Goal: Task Accomplishment & Management: Complete application form

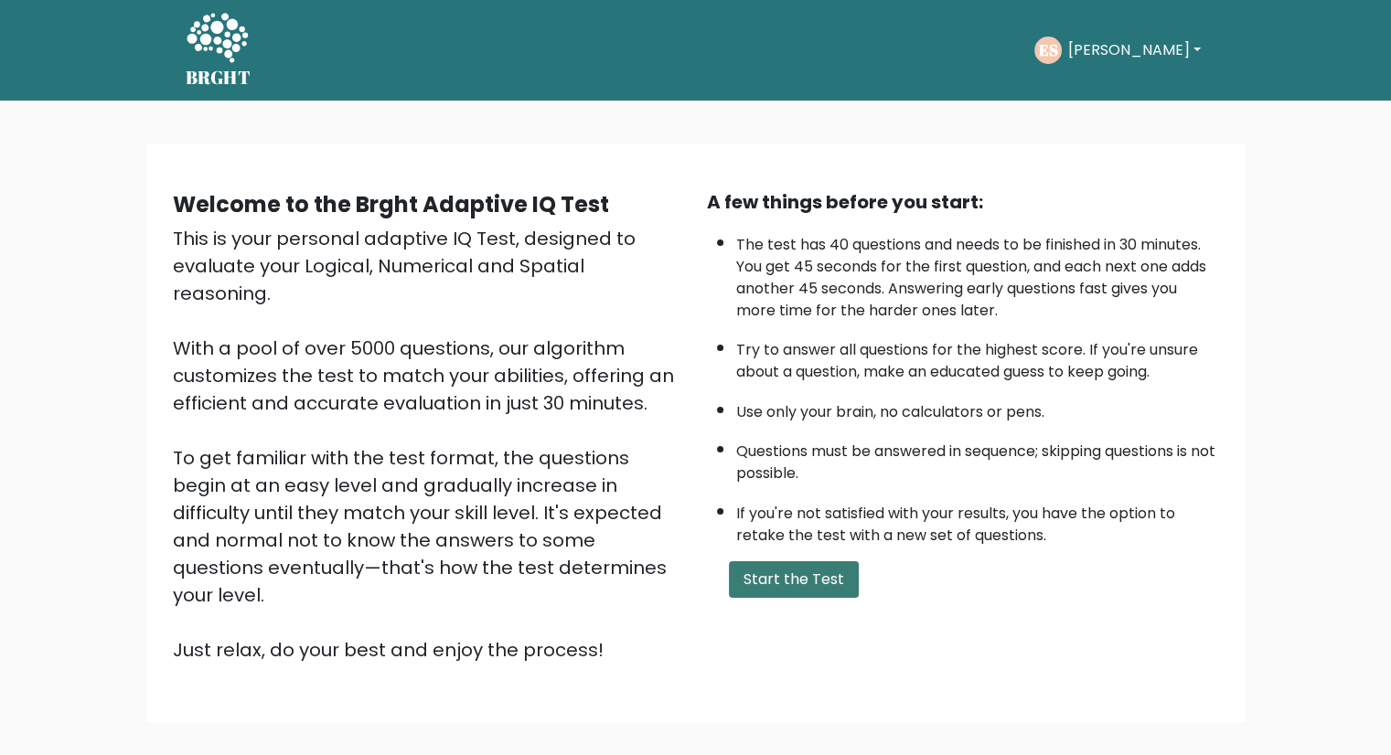
click at [810, 573] on button "Start the Test" at bounding box center [794, 579] width 130 height 37
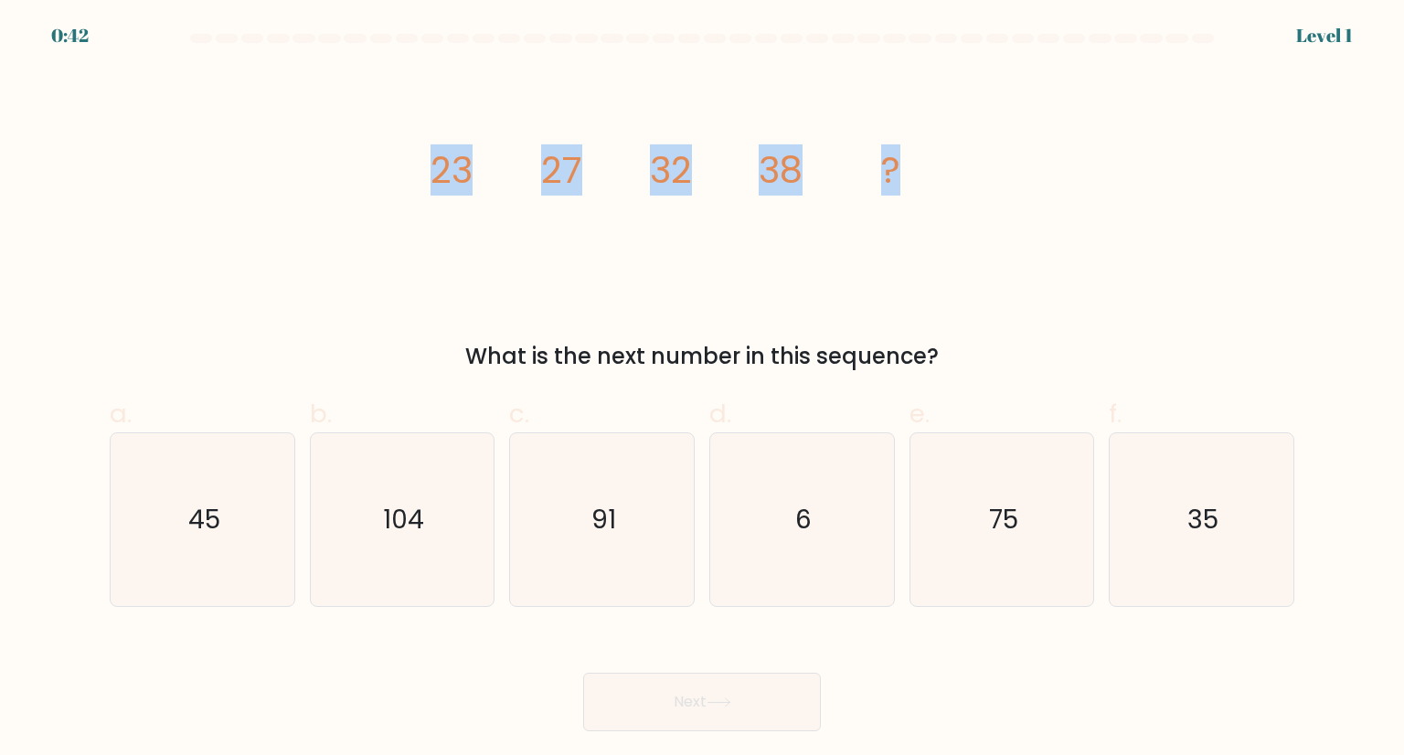
drag, startPoint x: 402, startPoint y: 174, endPoint x: 920, endPoint y: 144, distance: 518.4
click at [920, 144] on div "image/svg+xml 23 27 32 38 ? What is the next number in this sequence?" at bounding box center [702, 221] width 1207 height 304
copy g "23 27 32 38 ?"
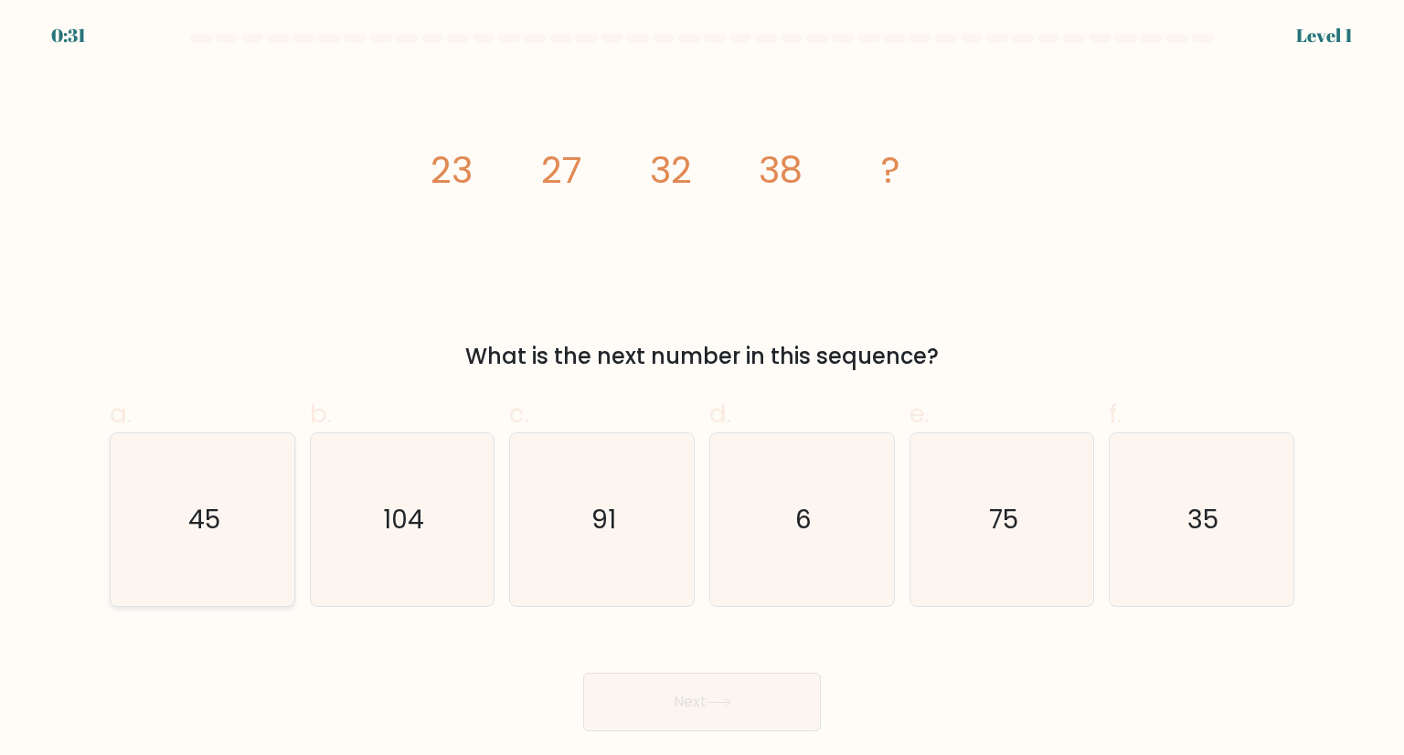
click at [229, 507] on icon "45" at bounding box center [202, 519] width 172 height 172
click at [702, 389] on input "a. 45" at bounding box center [702, 384] width 1 height 12
radio input "true"
click at [742, 708] on button "Next" at bounding box center [702, 702] width 238 height 59
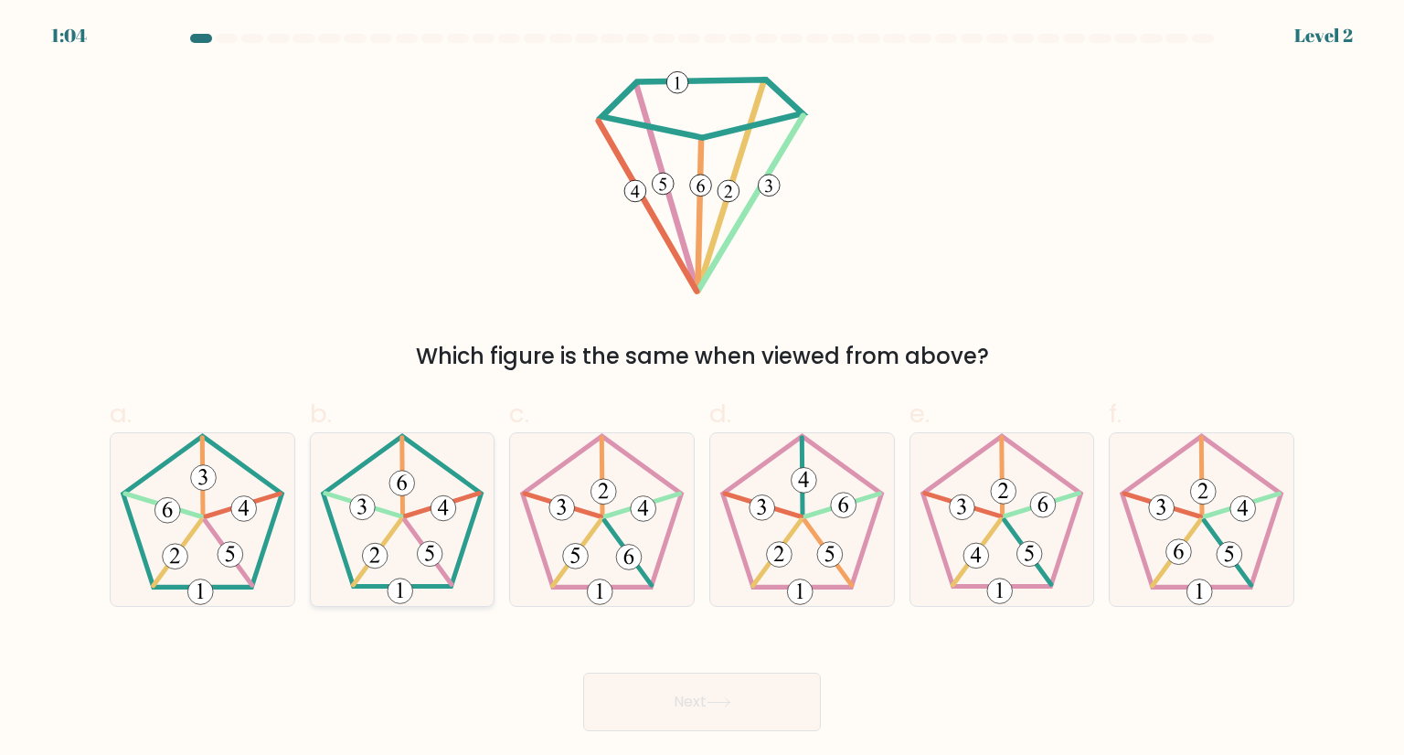
click at [417, 512] on 150 at bounding box center [442, 505] width 75 height 23
click at [702, 389] on input "b." at bounding box center [702, 384] width 1 height 12
radio input "true"
click at [673, 699] on button "Next" at bounding box center [702, 702] width 238 height 59
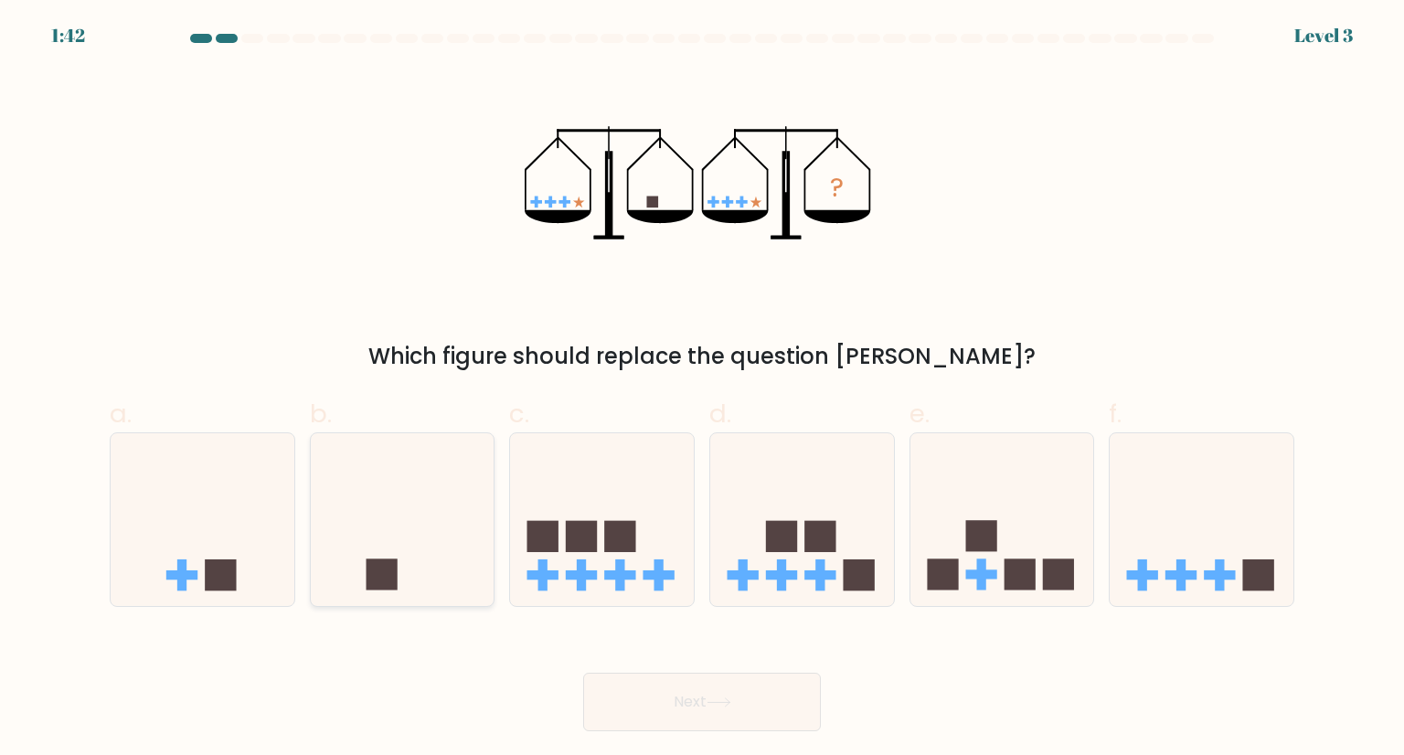
click at [435, 528] on icon at bounding box center [403, 519] width 184 height 152
click at [702, 389] on input "b." at bounding box center [702, 384] width 1 height 12
radio input "true"
click at [672, 706] on button "Next" at bounding box center [702, 702] width 238 height 59
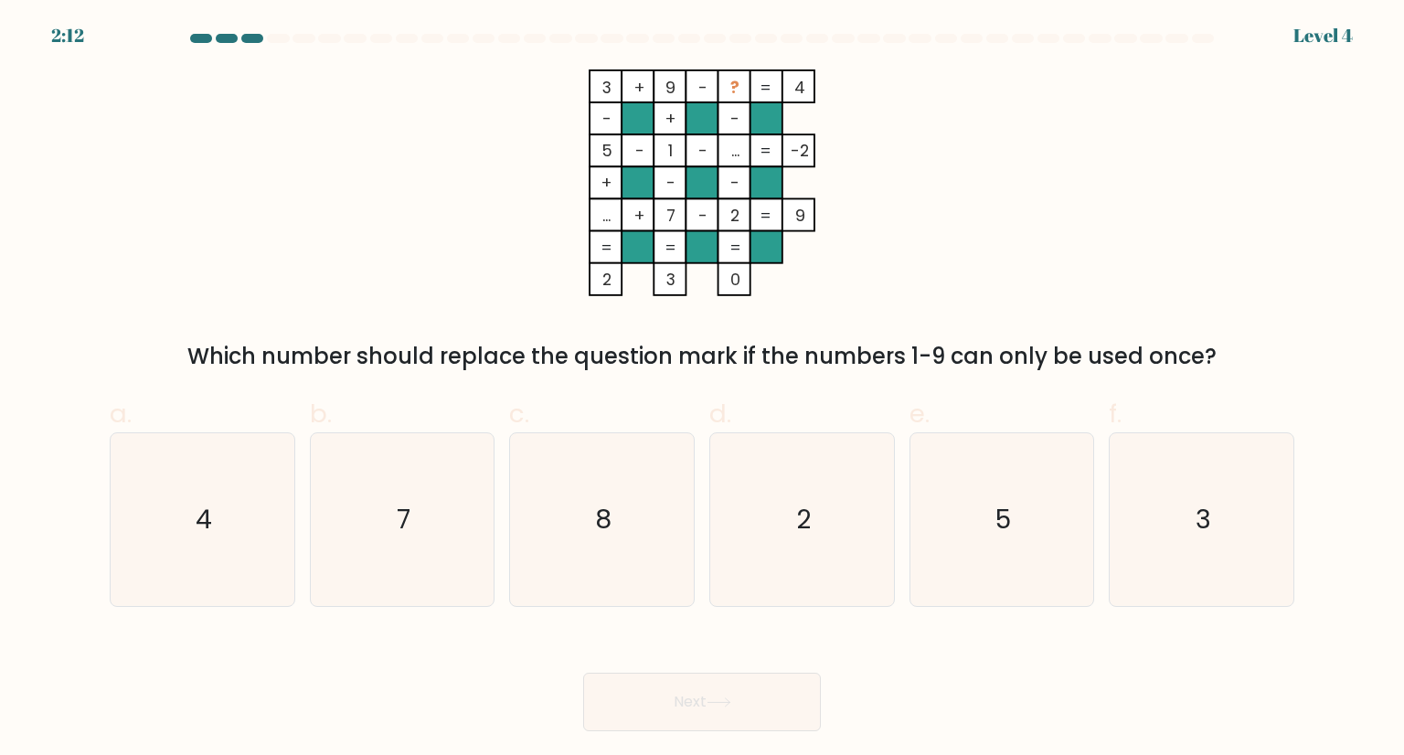
click at [571, 63] on form at bounding box center [702, 383] width 1404 height 698
click at [633, 528] on icon "8" at bounding box center [602, 519] width 172 height 172
click at [702, 389] on input "c. 8" at bounding box center [702, 384] width 1 height 12
radio input "true"
click at [710, 702] on button "Next" at bounding box center [702, 702] width 238 height 59
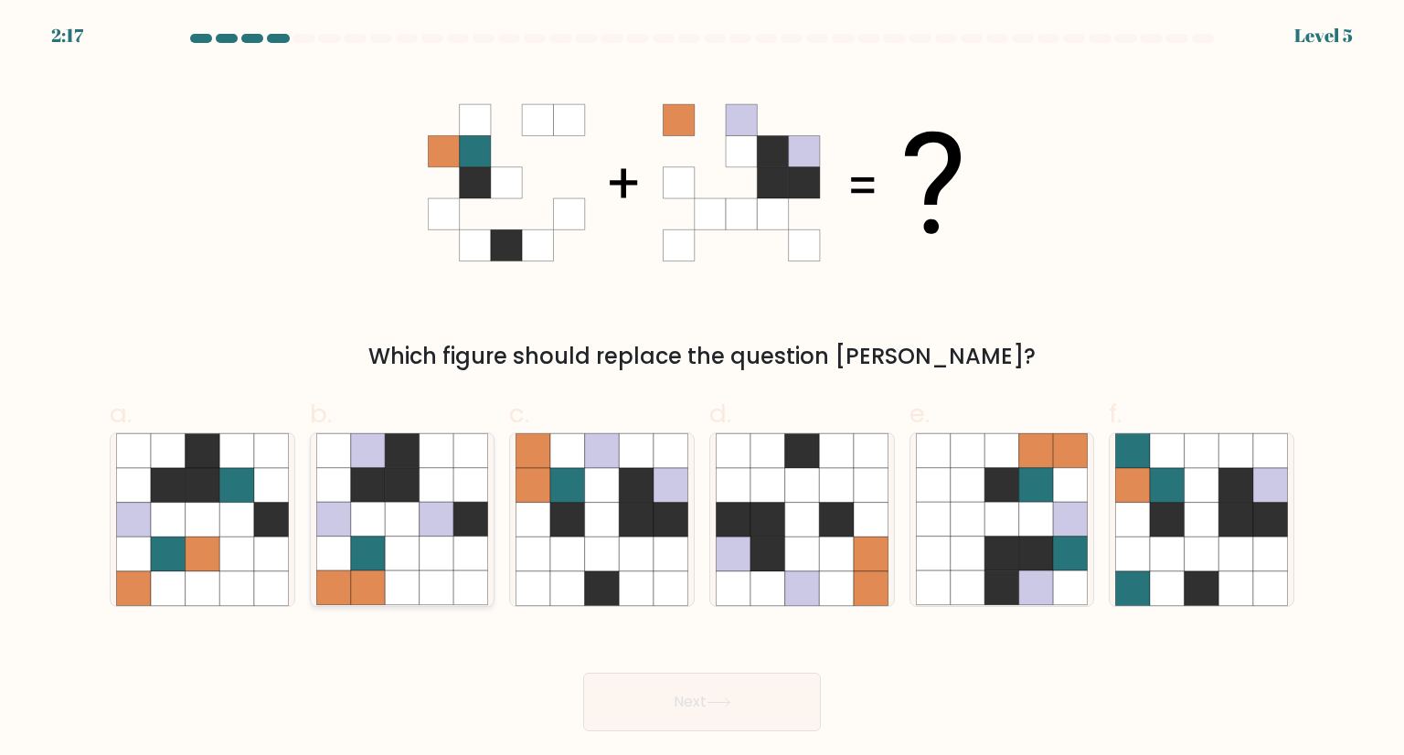
click at [447, 503] on icon at bounding box center [437, 520] width 35 height 35
click at [702, 389] on input "b." at bounding box center [702, 384] width 1 height 12
radio input "true"
click at [763, 706] on button "Next" at bounding box center [702, 702] width 238 height 59
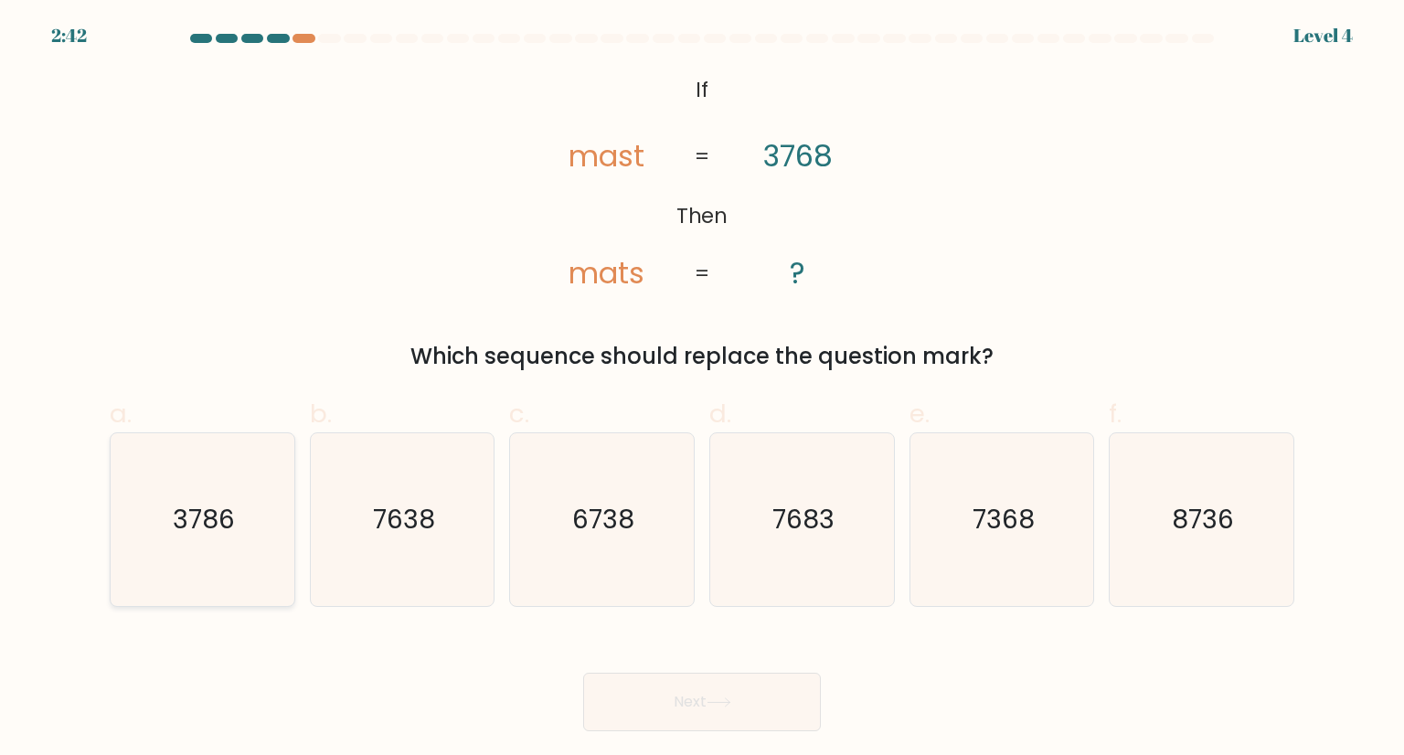
click at [169, 556] on icon "3786" at bounding box center [202, 519] width 172 height 172
click at [702, 389] on input "a. 3786" at bounding box center [702, 384] width 1 height 12
radio input "true"
click at [752, 703] on button "Next" at bounding box center [702, 702] width 238 height 59
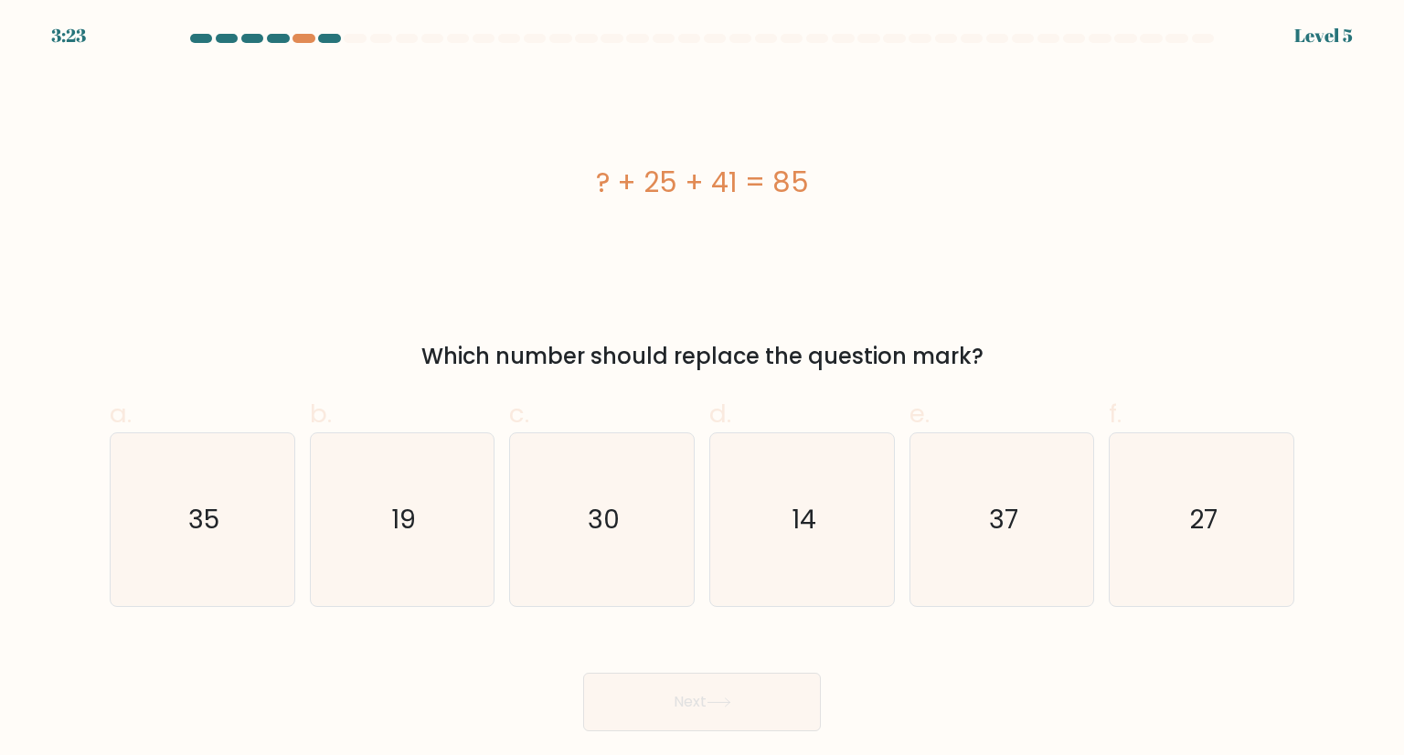
drag, startPoint x: 699, startPoint y: 182, endPoint x: 838, endPoint y: 175, distance: 138.3
click at [838, 175] on div "? + 25 + 41 = 85" at bounding box center [702, 182] width 1185 height 41
copy div "? + 25 + 41 = 85"
click at [445, 541] on icon "19" at bounding box center [402, 519] width 172 height 172
click at [702, 389] on input "b. 19" at bounding box center [702, 384] width 1 height 12
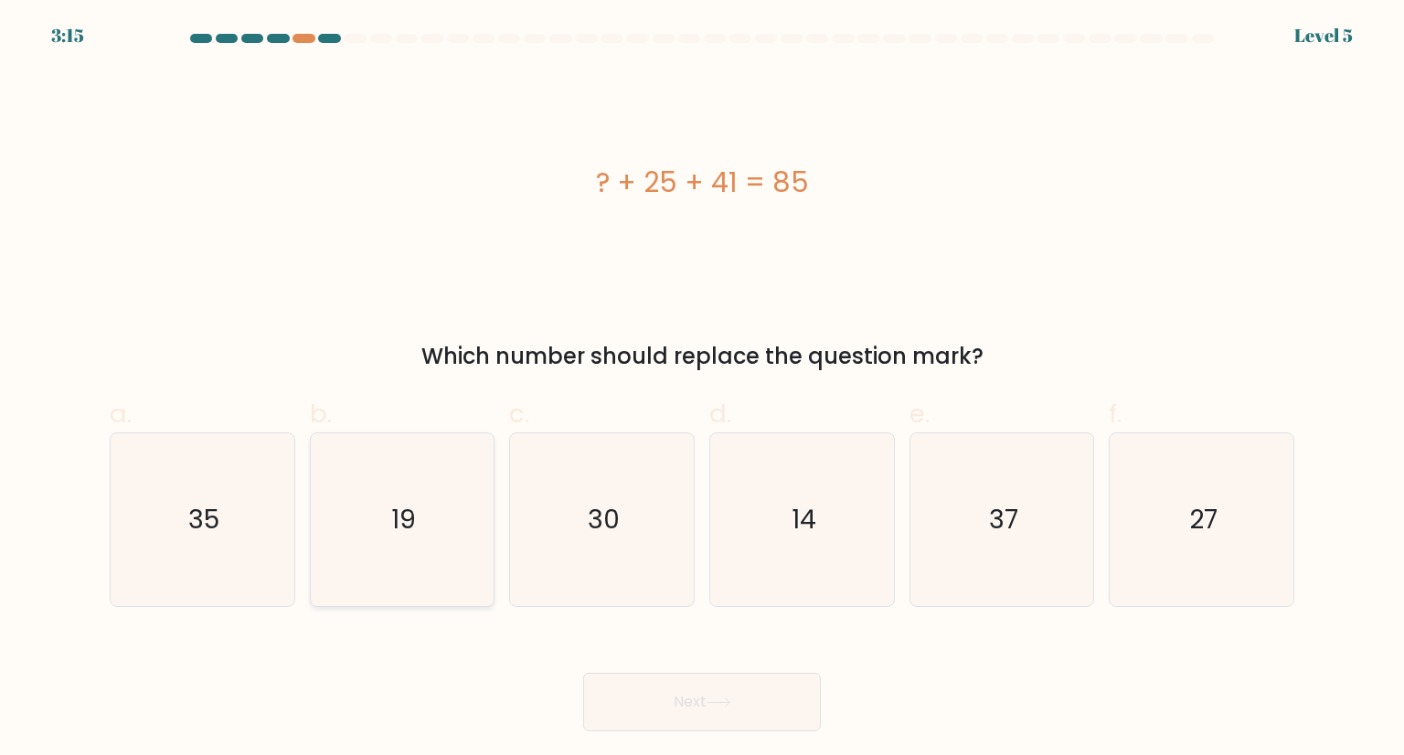
radio input "true"
click at [710, 699] on button "Next" at bounding box center [702, 702] width 238 height 59
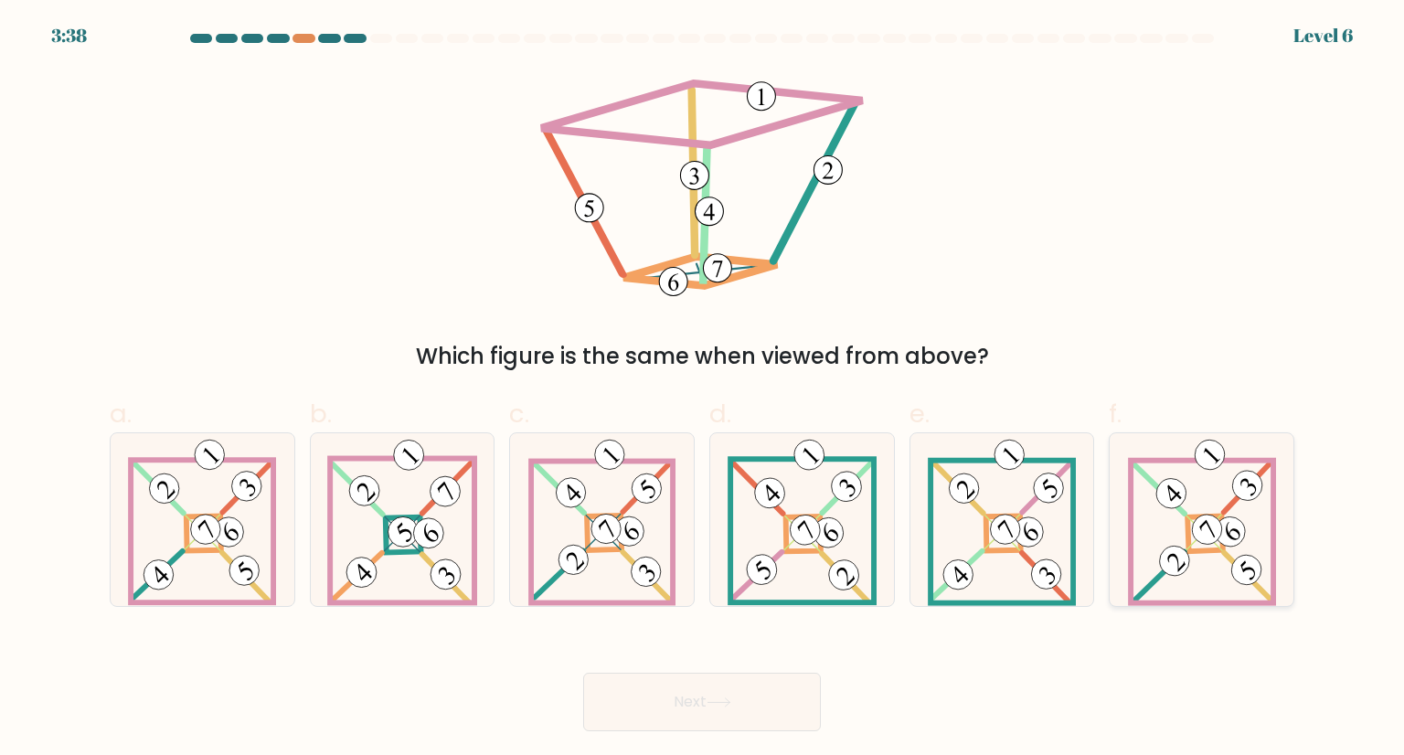
click at [1163, 584] on icon at bounding box center [1202, 519] width 148 height 172
click at [703, 389] on input "f." at bounding box center [702, 384] width 1 height 12
radio input "true"
click at [675, 714] on button "Next" at bounding box center [702, 702] width 238 height 59
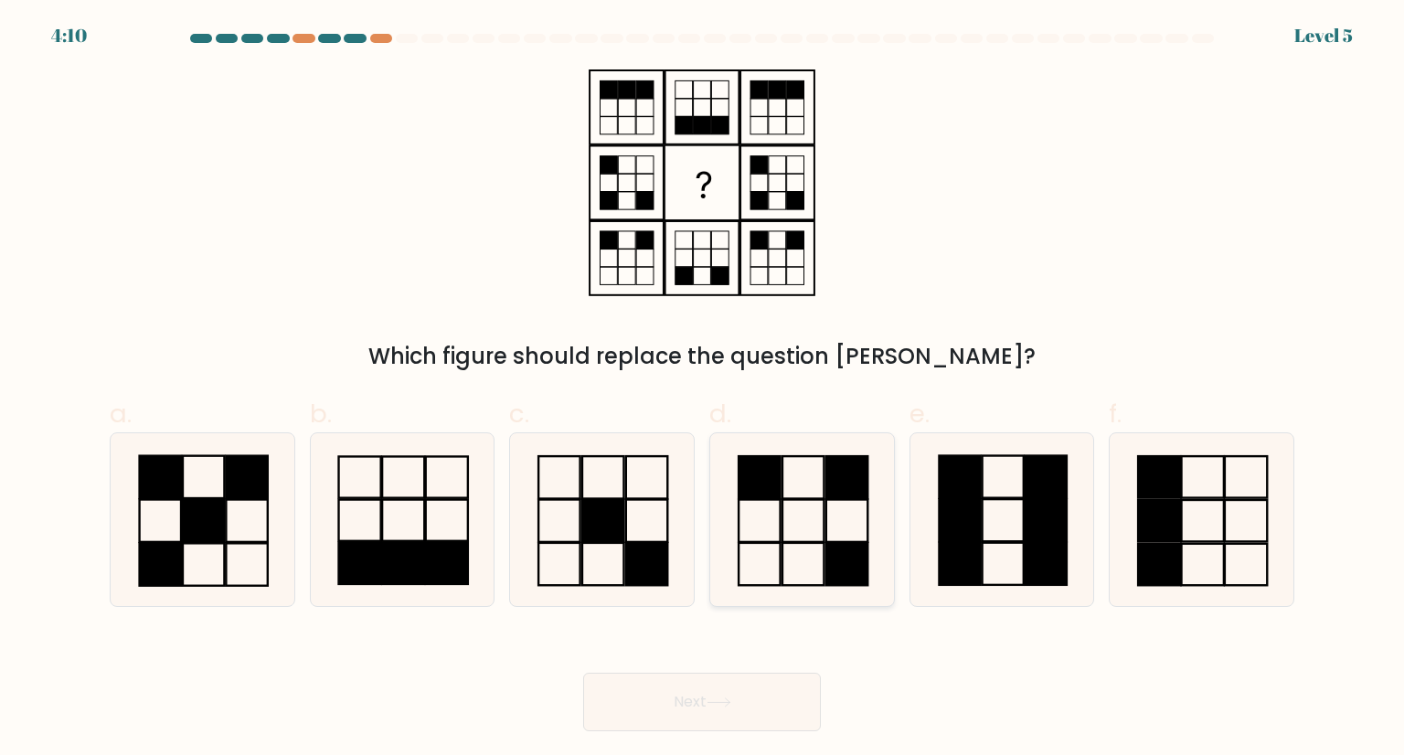
click at [757, 509] on icon at bounding box center [802, 519] width 172 height 172
click at [703, 389] on input "d." at bounding box center [702, 384] width 1 height 12
radio input "true"
click at [716, 708] on button "Next" at bounding box center [702, 702] width 238 height 59
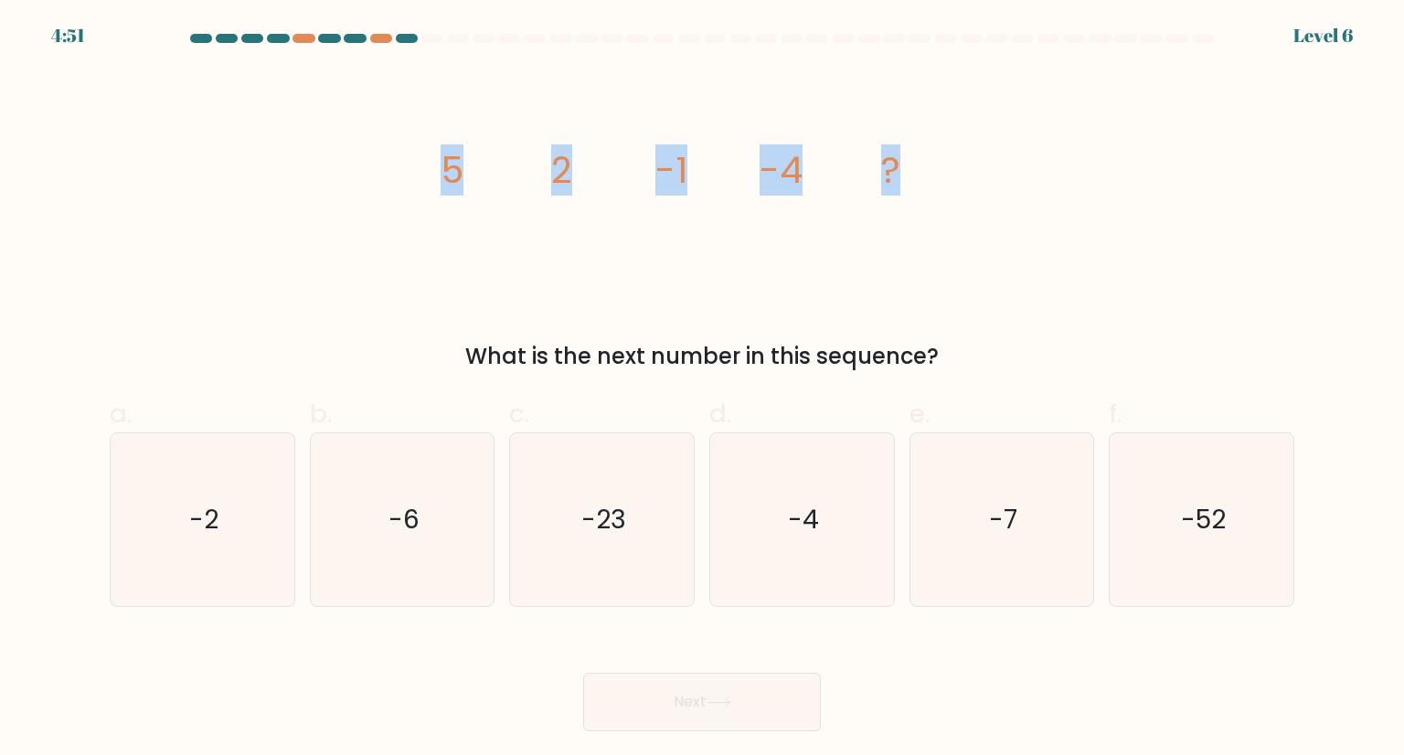
drag, startPoint x: 435, startPoint y: 163, endPoint x: 991, endPoint y: 160, distance: 555.9
click at [991, 160] on div "image/svg+xml 5 2 -1 -4 ? What is the next number in this sequence?" at bounding box center [702, 221] width 1207 height 304
copy g "5 2 -1 -4 ?"
click at [1031, 491] on icon "-7" at bounding box center [1002, 519] width 172 height 172
click at [703, 389] on input "e. -7" at bounding box center [702, 384] width 1 height 12
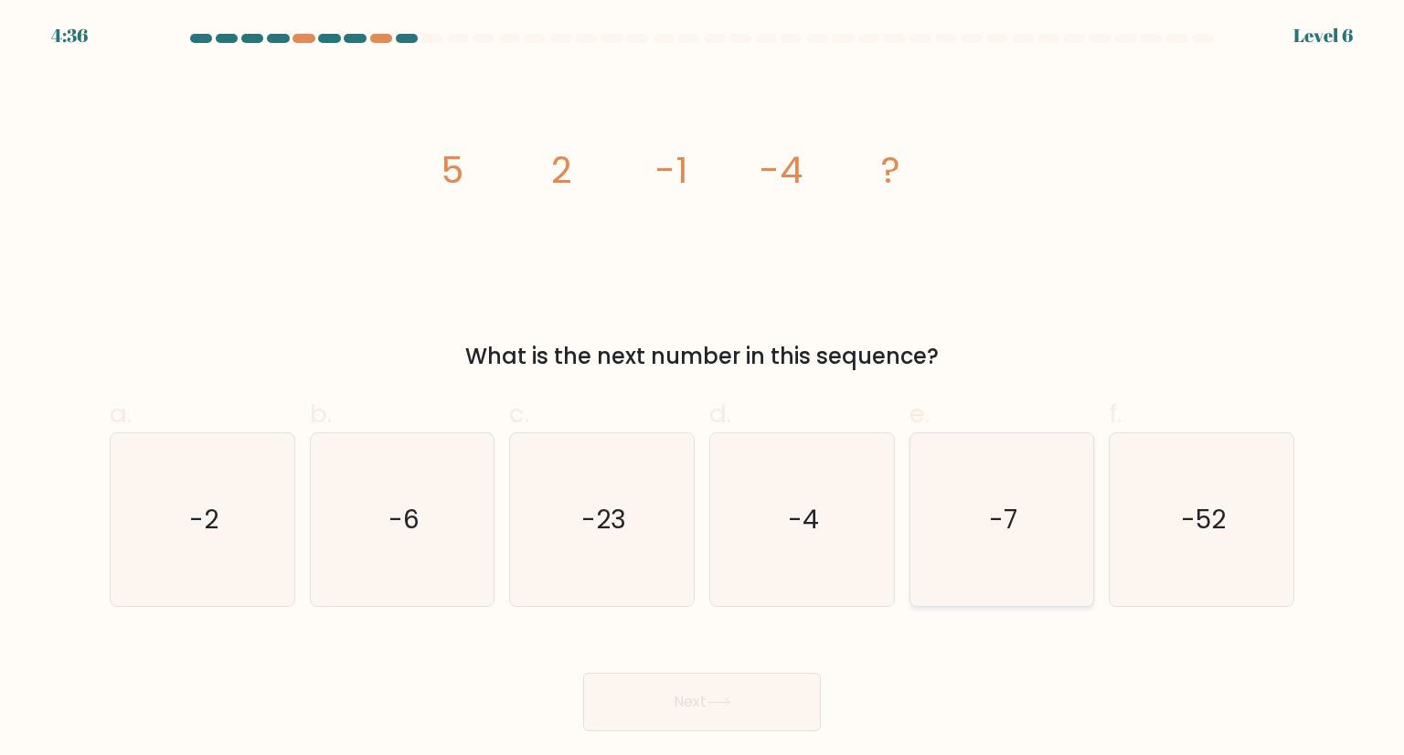
radio input "true"
click at [628, 707] on button "Next" at bounding box center [702, 702] width 238 height 59
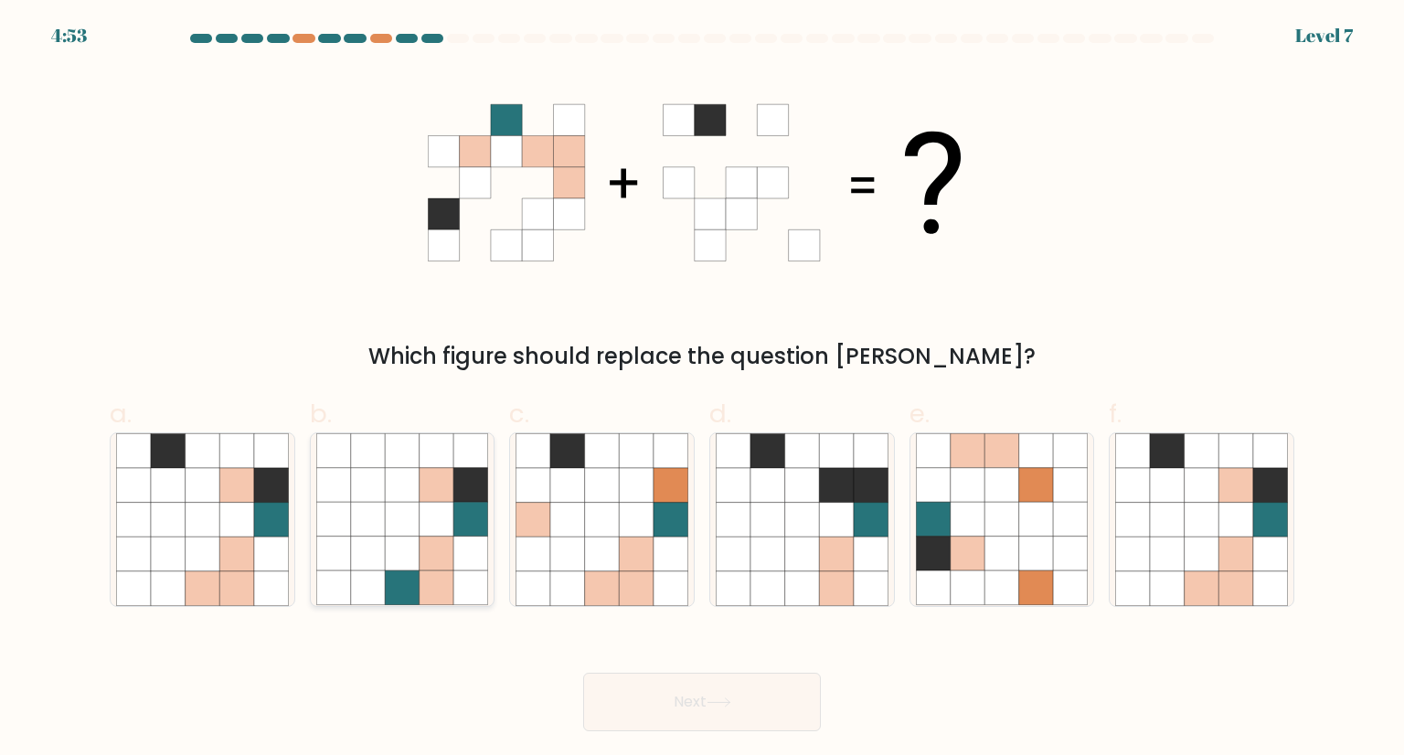
click at [412, 521] on icon at bounding box center [402, 520] width 35 height 35
click at [702, 389] on input "b." at bounding box center [702, 384] width 1 height 12
radio input "true"
click at [684, 710] on button "Next" at bounding box center [702, 702] width 238 height 59
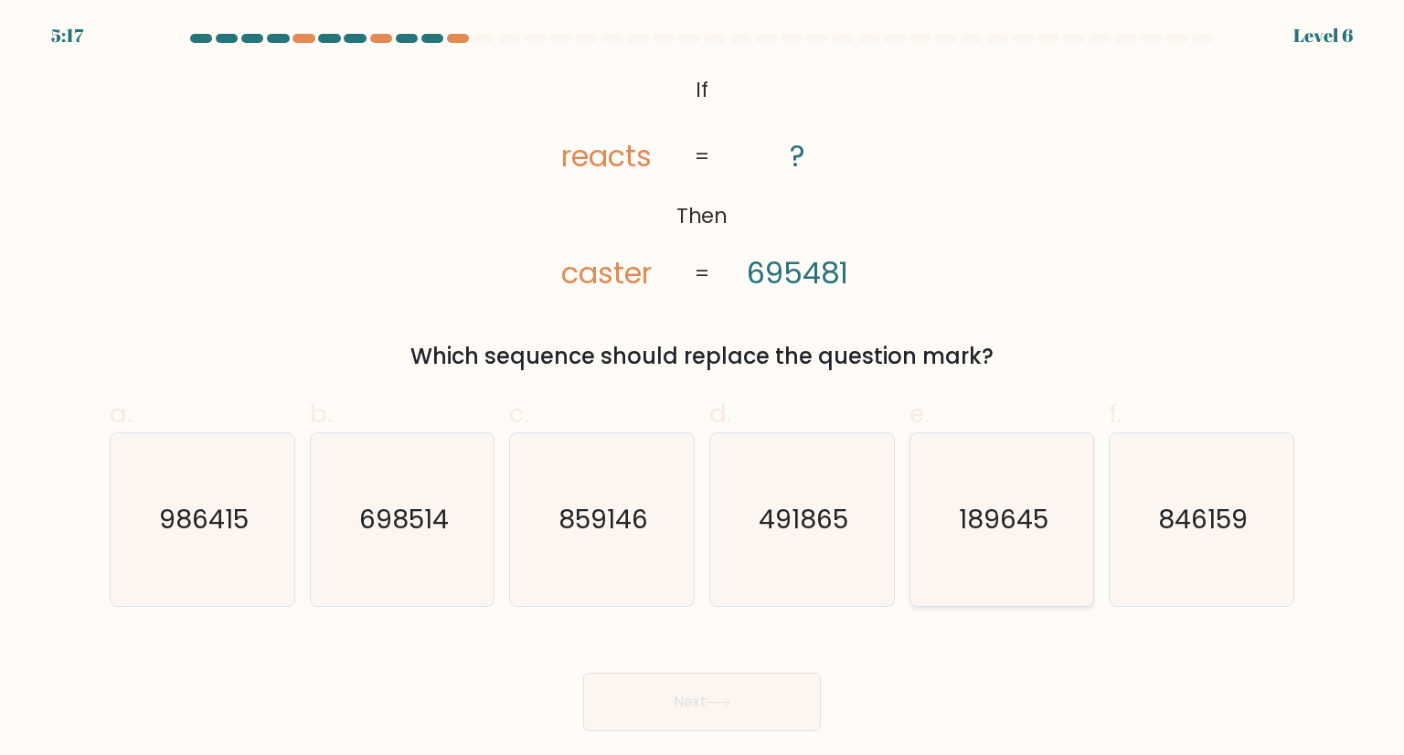
click at [960, 528] on text "189645" at bounding box center [1004, 519] width 90 height 37
click at [703, 389] on input "e. 189645" at bounding box center [702, 384] width 1 height 12
radio input "true"
click at [669, 694] on button "Next" at bounding box center [702, 702] width 238 height 59
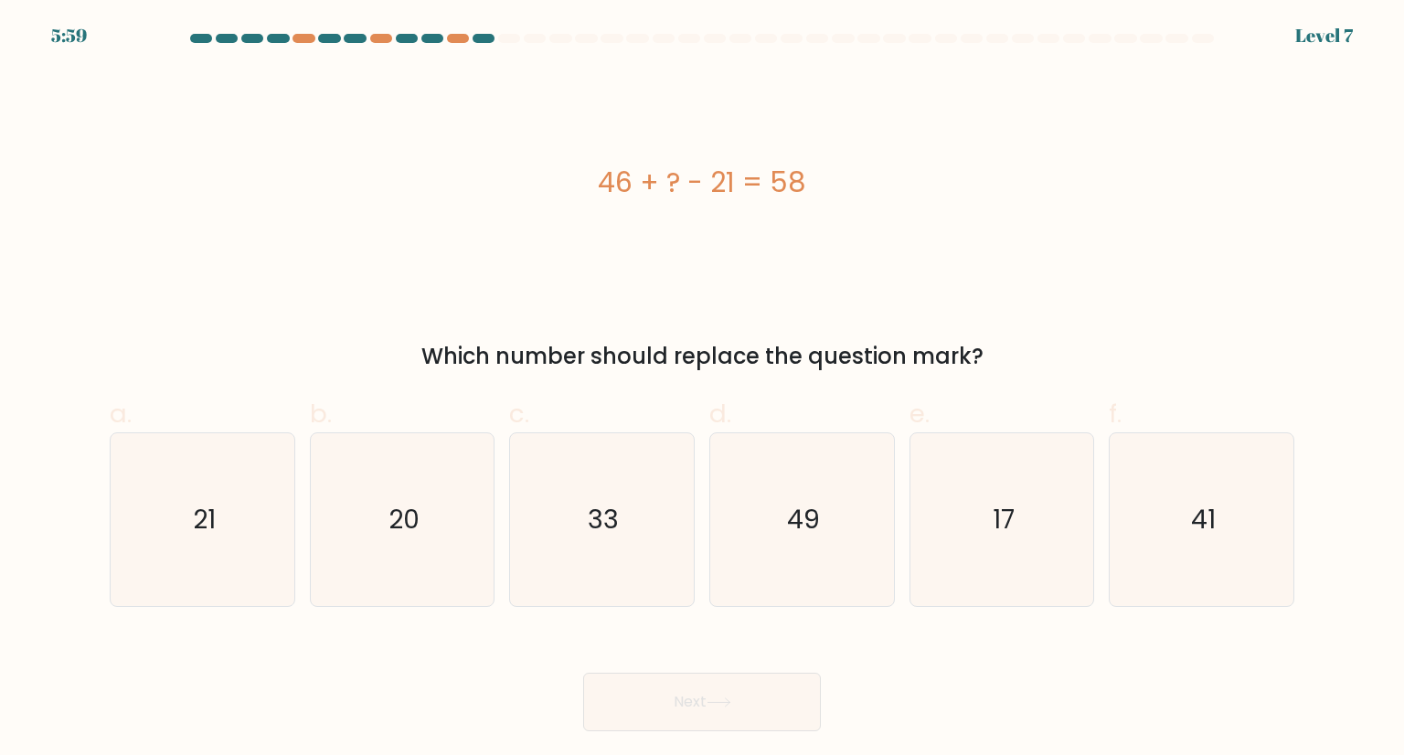
drag, startPoint x: 596, startPoint y: 183, endPoint x: 904, endPoint y: 176, distance: 308.2
click at [904, 176] on div "46 + ? - 21 = 58" at bounding box center [702, 182] width 1185 height 41
copy div "46 + ? - 21 = 58"
click at [607, 496] on icon "33" at bounding box center [602, 519] width 172 height 172
click at [702, 389] on input "c. 33" at bounding box center [702, 384] width 1 height 12
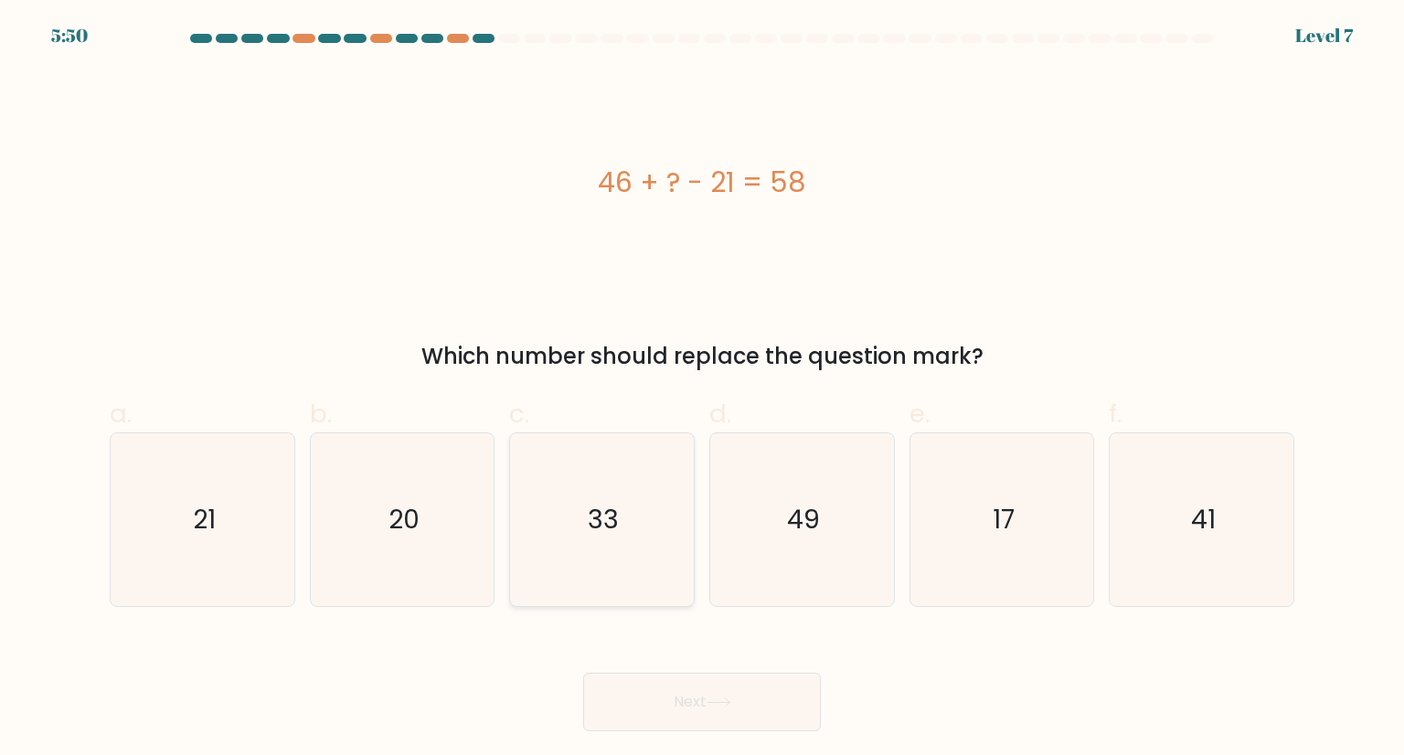
radio input "true"
click at [684, 717] on button "Next" at bounding box center [702, 702] width 238 height 59
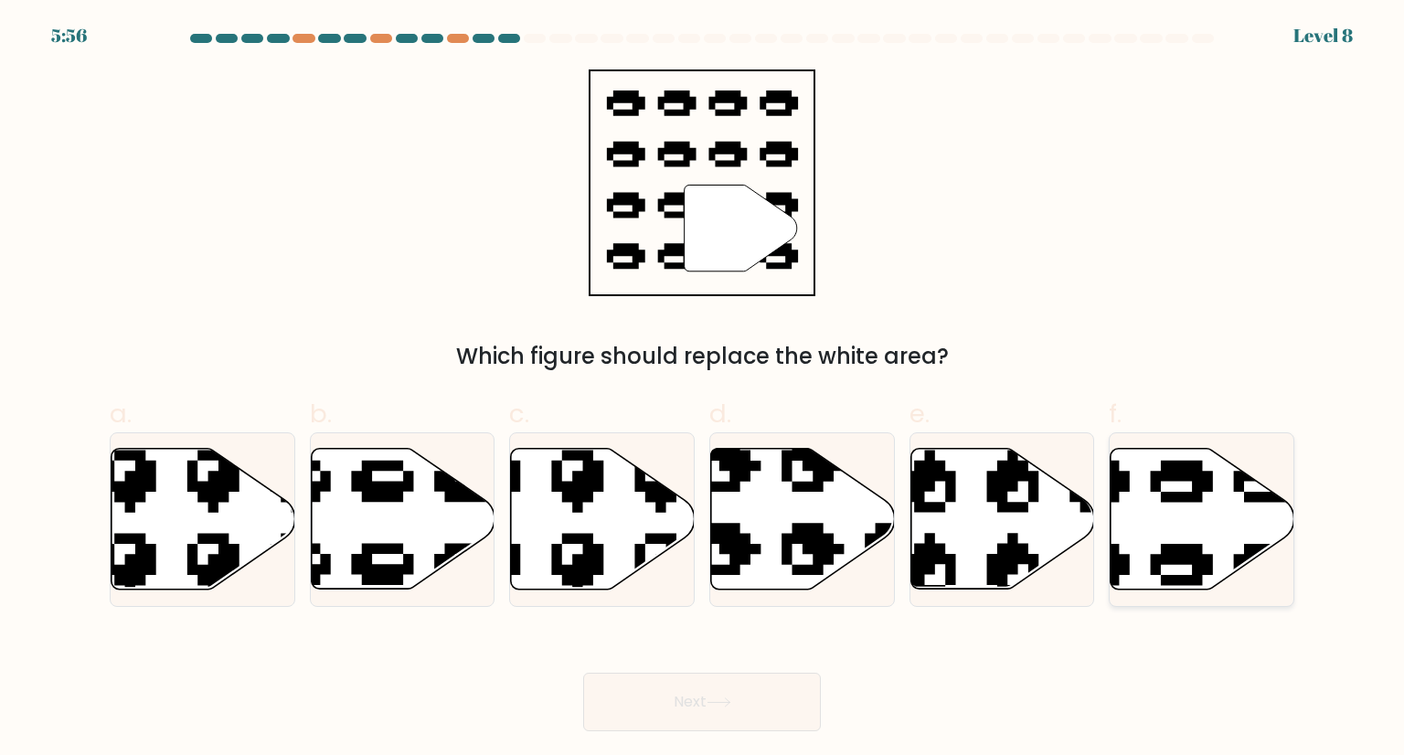
click at [1259, 509] on icon at bounding box center [1203, 519] width 184 height 141
click at [703, 389] on input "f." at bounding box center [702, 384] width 1 height 12
radio input "true"
click at [683, 703] on button "Next" at bounding box center [702, 702] width 238 height 59
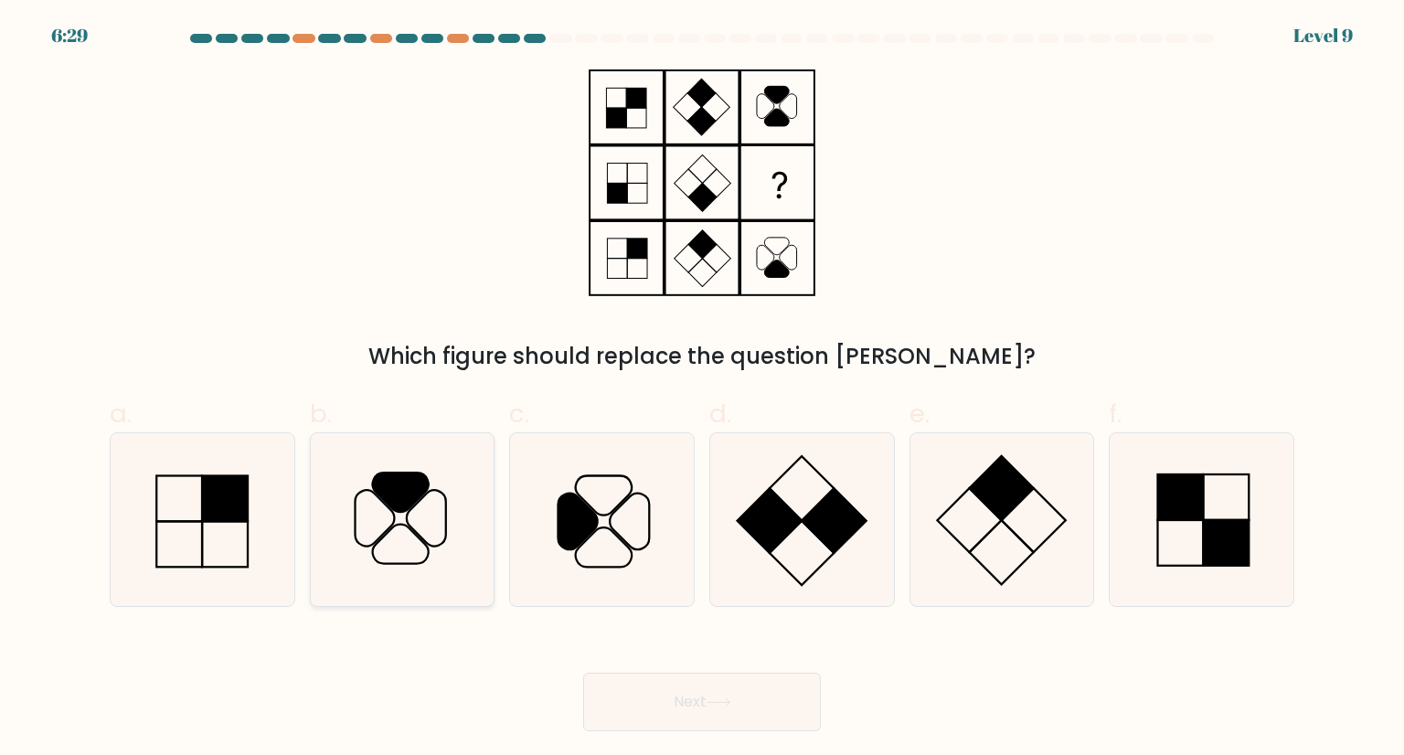
click at [398, 502] on icon at bounding box center [401, 492] width 56 height 39
click at [702, 389] on input "b." at bounding box center [702, 384] width 1 height 12
radio input "true"
click at [703, 695] on button "Next" at bounding box center [702, 702] width 238 height 59
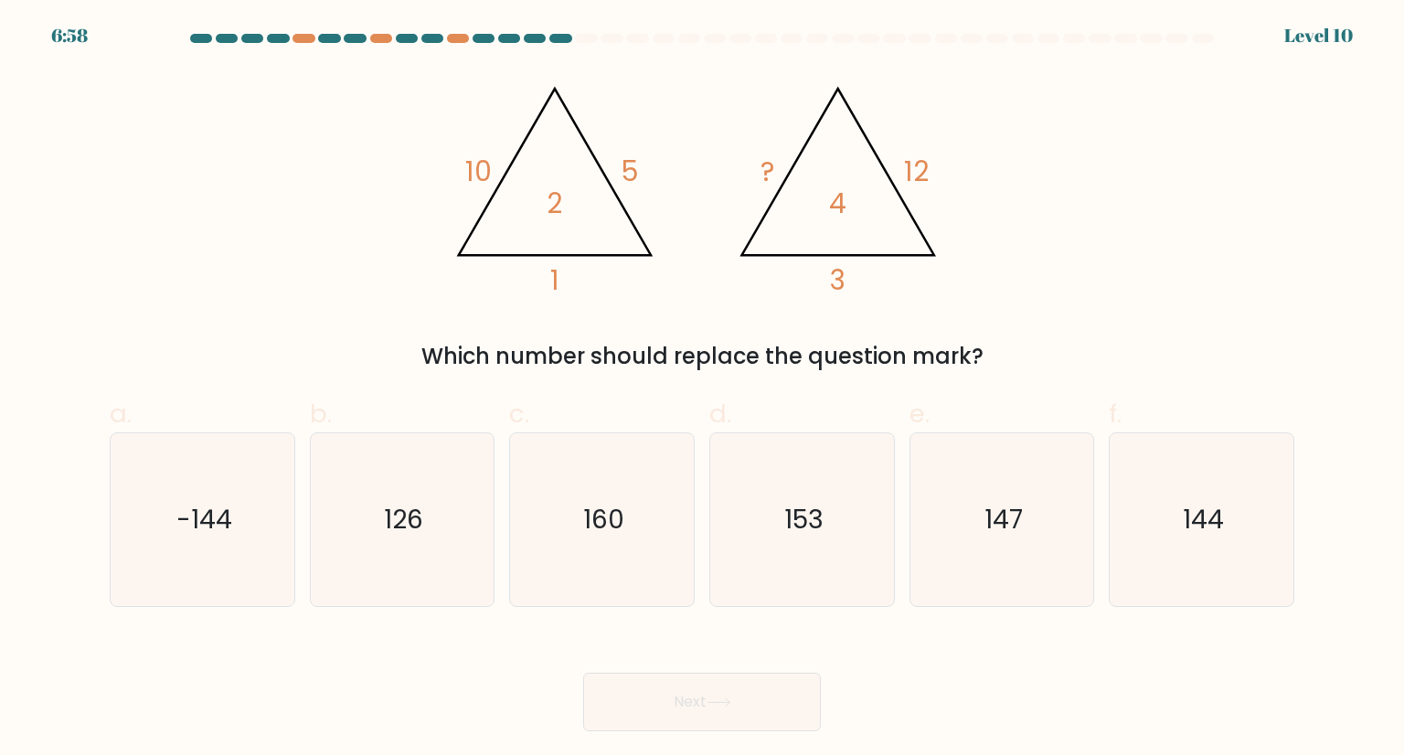
drag, startPoint x: 436, startPoint y: 149, endPoint x: 978, endPoint y: 300, distance: 562.8
click at [978, 300] on div "@import url('https://fonts.googleapis.com/css?family=Abril+Fatface:400,100,100i…" at bounding box center [702, 221] width 1207 height 304
copy div "10 5 1 2 @import url('https://fonts.googleapis.com/css?family=Abril+Fatface:400…"
click at [1145, 173] on div "@import url('https://fonts.googleapis.com/css?family=Abril+Fatface:400,100,100i…" at bounding box center [702, 221] width 1207 height 304
click at [1214, 511] on text "144" at bounding box center [1203, 519] width 41 height 37
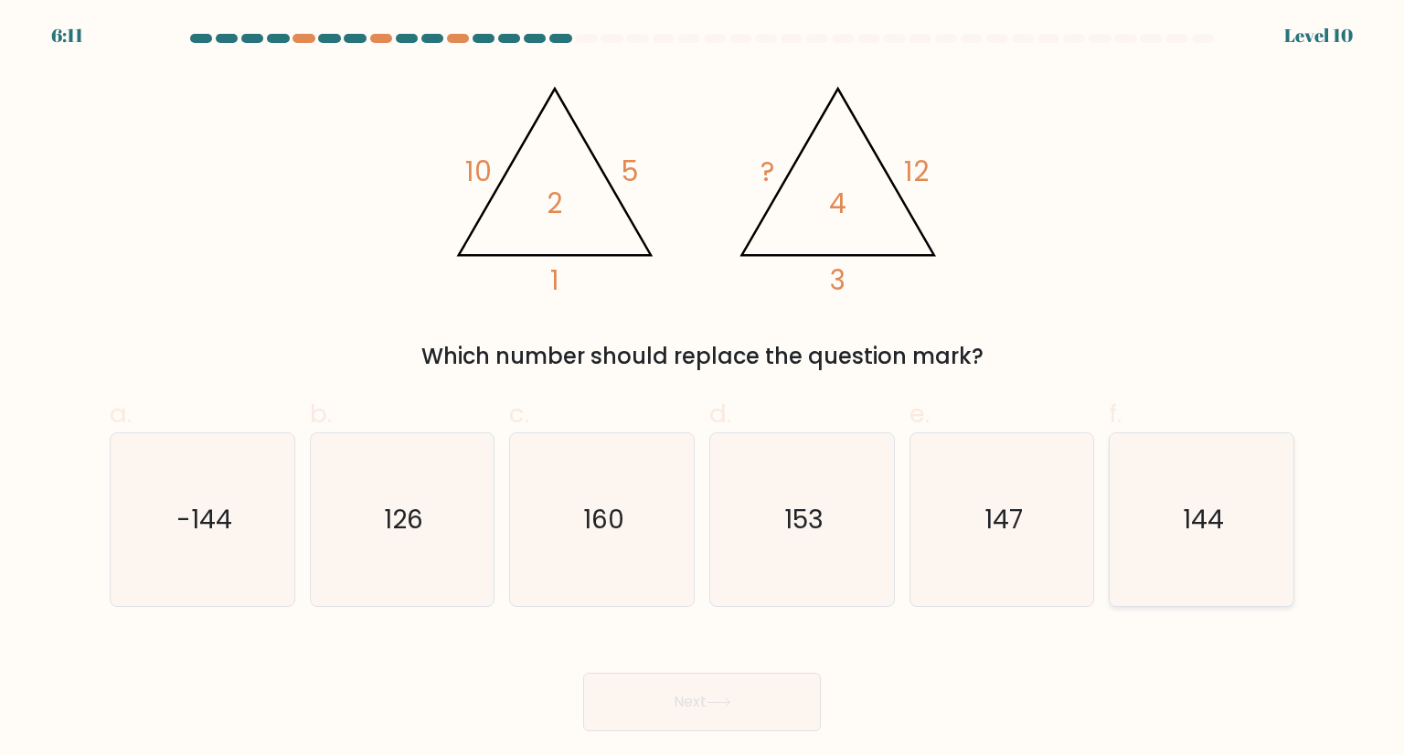
click at [703, 389] on input "f. 144" at bounding box center [702, 384] width 1 height 12
radio input "true"
click at [655, 696] on button "Next" at bounding box center [702, 702] width 238 height 59
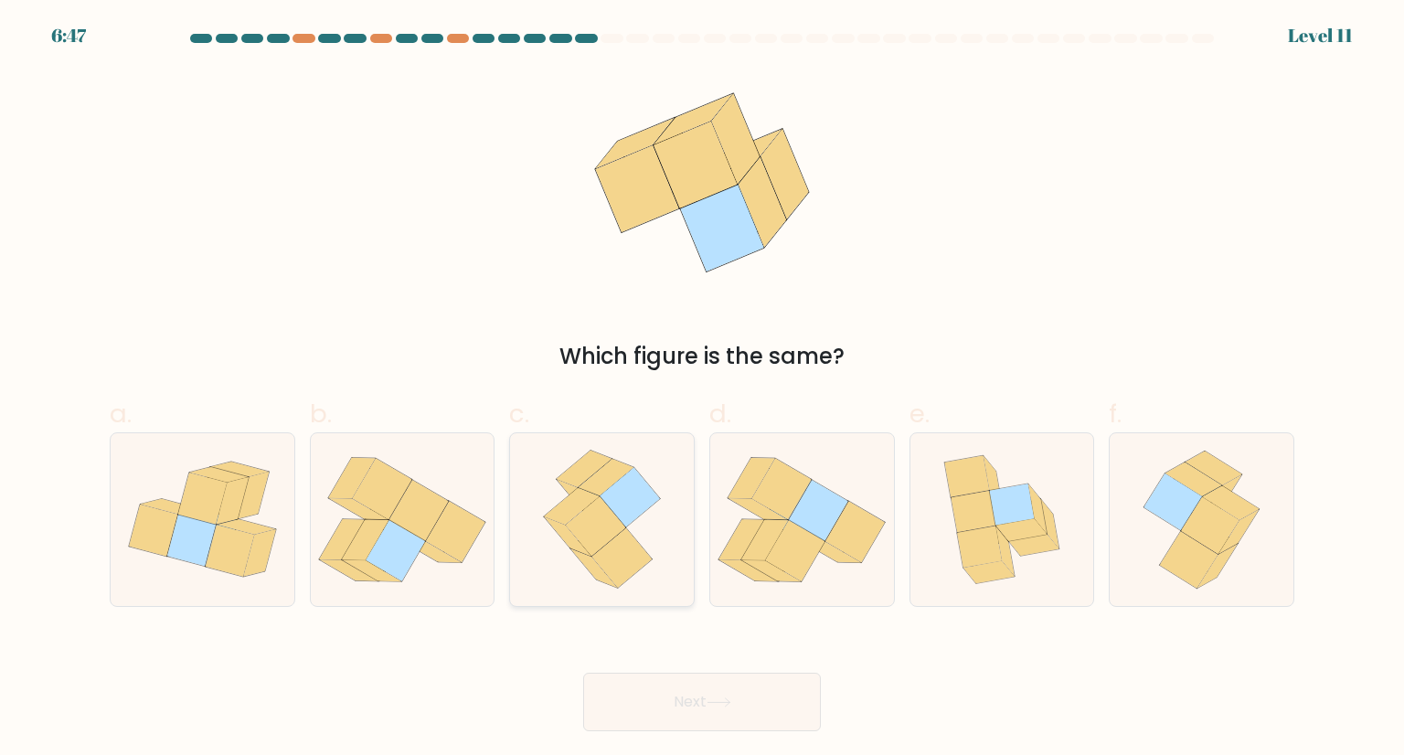
click at [635, 530] on icon at bounding box center [602, 519] width 139 height 172
click at [702, 389] on input "c." at bounding box center [702, 384] width 1 height 12
radio input "true"
click at [640, 682] on button "Next" at bounding box center [702, 702] width 238 height 59
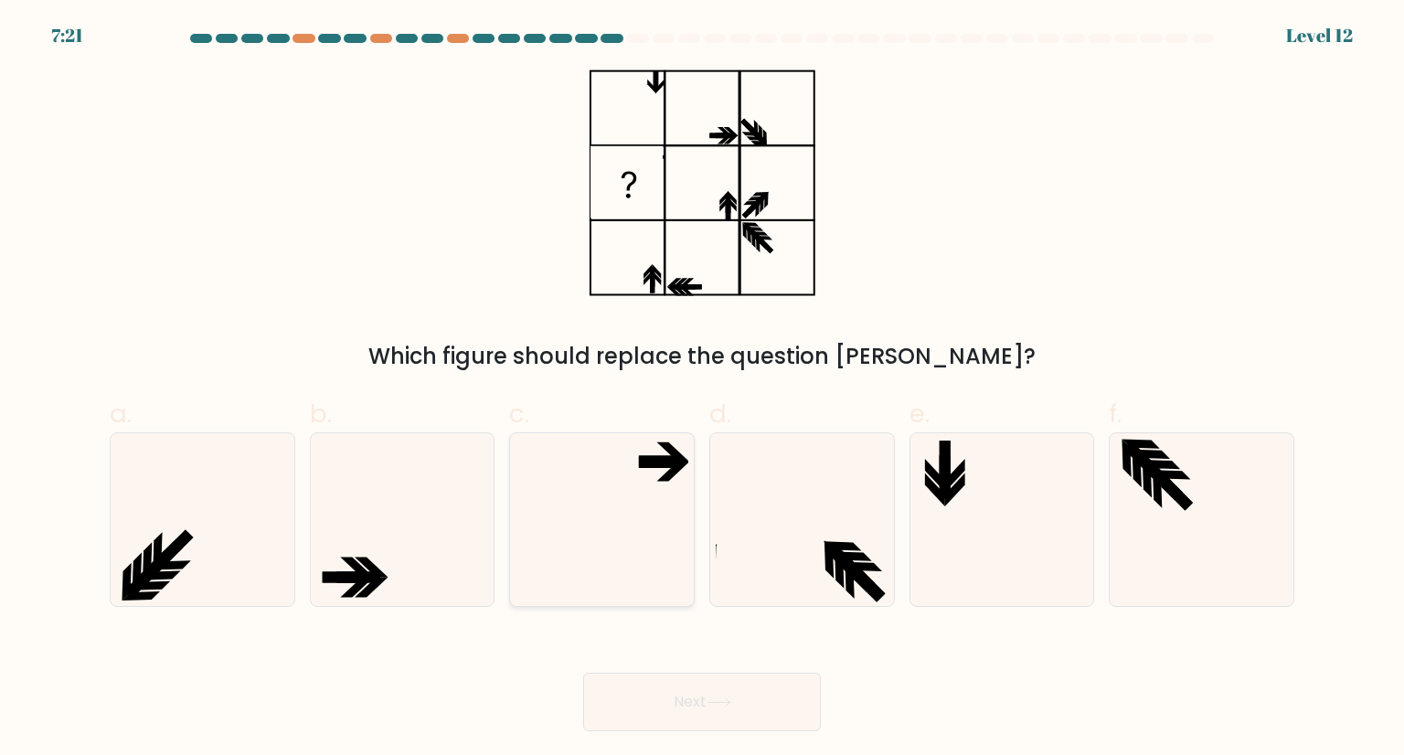
click at [640, 489] on icon at bounding box center [602, 519] width 172 height 172
click at [702, 389] on input "c." at bounding box center [702, 384] width 1 height 12
radio input "true"
click at [638, 693] on button "Next" at bounding box center [702, 702] width 238 height 59
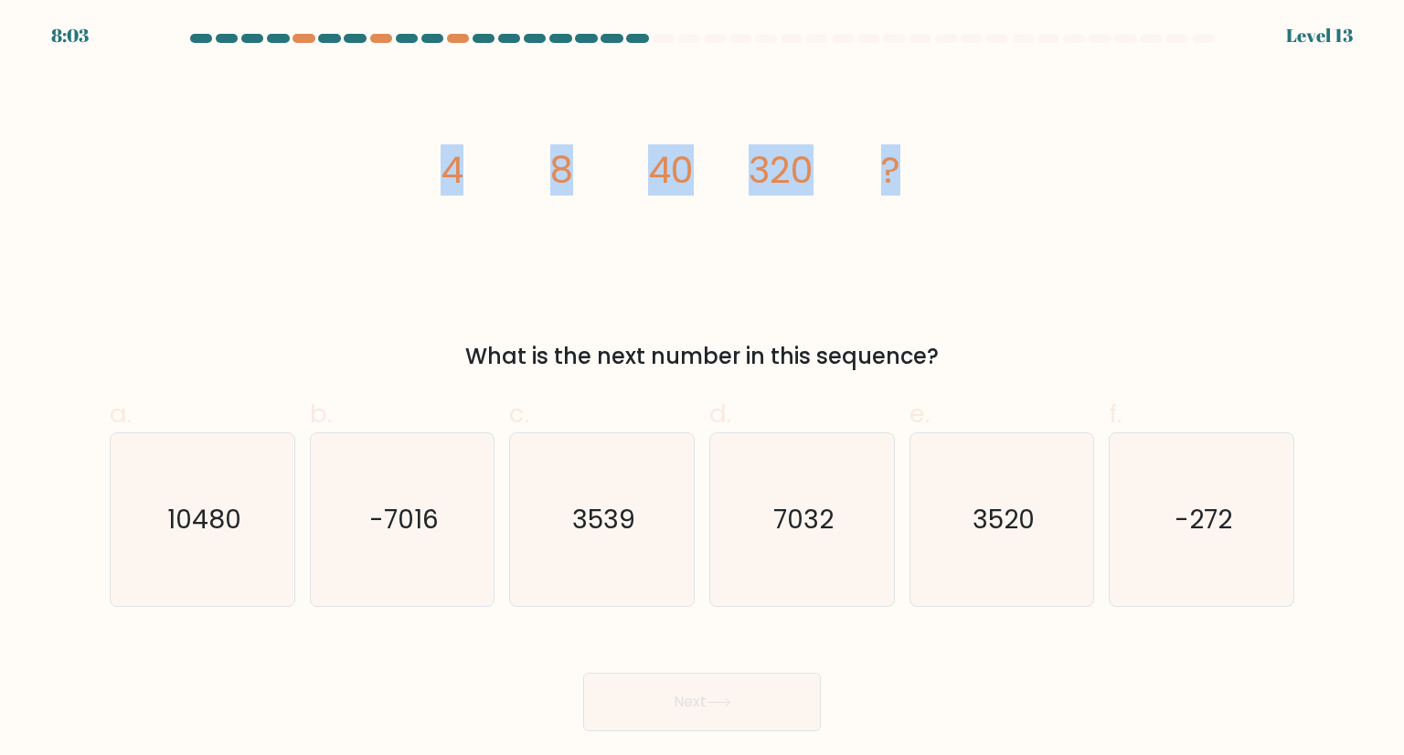
drag, startPoint x: 432, startPoint y: 151, endPoint x: 907, endPoint y: 133, distance: 475.8
click at [907, 133] on icon "image/svg+xml 4 8 40 320 ?" at bounding box center [702, 182] width 549 height 227
copy g "4 8 40 320 ?"
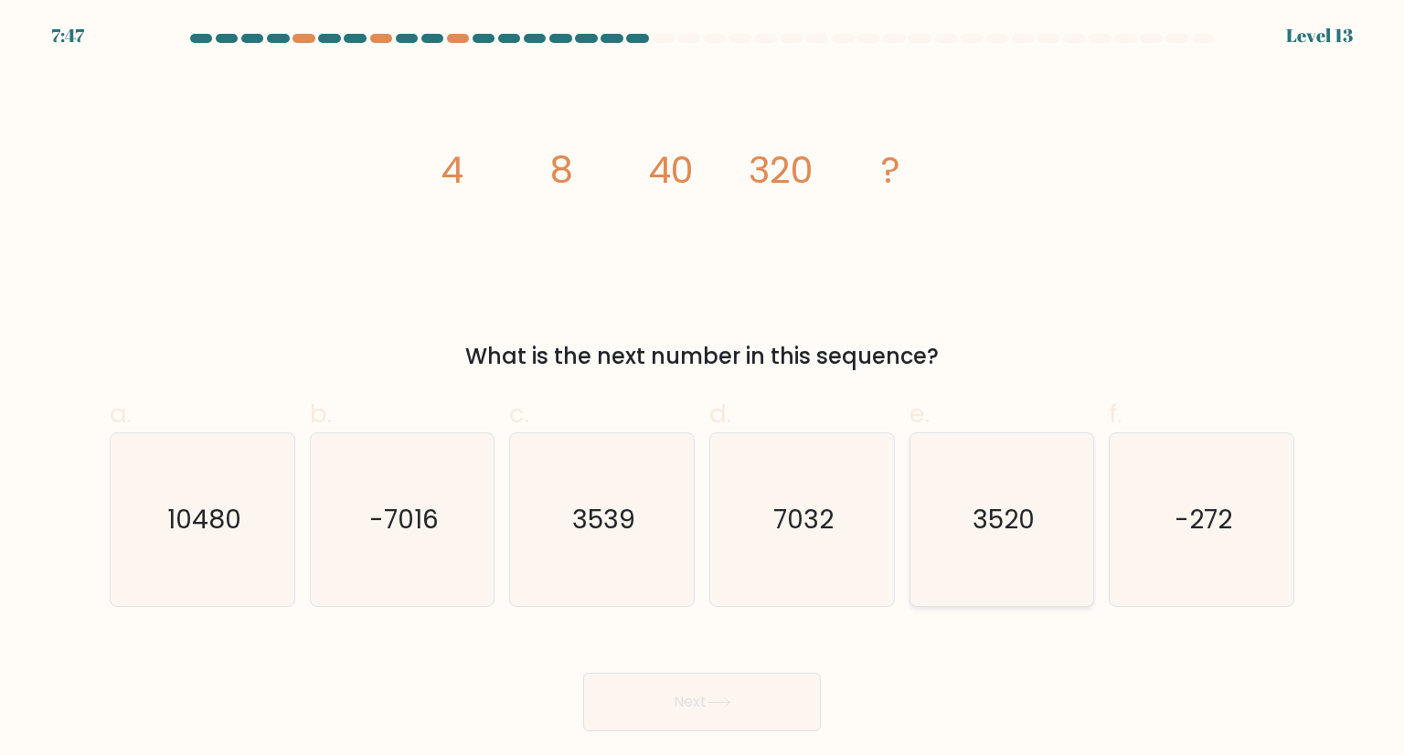
click at [1007, 528] on text "3520" at bounding box center [1004, 519] width 62 height 37
click at [703, 389] on input "e. 3520" at bounding box center [702, 384] width 1 height 12
radio input "true"
click at [756, 698] on button "Next" at bounding box center [702, 702] width 238 height 59
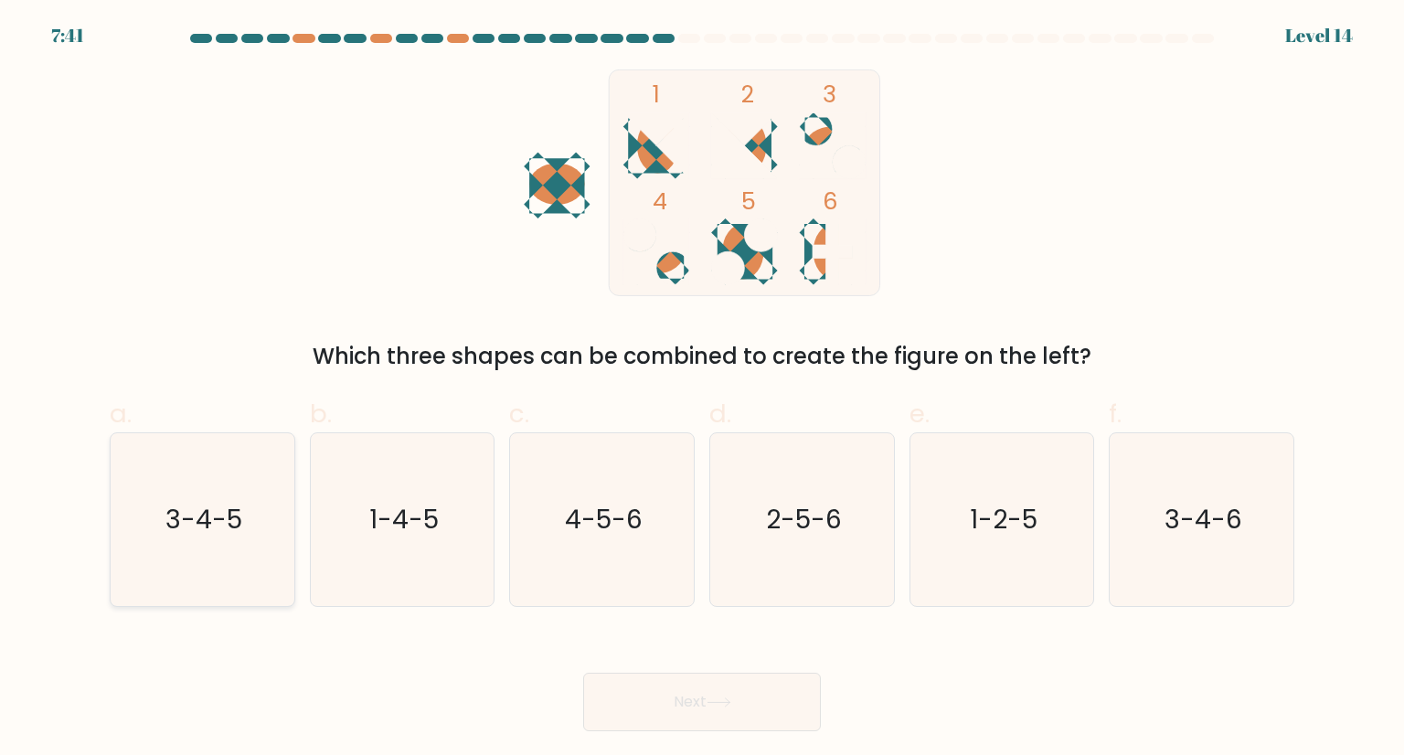
click at [164, 527] on icon "3-4-5" at bounding box center [202, 519] width 172 height 172
click at [702, 389] on input "a. 3-4-5" at bounding box center [702, 384] width 1 height 12
radio input "true"
click at [688, 698] on button "Next" at bounding box center [702, 702] width 238 height 59
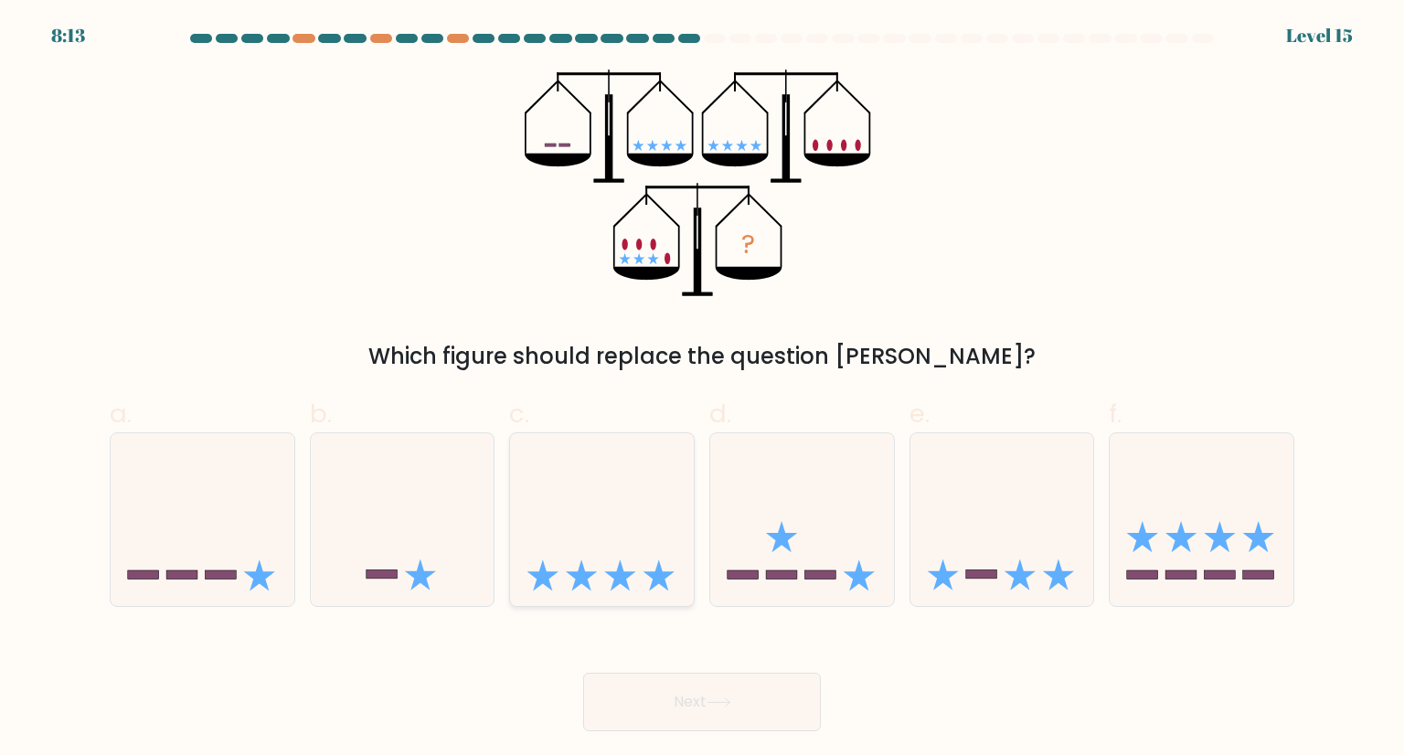
click at [607, 563] on icon at bounding box center [602, 519] width 184 height 152
click at [702, 389] on input "c." at bounding box center [702, 384] width 1 height 12
radio input "true"
click at [646, 699] on button "Next" at bounding box center [702, 702] width 238 height 59
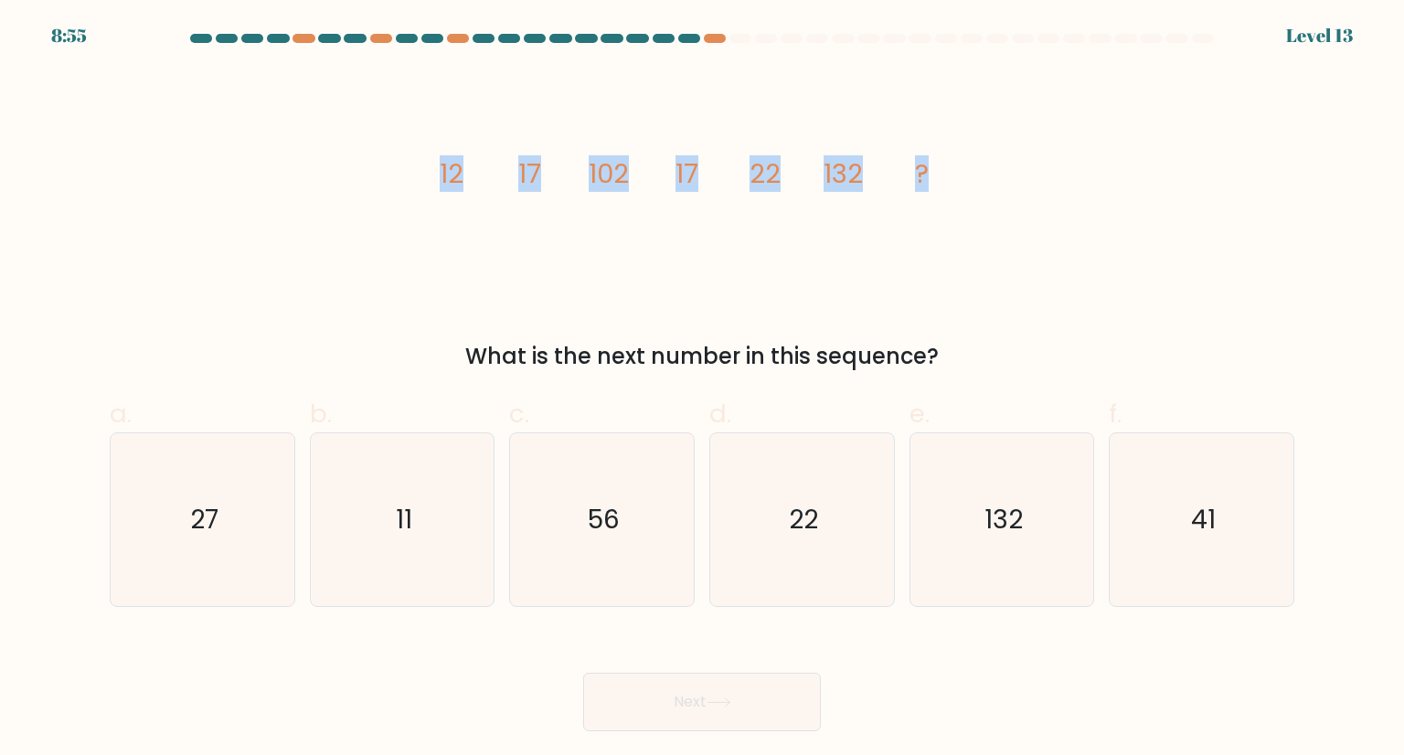
drag, startPoint x: 416, startPoint y: 169, endPoint x: 980, endPoint y: 168, distance: 564.1
click at [980, 168] on div "image/svg+xml 12 17 102 17 22 132 ? What is the next number in this sequence?" at bounding box center [702, 221] width 1207 height 304
copy g "12 17 102 17 22 132 ?"
click at [585, 556] on icon "56" at bounding box center [602, 519] width 172 height 172
click at [702, 389] on input "c. 56" at bounding box center [702, 384] width 1 height 12
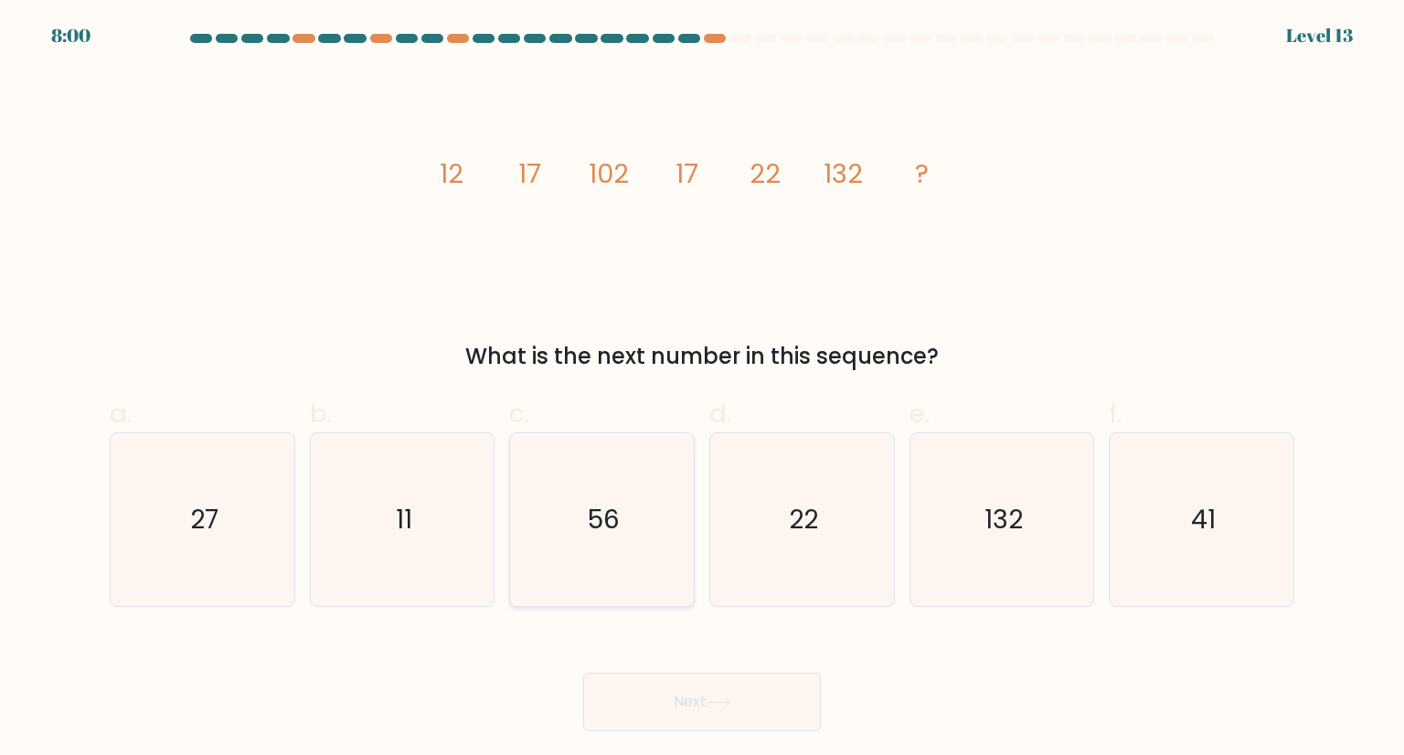
radio input "true"
click at [720, 712] on button "Next" at bounding box center [702, 702] width 238 height 59
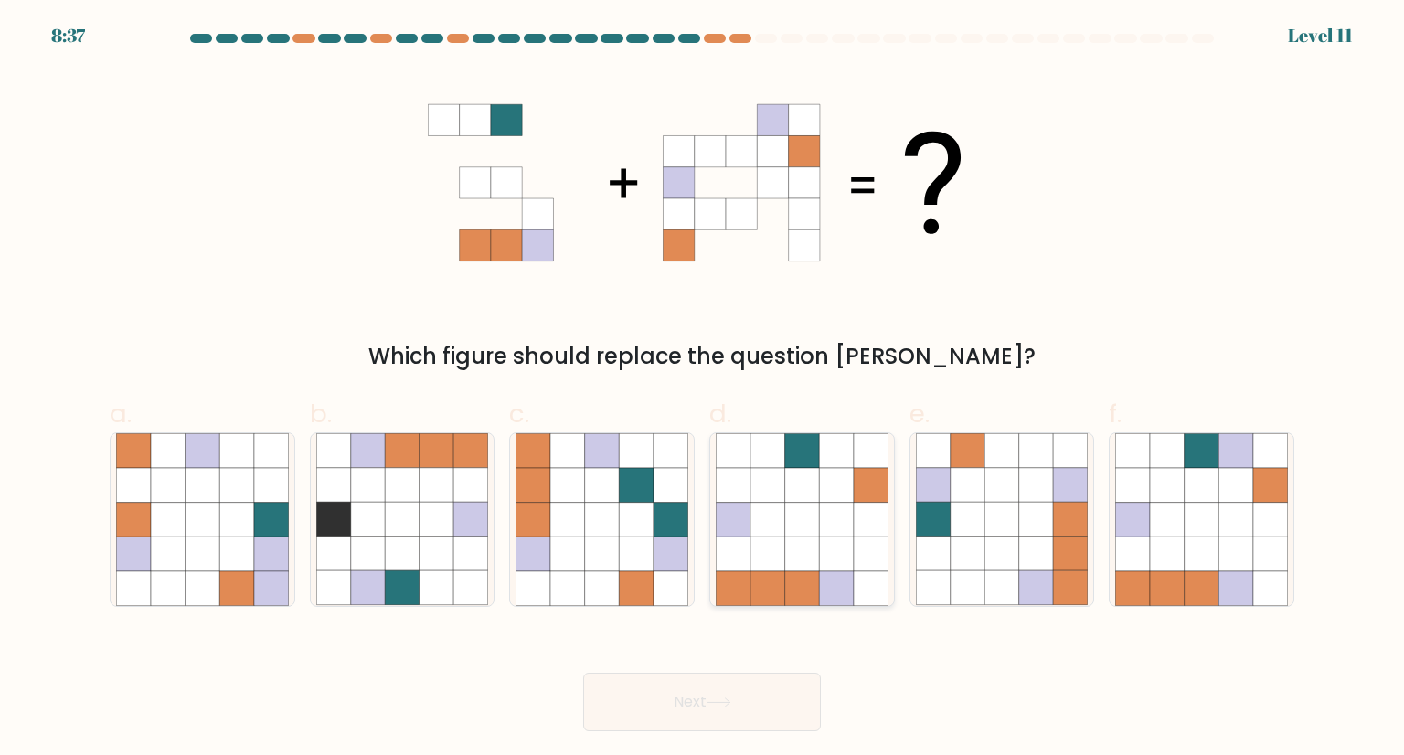
click at [790, 533] on icon at bounding box center [802, 520] width 35 height 35
click at [703, 389] on input "d." at bounding box center [702, 384] width 1 height 12
radio input "true"
click at [693, 705] on button "Next" at bounding box center [702, 702] width 238 height 59
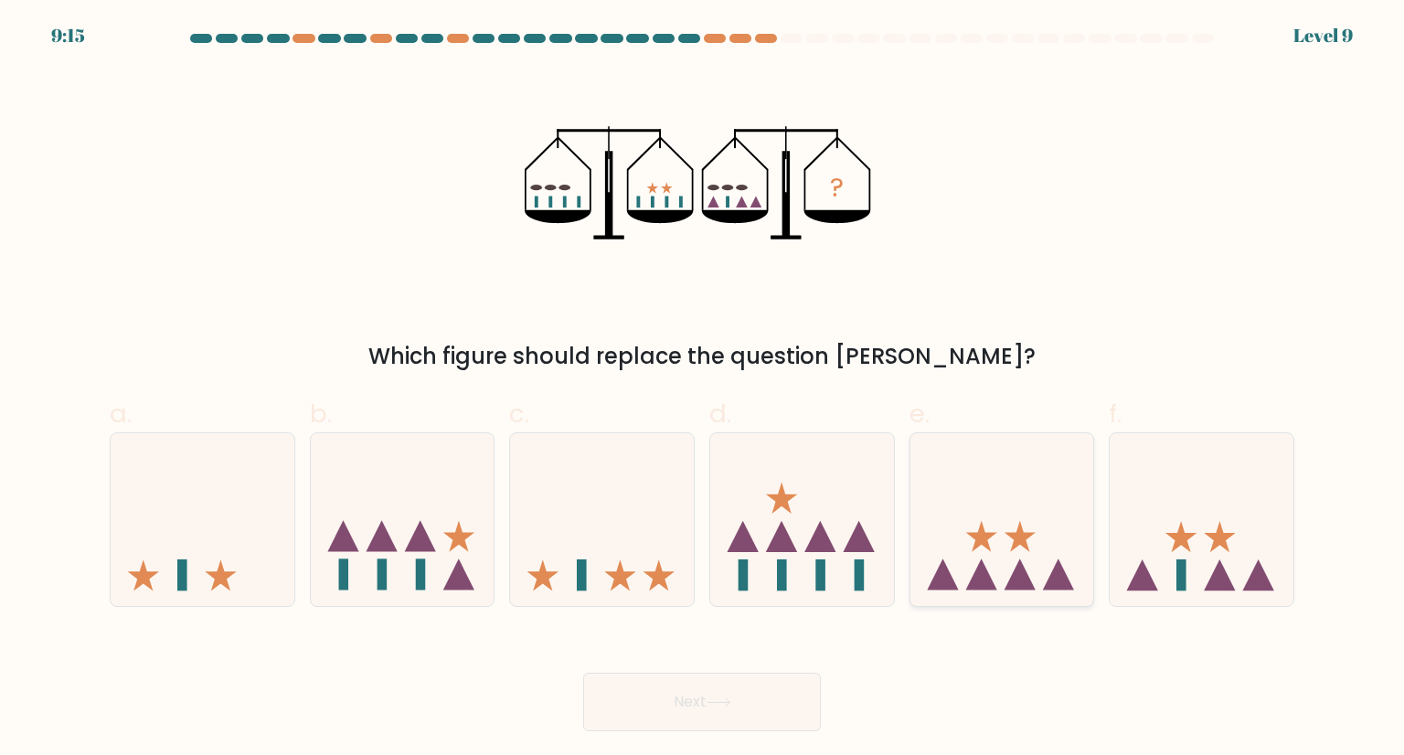
click at [985, 564] on icon at bounding box center [1003, 519] width 184 height 152
click at [703, 389] on input "e." at bounding box center [702, 384] width 1 height 12
radio input "true"
click at [690, 707] on button "Next" at bounding box center [702, 702] width 238 height 59
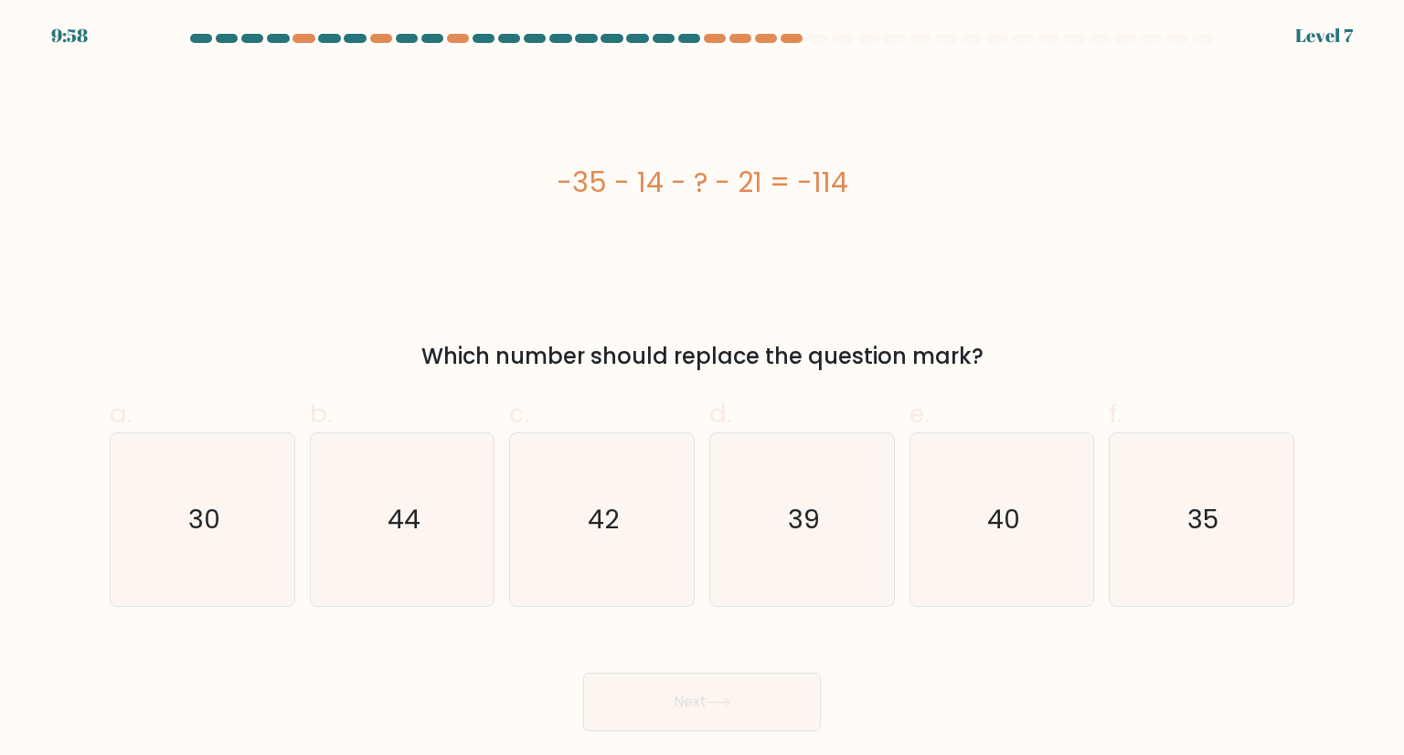
drag, startPoint x: 549, startPoint y: 182, endPoint x: 909, endPoint y: 182, distance: 360.2
click at [909, 182] on div "-35 - 14 - ? - 21 = -114" at bounding box center [702, 182] width 1185 height 41
copy div "-35 - 14 - ? - 21 = -114"
click at [385, 537] on icon "44" at bounding box center [402, 519] width 172 height 172
click at [702, 389] on input "b. 44" at bounding box center [702, 384] width 1 height 12
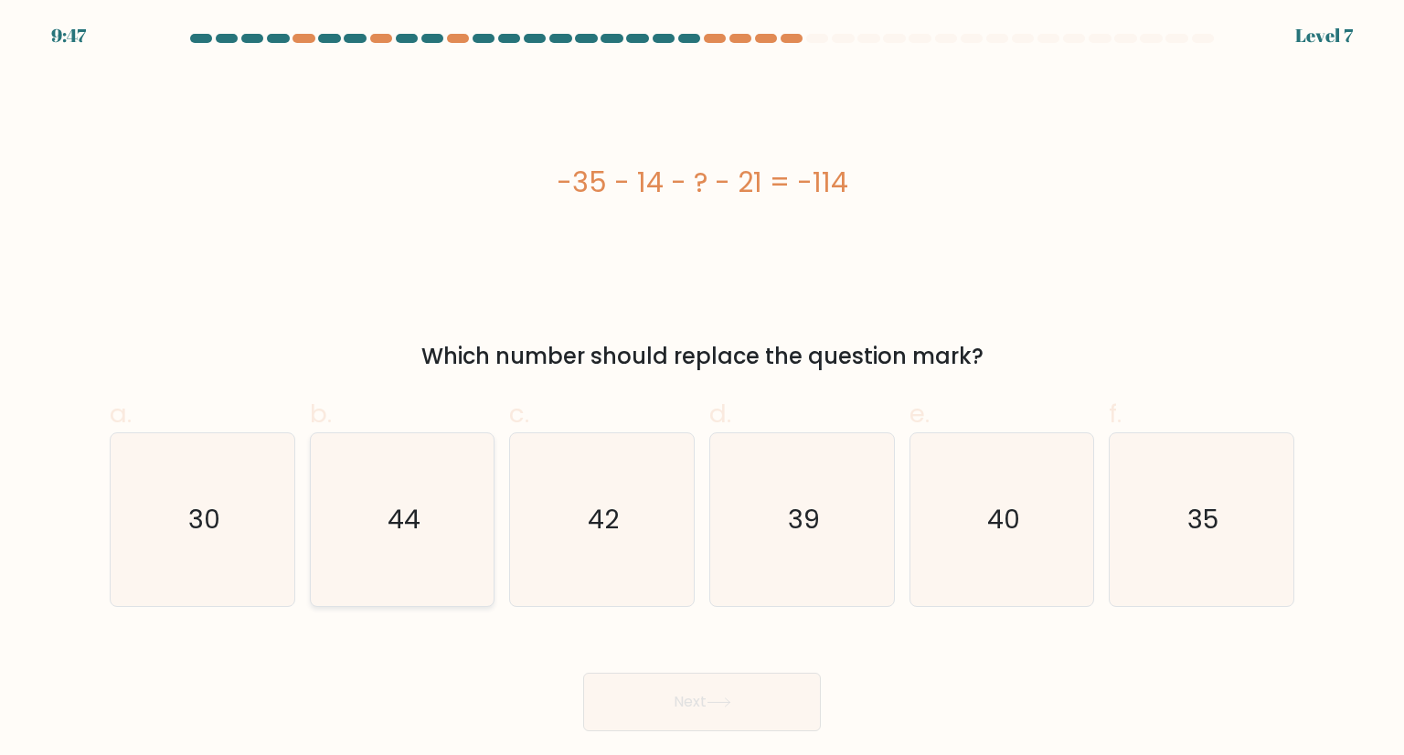
radio input "true"
click at [707, 710] on button "Next" at bounding box center [702, 702] width 238 height 59
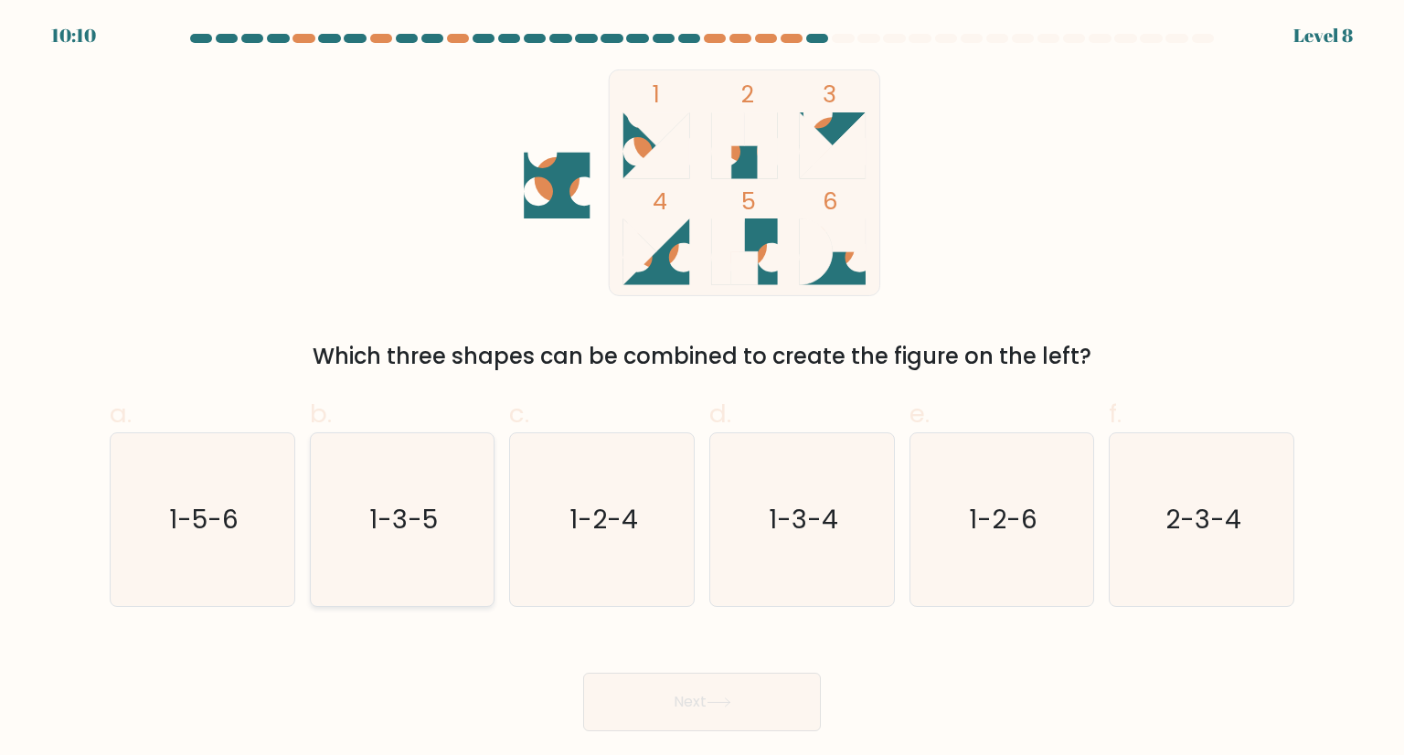
click at [420, 525] on text "1-3-5" at bounding box center [403, 519] width 69 height 37
click at [702, 389] on input "b. 1-3-5" at bounding box center [702, 384] width 1 height 12
radio input "true"
click at [758, 694] on button "Next" at bounding box center [702, 702] width 238 height 59
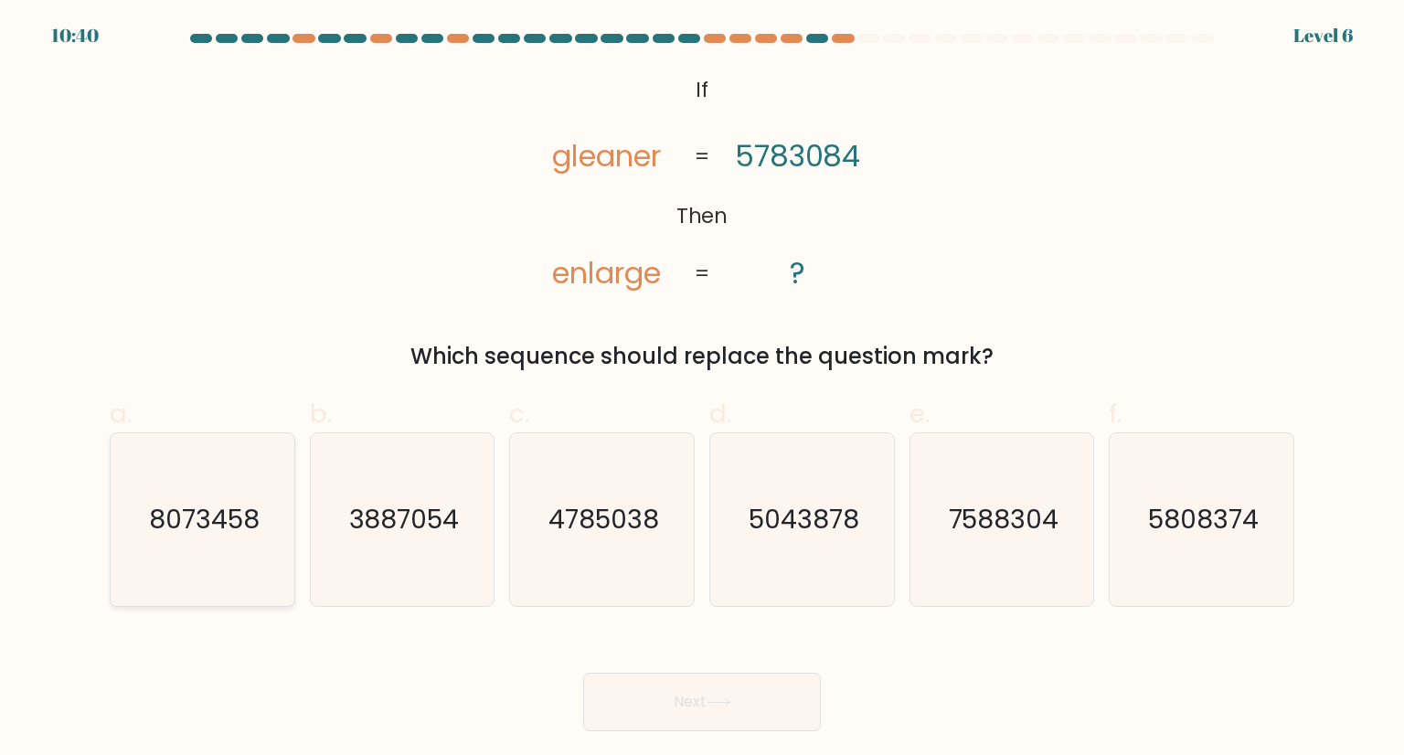
click at [219, 529] on text "8073458" at bounding box center [204, 519] width 111 height 37
click at [702, 389] on input "a. 8073458" at bounding box center [702, 384] width 1 height 12
radio input "true"
click at [646, 708] on button "Next" at bounding box center [702, 702] width 238 height 59
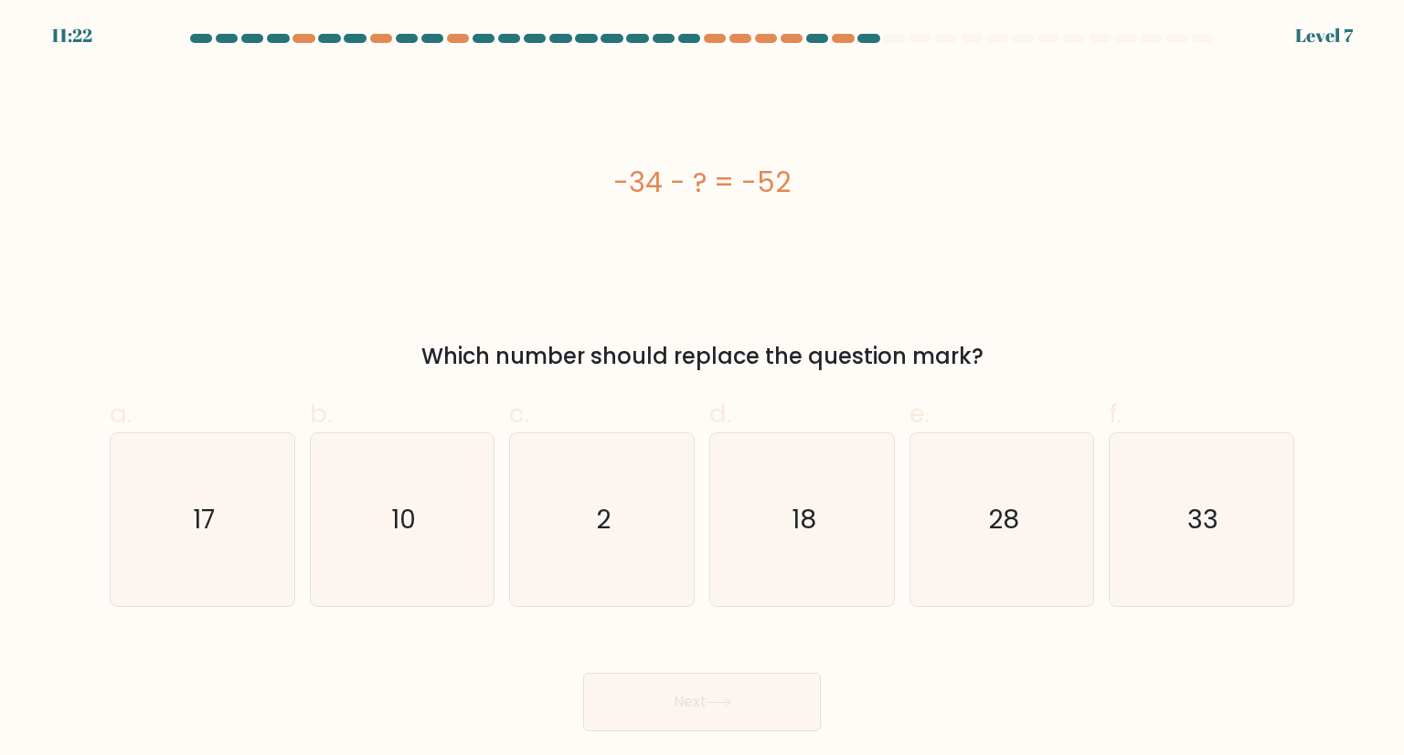
drag, startPoint x: 655, startPoint y: 192, endPoint x: 857, endPoint y: 168, distance: 203.5
click at [857, 168] on div "-34 - ? = -52" at bounding box center [702, 182] width 1185 height 41
copy div "-34 - ? = -52"
click at [819, 524] on icon "18" at bounding box center [802, 519] width 172 height 172
click at [703, 389] on input "d. 18" at bounding box center [702, 384] width 1 height 12
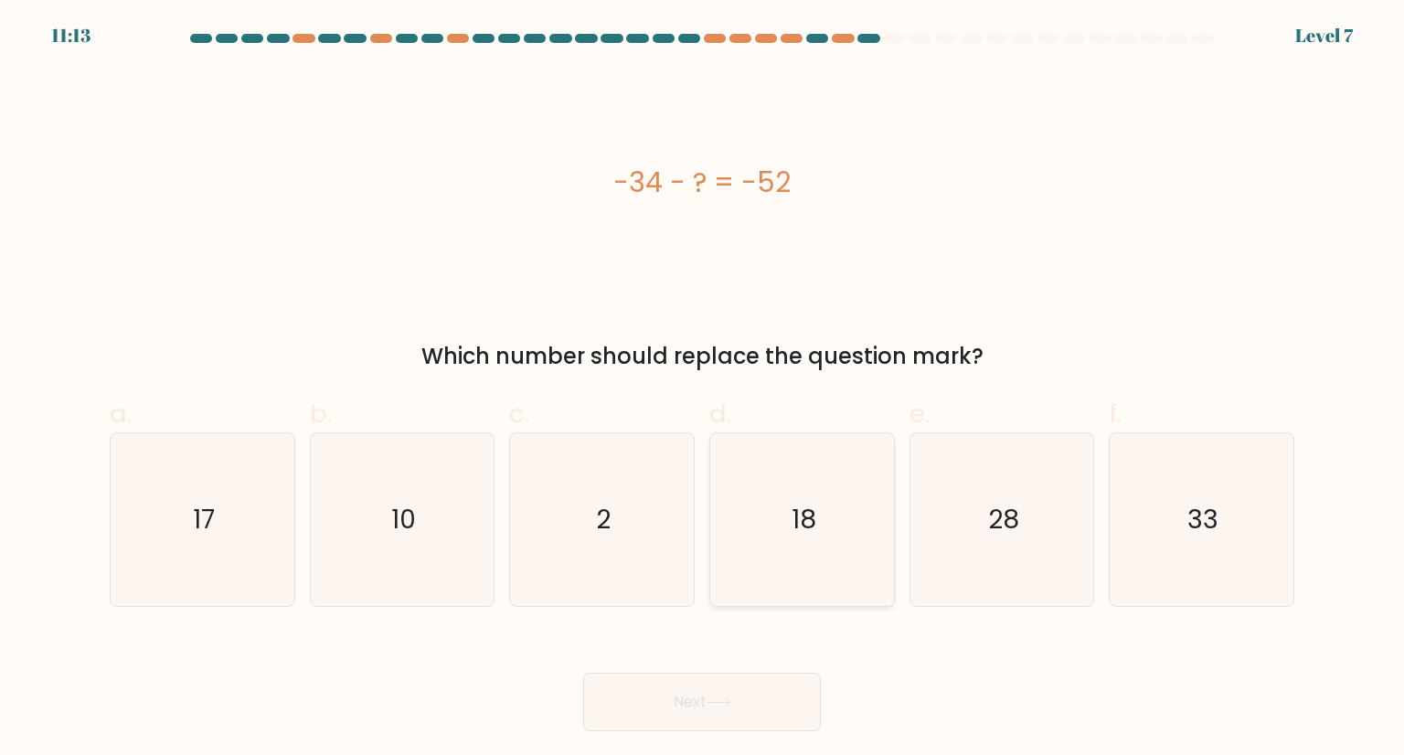
radio input "true"
click at [705, 685] on button "Next" at bounding box center [702, 702] width 238 height 59
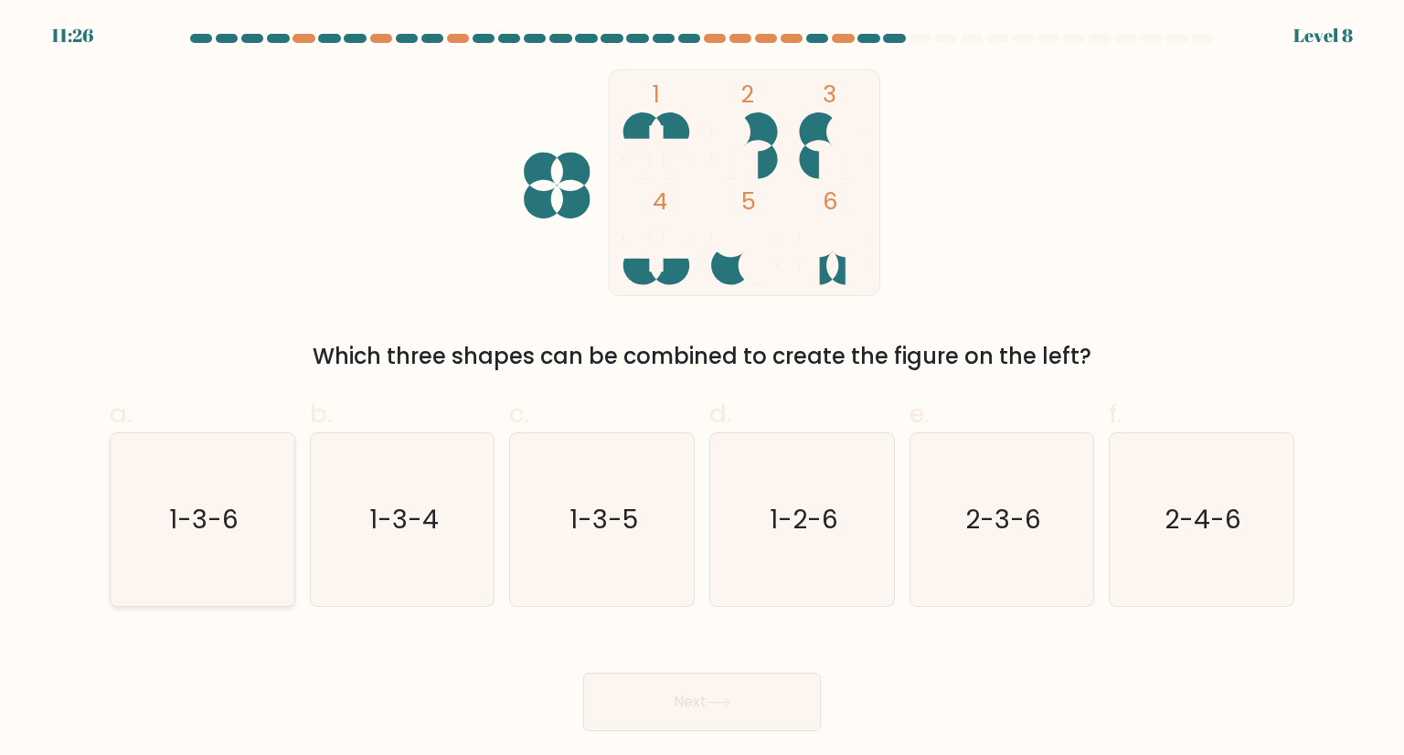
click at [249, 534] on icon "1-3-6" at bounding box center [202, 519] width 172 height 172
click at [702, 389] on input "a. 1-3-6" at bounding box center [702, 384] width 1 height 12
radio input "true"
click at [740, 716] on button "Next" at bounding box center [702, 702] width 238 height 59
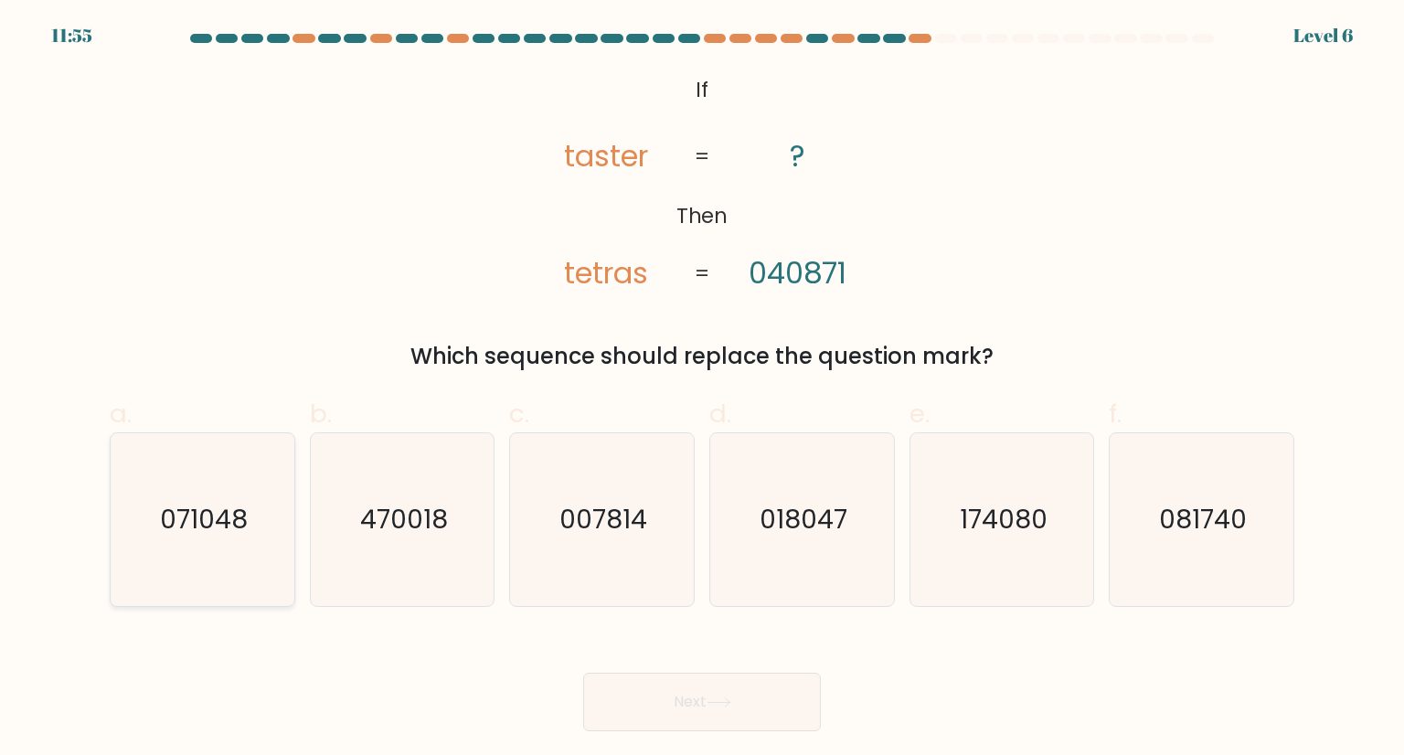
click at [182, 528] on text "071048" at bounding box center [204, 519] width 88 height 37
click at [702, 389] on input "a. 071048" at bounding box center [702, 384] width 1 height 12
radio input "true"
click at [635, 722] on button "Next" at bounding box center [702, 702] width 238 height 59
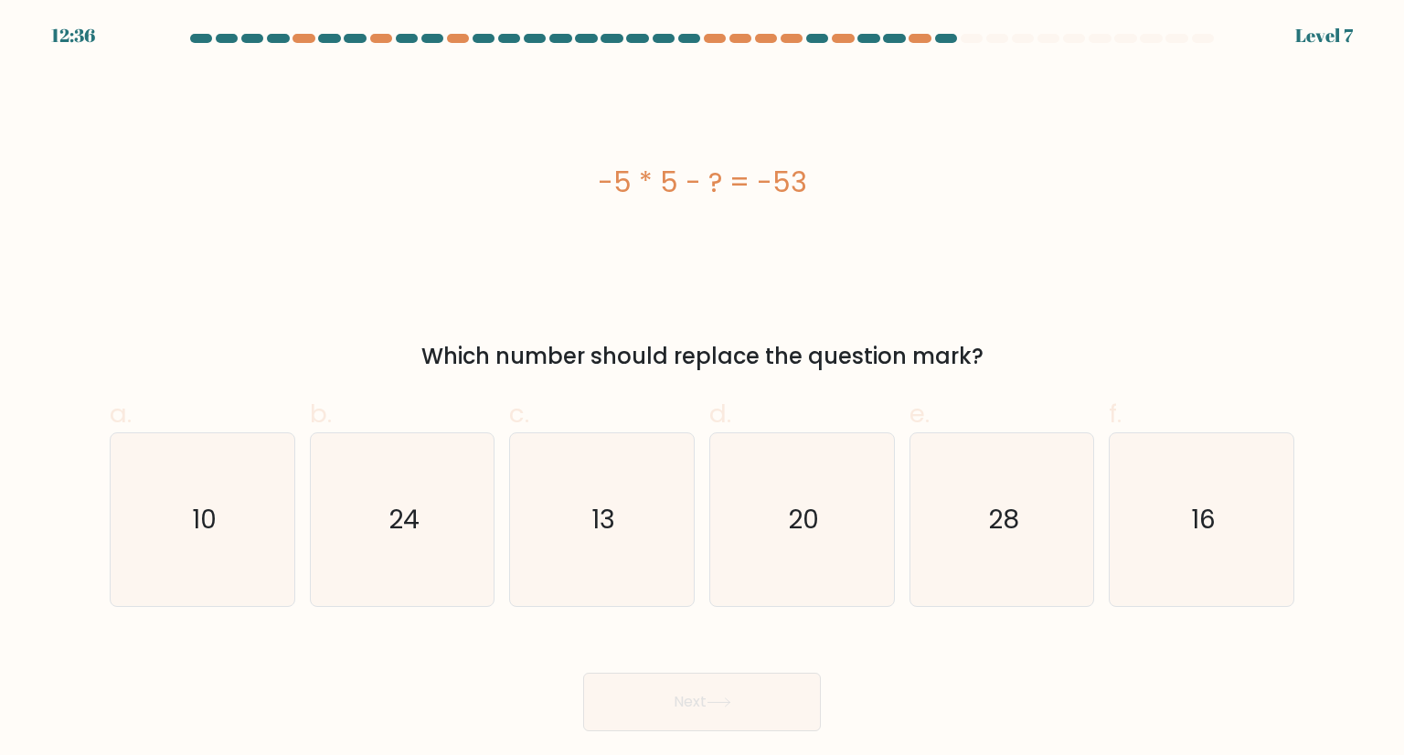
drag, startPoint x: 571, startPoint y: 176, endPoint x: 891, endPoint y: 176, distance: 319.1
click at [891, 176] on div "-5 * 5 - ? = -53" at bounding box center [702, 182] width 1185 height 41
copy div "-5 * 5 - ? = -53"
click at [1010, 506] on text "28" at bounding box center [1003, 519] width 31 height 37
click at [703, 389] on input "e. 28" at bounding box center [702, 384] width 1 height 12
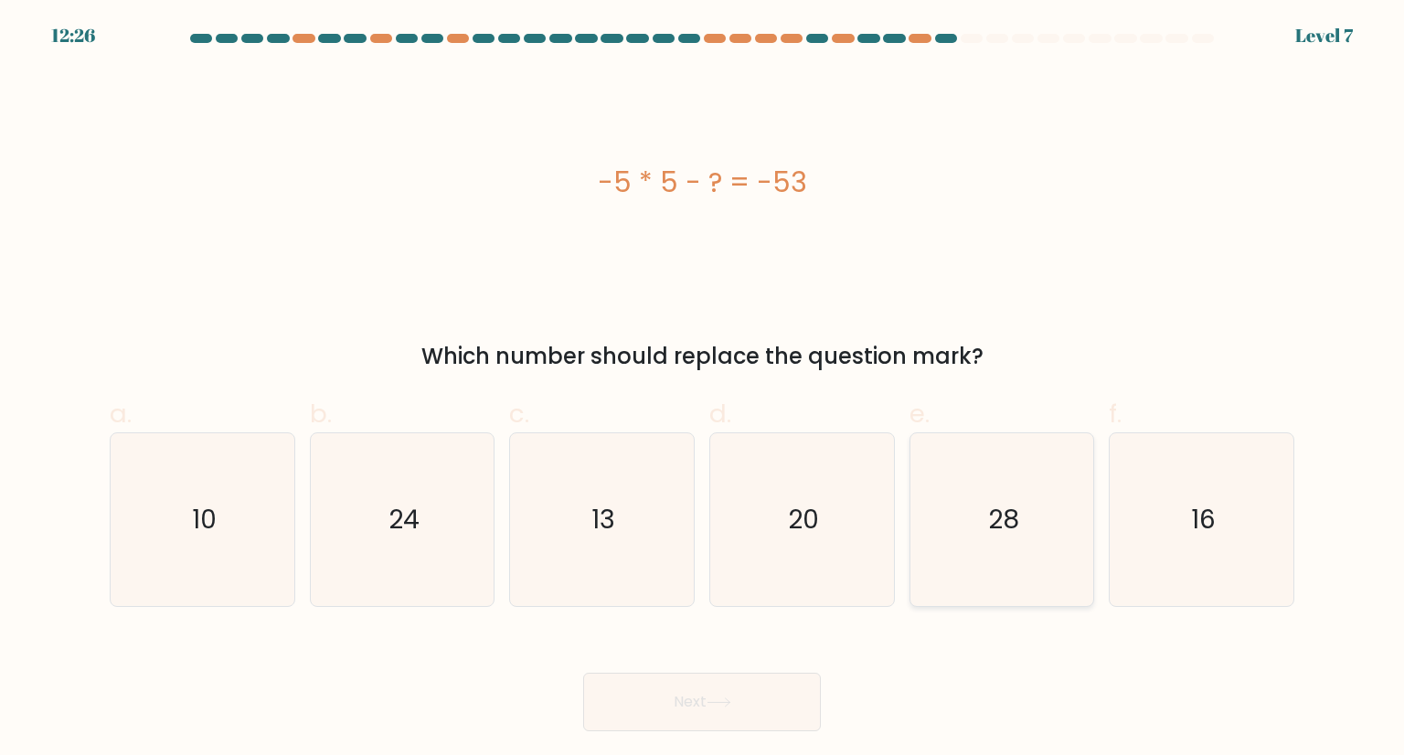
radio input "true"
click at [659, 711] on button "Next" at bounding box center [702, 702] width 238 height 59
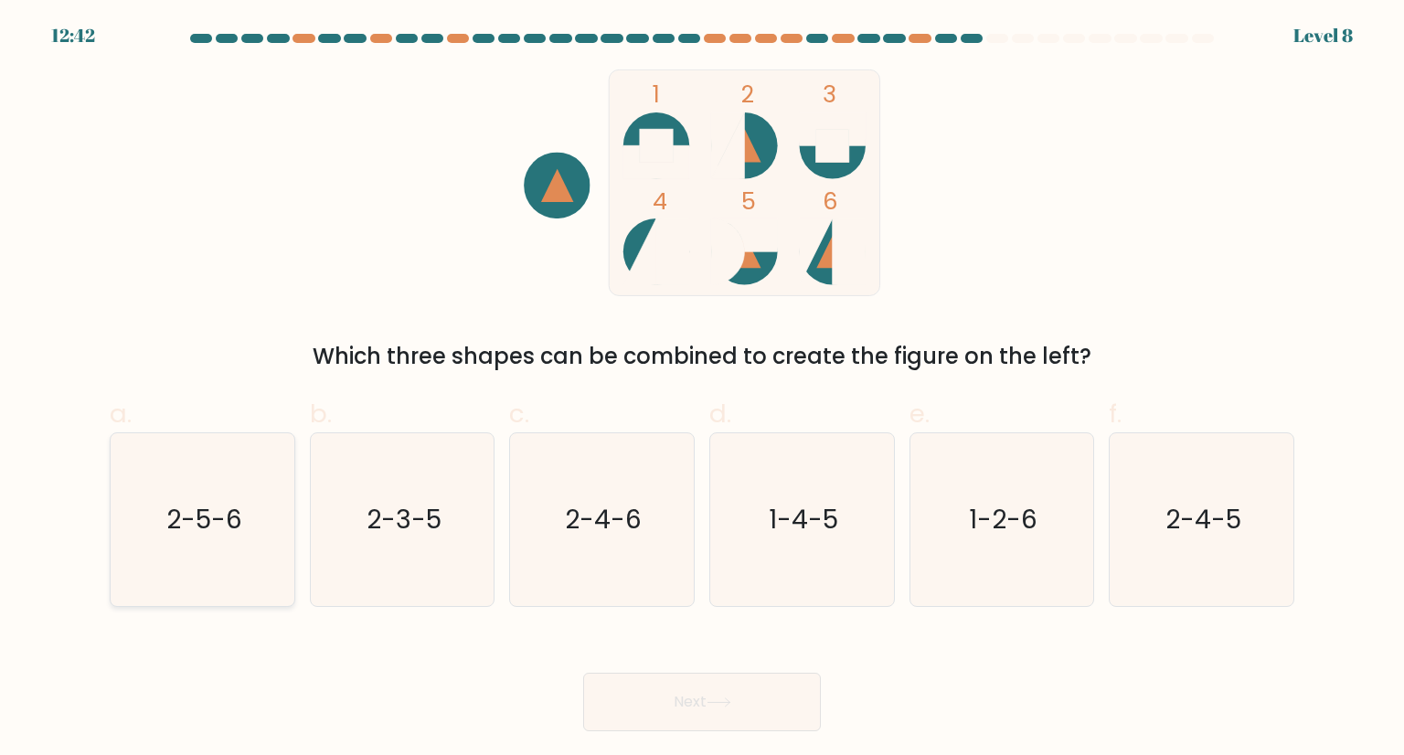
click at [262, 477] on icon "2-5-6" at bounding box center [202, 519] width 172 height 172
click at [702, 389] on input "a. 2-5-6" at bounding box center [702, 384] width 1 height 12
radio input "true"
click at [699, 703] on button "Next" at bounding box center [702, 702] width 238 height 59
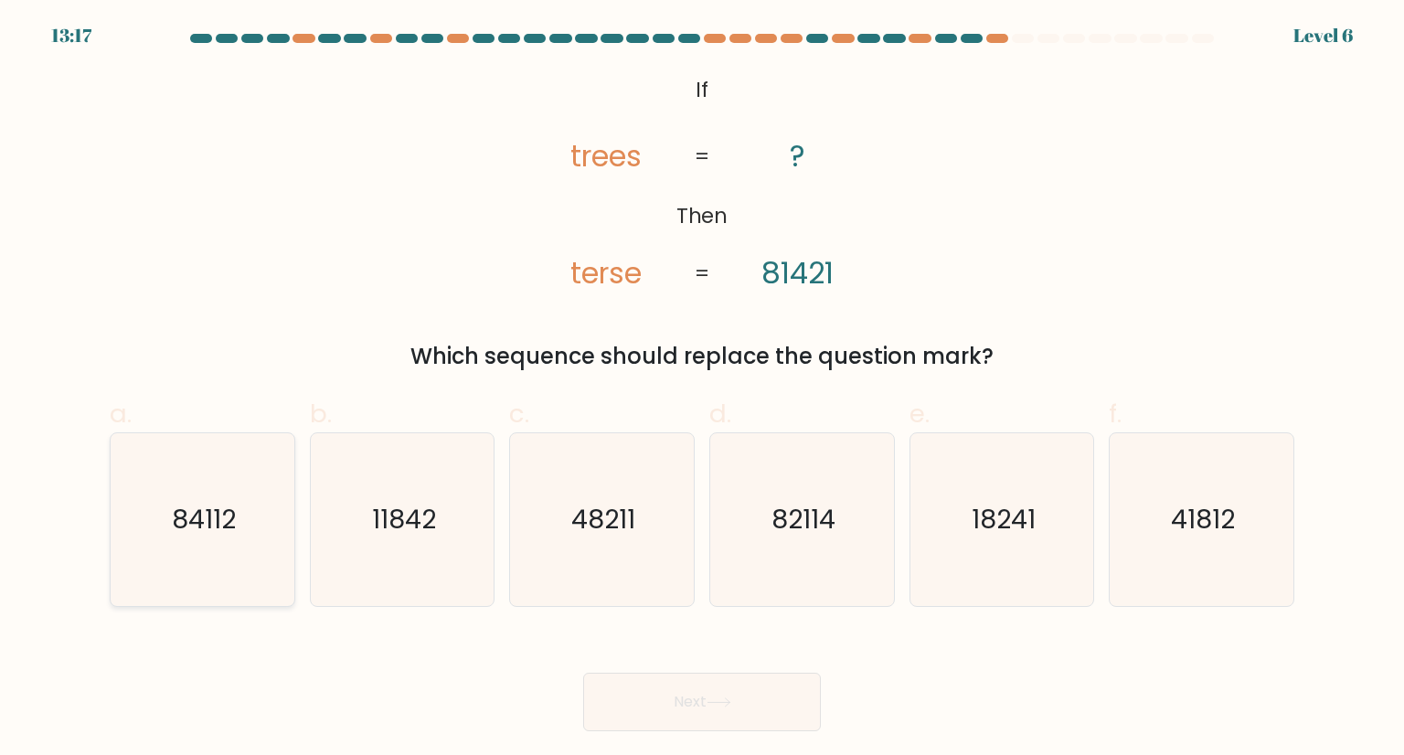
click at [227, 502] on text "84112" at bounding box center [204, 519] width 64 height 37
click at [702, 389] on input "a. 84112" at bounding box center [702, 384] width 1 height 12
radio input "true"
click at [757, 702] on button "Next" at bounding box center [702, 702] width 238 height 59
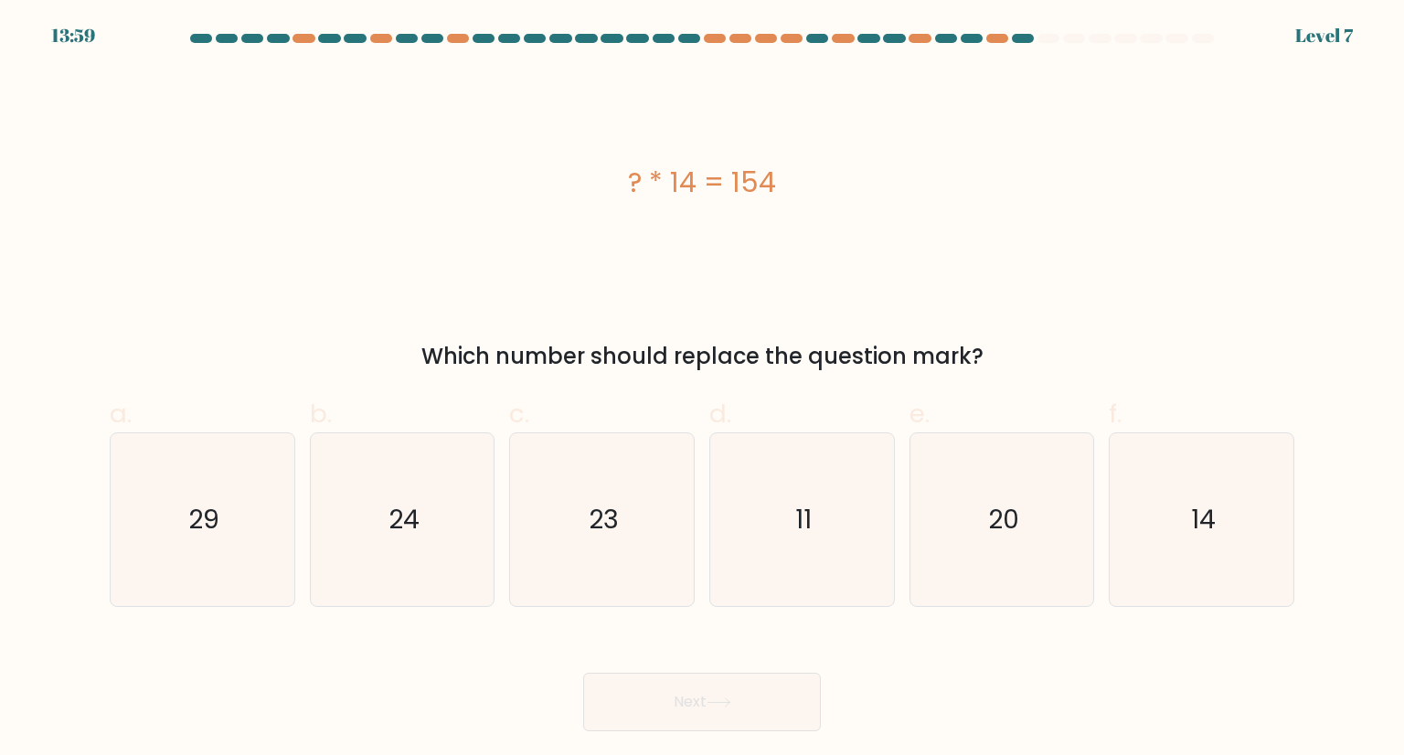
drag, startPoint x: 704, startPoint y: 184, endPoint x: 839, endPoint y: 180, distance: 135.4
click at [839, 180] on div "? * 14 = 154" at bounding box center [702, 182] width 1185 height 41
click at [794, 481] on icon "11" at bounding box center [802, 519] width 172 height 172
click at [703, 389] on input "d. 11" at bounding box center [702, 384] width 1 height 12
radio input "true"
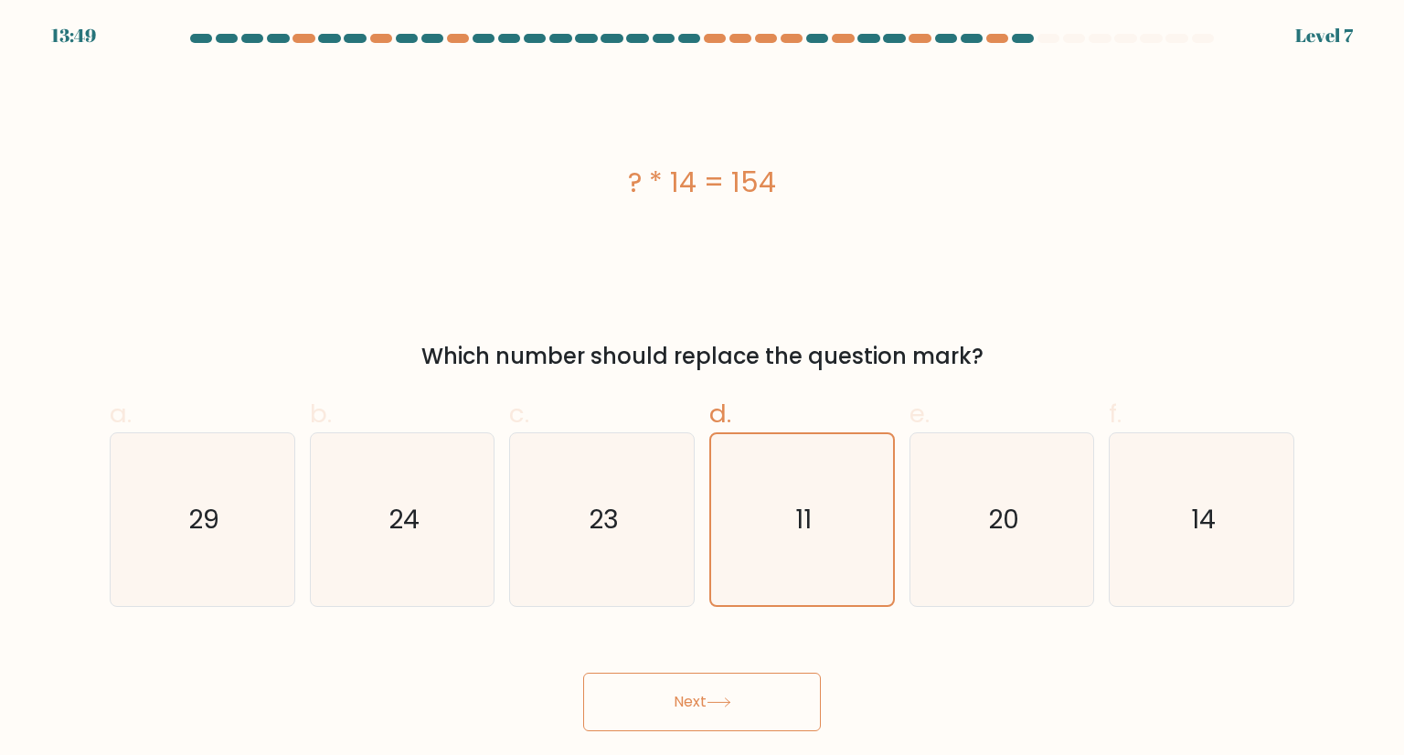
click at [704, 696] on button "Next" at bounding box center [702, 702] width 238 height 59
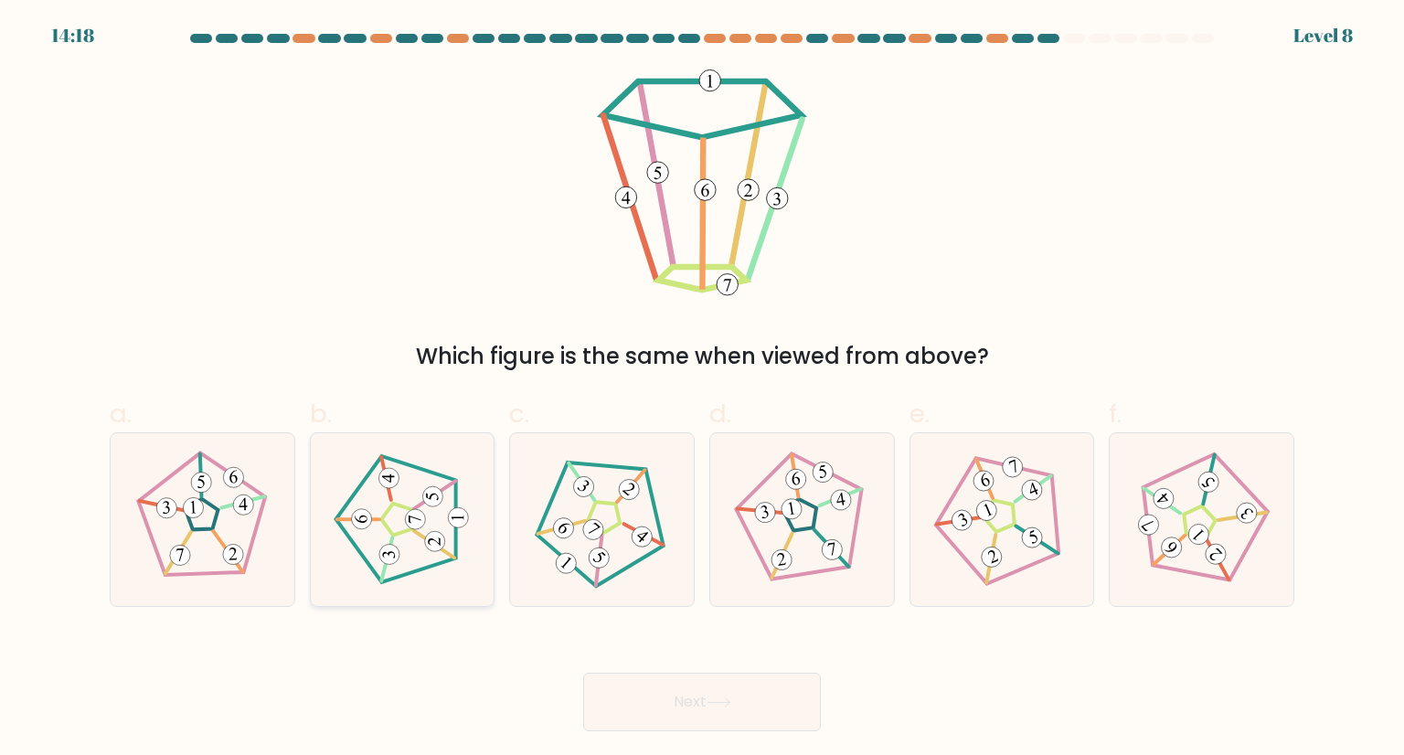
click at [433, 548] on 188 at bounding box center [435, 542] width 20 height 20
click at [702, 389] on input "b." at bounding box center [702, 384] width 1 height 12
radio input "true"
click at [669, 694] on button "Next" at bounding box center [702, 702] width 238 height 59
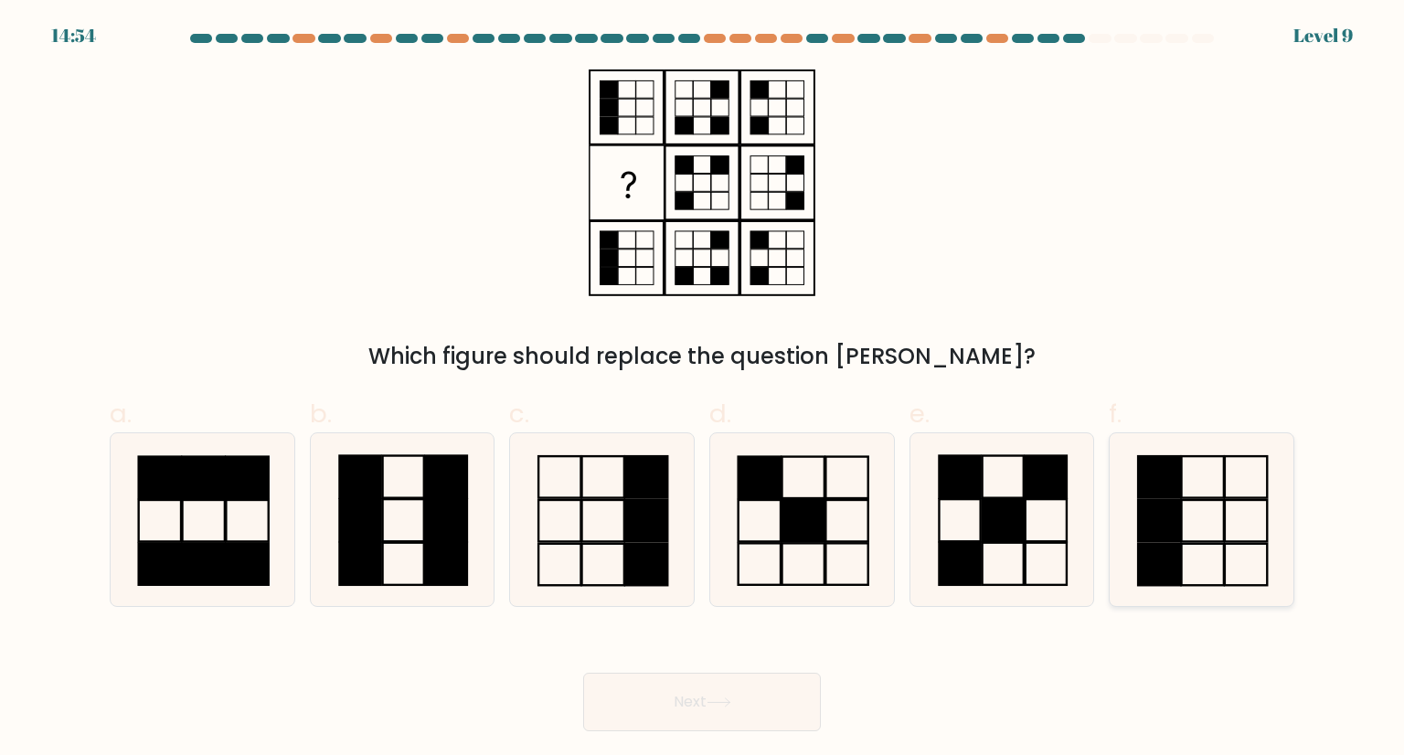
click at [1202, 484] on icon at bounding box center [1201, 519] width 172 height 172
click at [703, 389] on input "f." at bounding box center [702, 384] width 1 height 12
radio input "true"
click at [763, 701] on button "Next" at bounding box center [702, 702] width 238 height 59
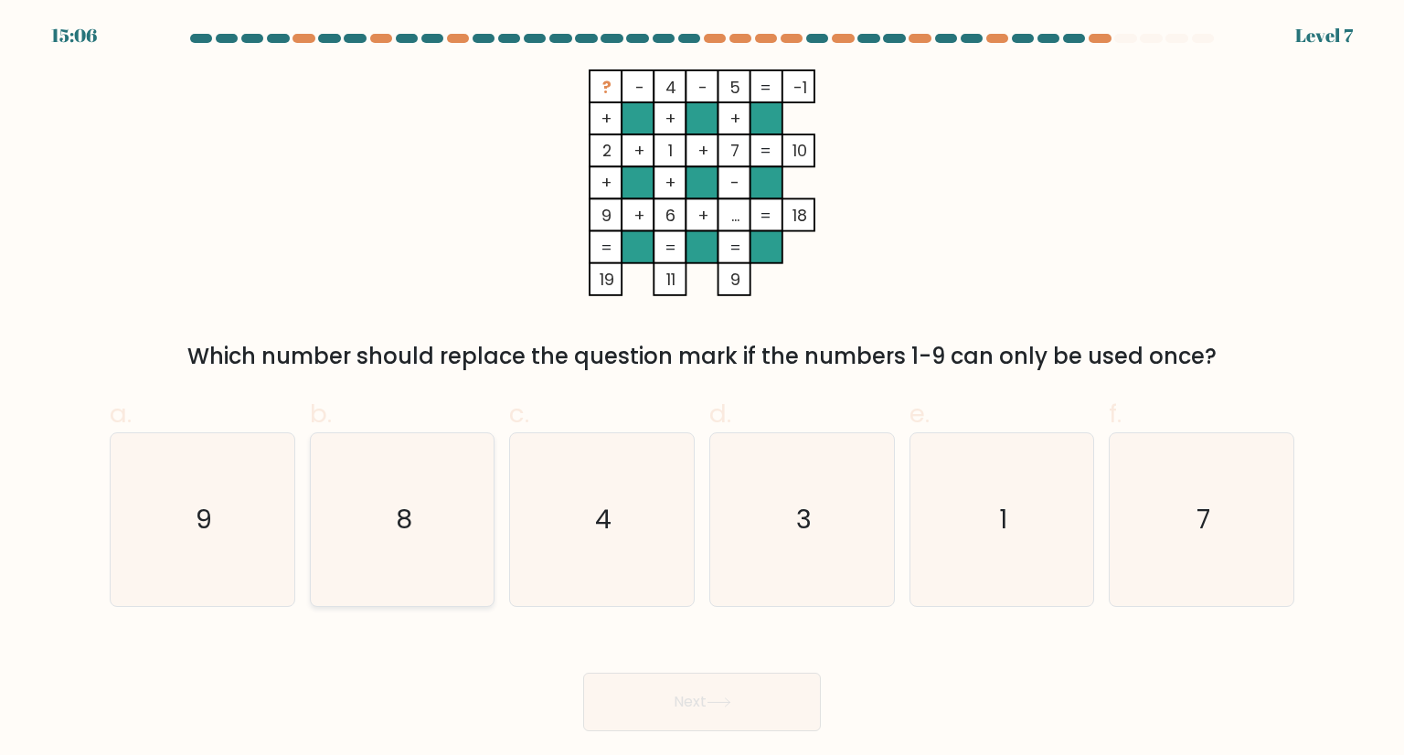
click at [400, 510] on text "8" at bounding box center [404, 519] width 16 height 37
click at [702, 389] on input "b. 8" at bounding box center [702, 384] width 1 height 12
radio input "true"
click at [678, 693] on button "Next" at bounding box center [702, 702] width 238 height 59
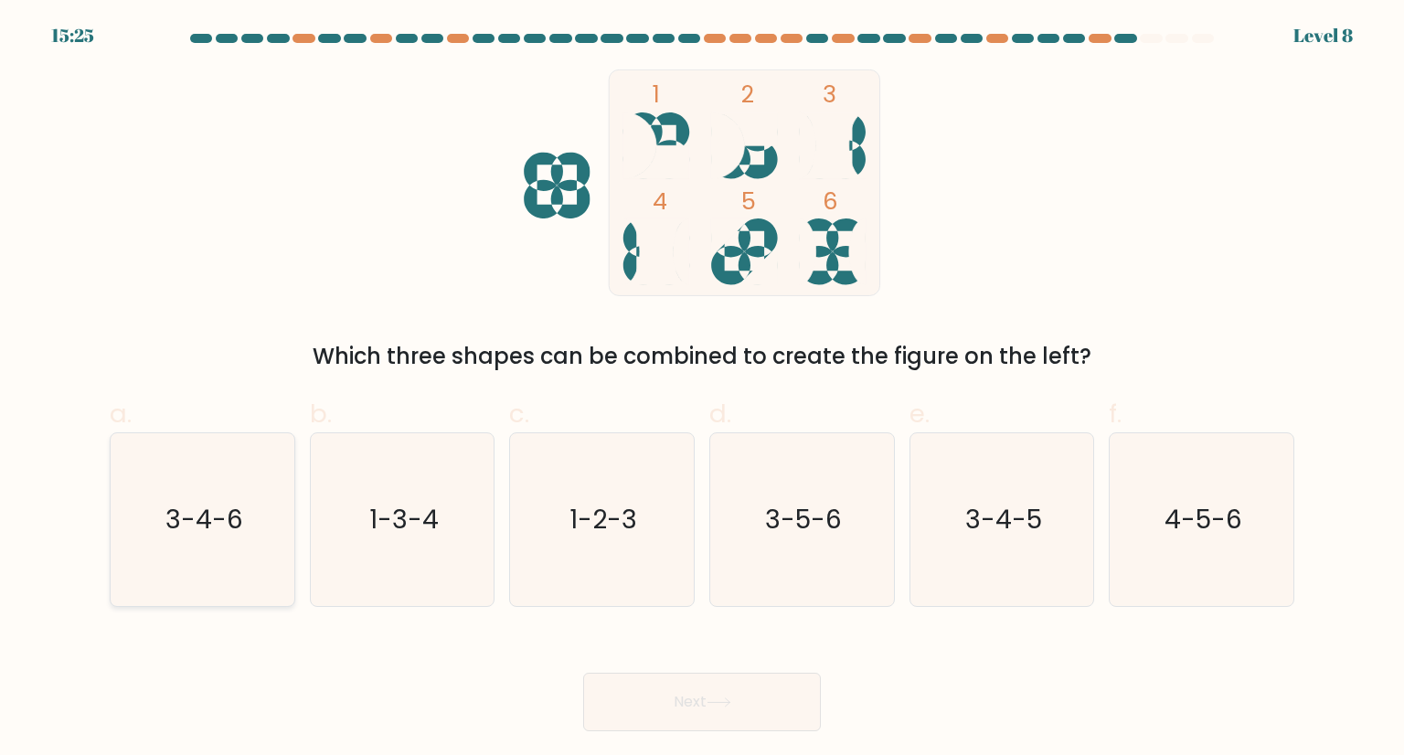
click at [181, 495] on icon "3-4-6" at bounding box center [202, 519] width 172 height 172
click at [702, 389] on input "a. 3-4-6" at bounding box center [702, 384] width 1 height 12
radio input "true"
click at [631, 701] on button "Next" at bounding box center [702, 702] width 238 height 59
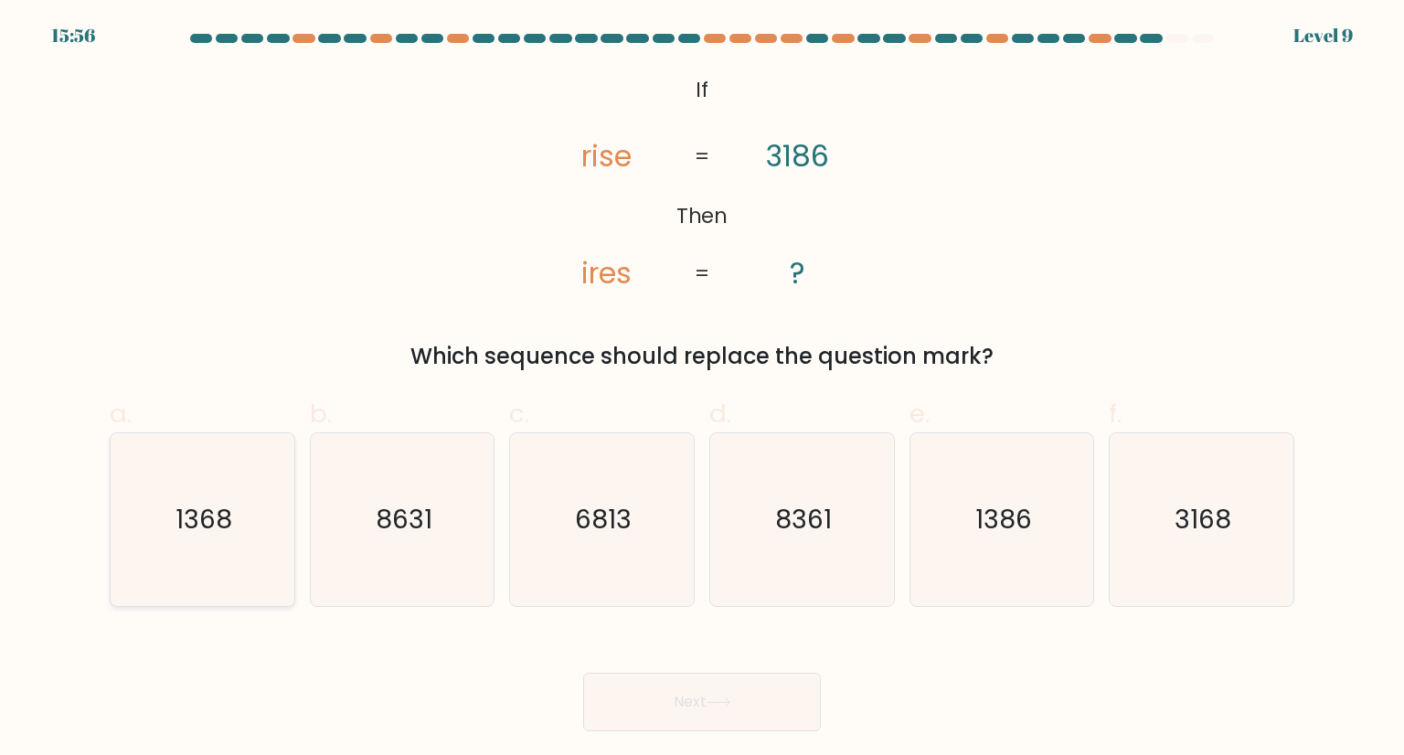
click at [214, 530] on text "1368" at bounding box center [204, 519] width 57 height 37
click at [702, 389] on input "a. 1368" at bounding box center [702, 384] width 1 height 12
radio input "true"
click at [740, 714] on button "Next" at bounding box center [702, 702] width 238 height 59
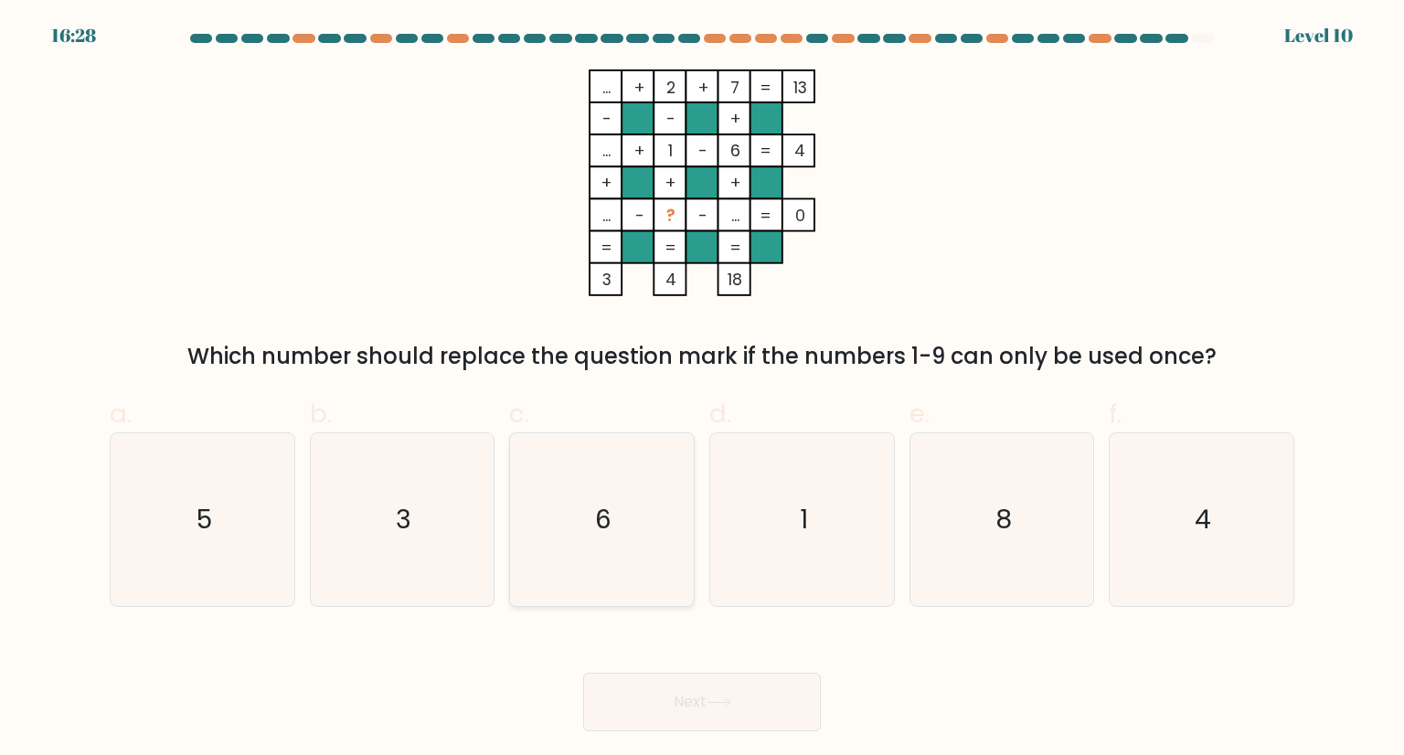
click at [633, 503] on icon "6" at bounding box center [602, 519] width 172 height 172
click at [702, 389] on input "c. 6" at bounding box center [702, 384] width 1 height 12
radio input "true"
click at [699, 700] on button "Next" at bounding box center [702, 702] width 238 height 59
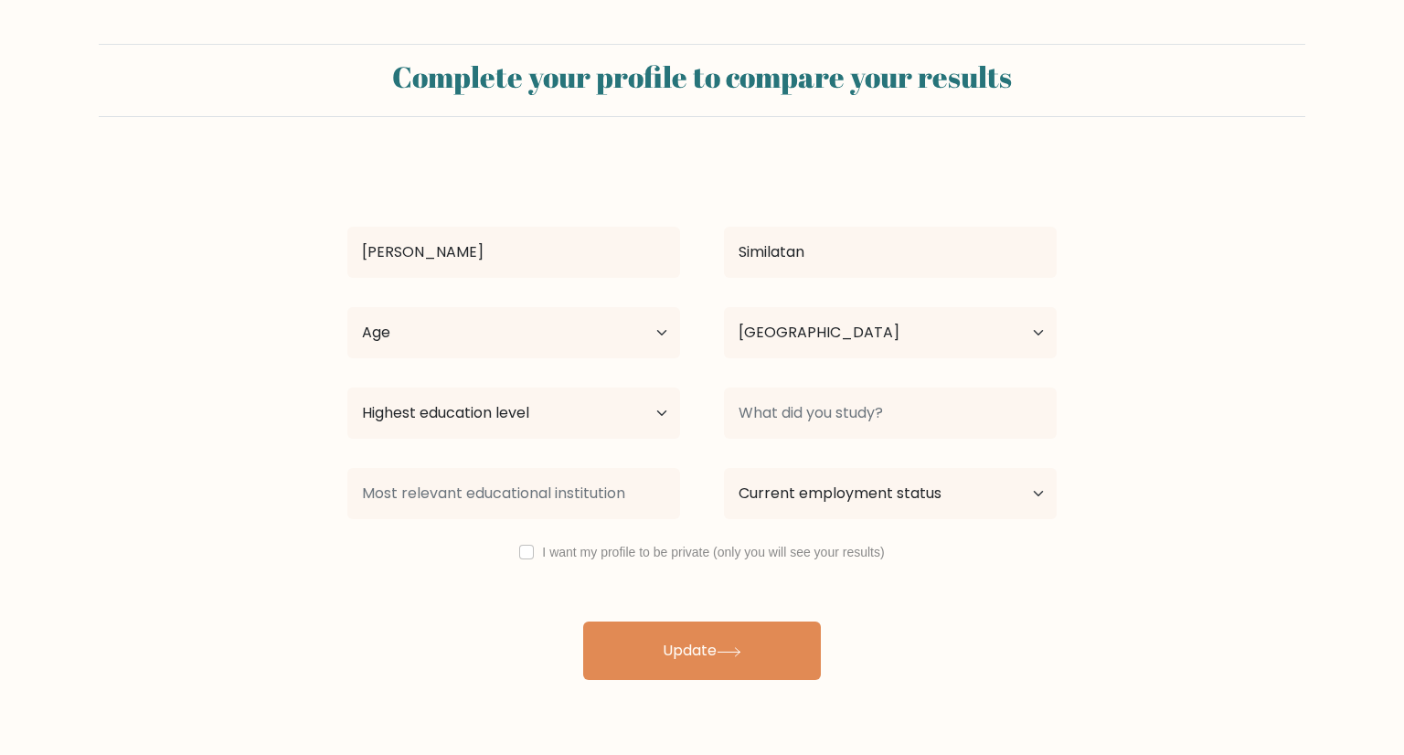
select select "PH"
click at [526, 557] on input "checkbox" at bounding box center [526, 552] width 15 height 15
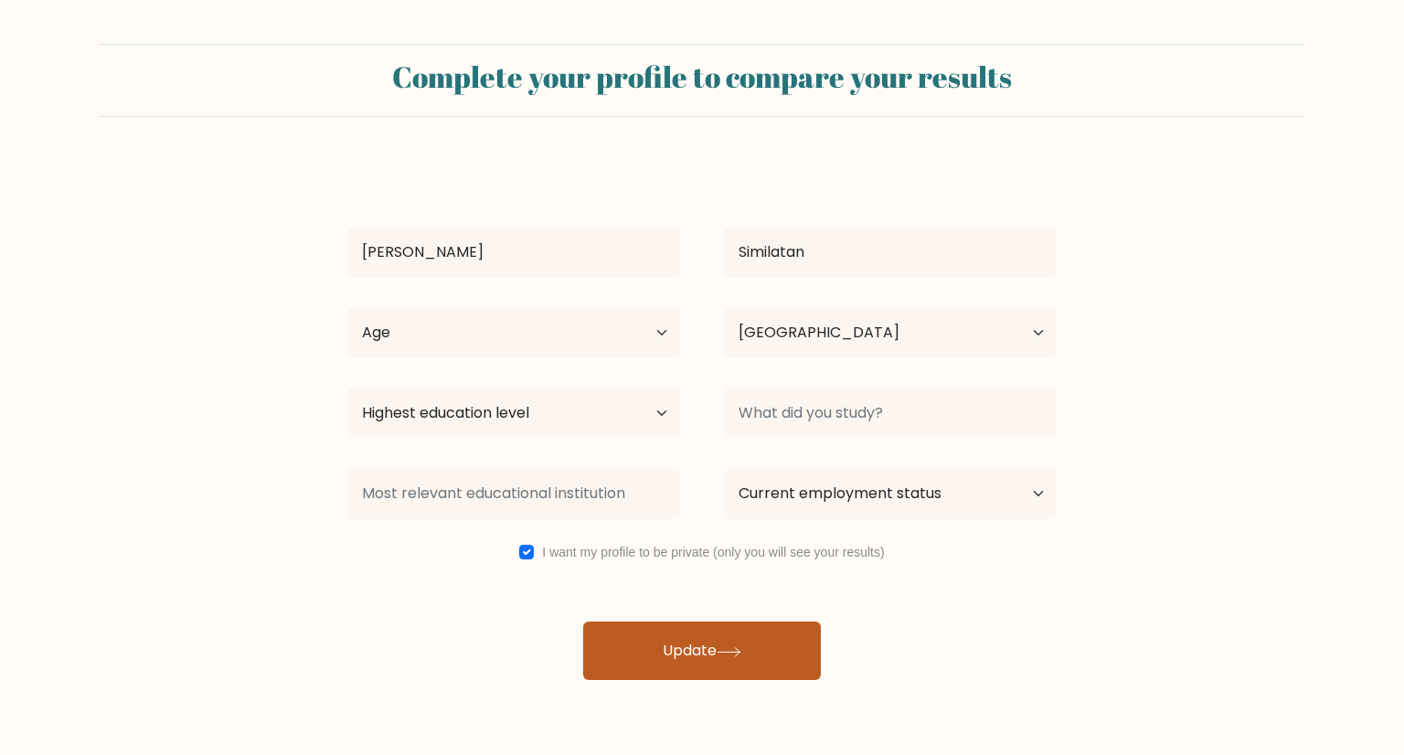
click at [703, 654] on button "Update" at bounding box center [702, 651] width 238 height 59
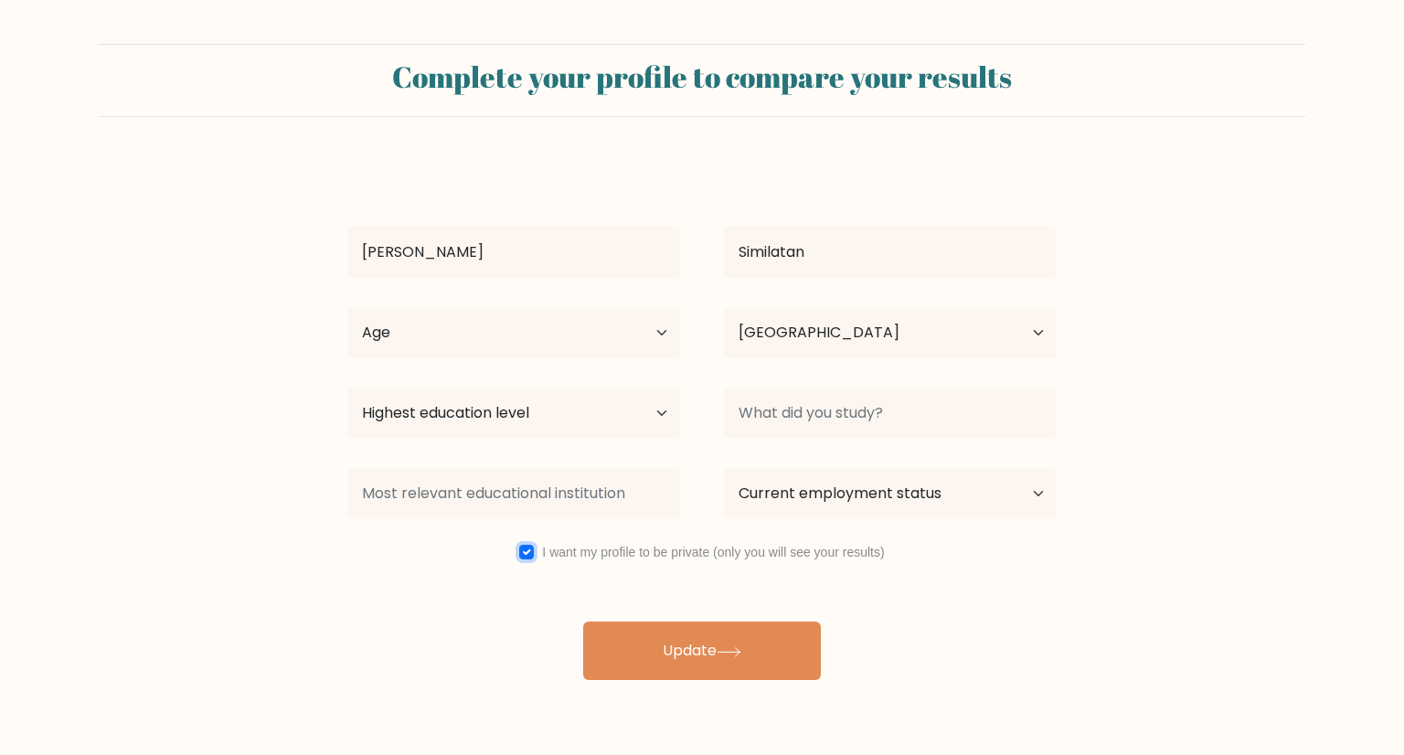
click at [527, 546] on input "checkbox" at bounding box center [526, 552] width 15 height 15
checkbox input "false"
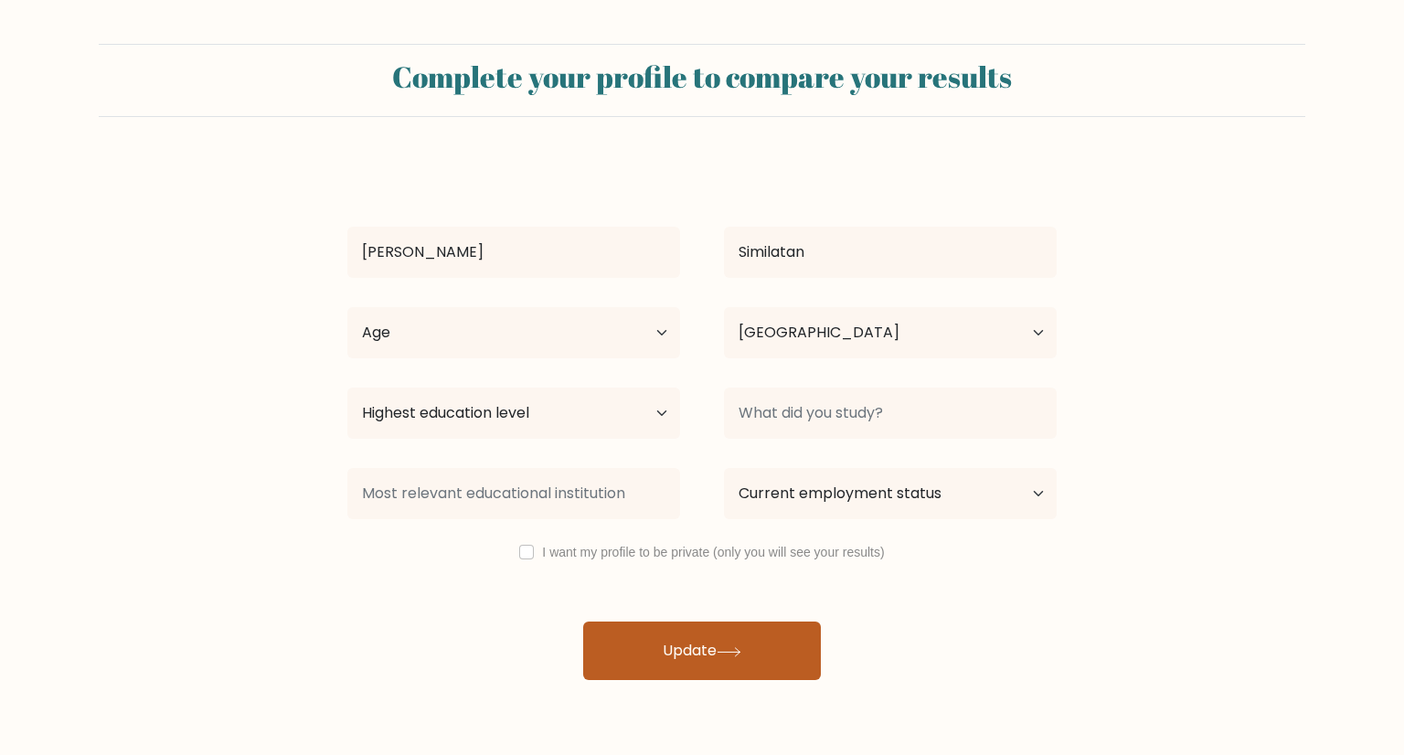
click at [739, 653] on icon at bounding box center [729, 652] width 25 height 10
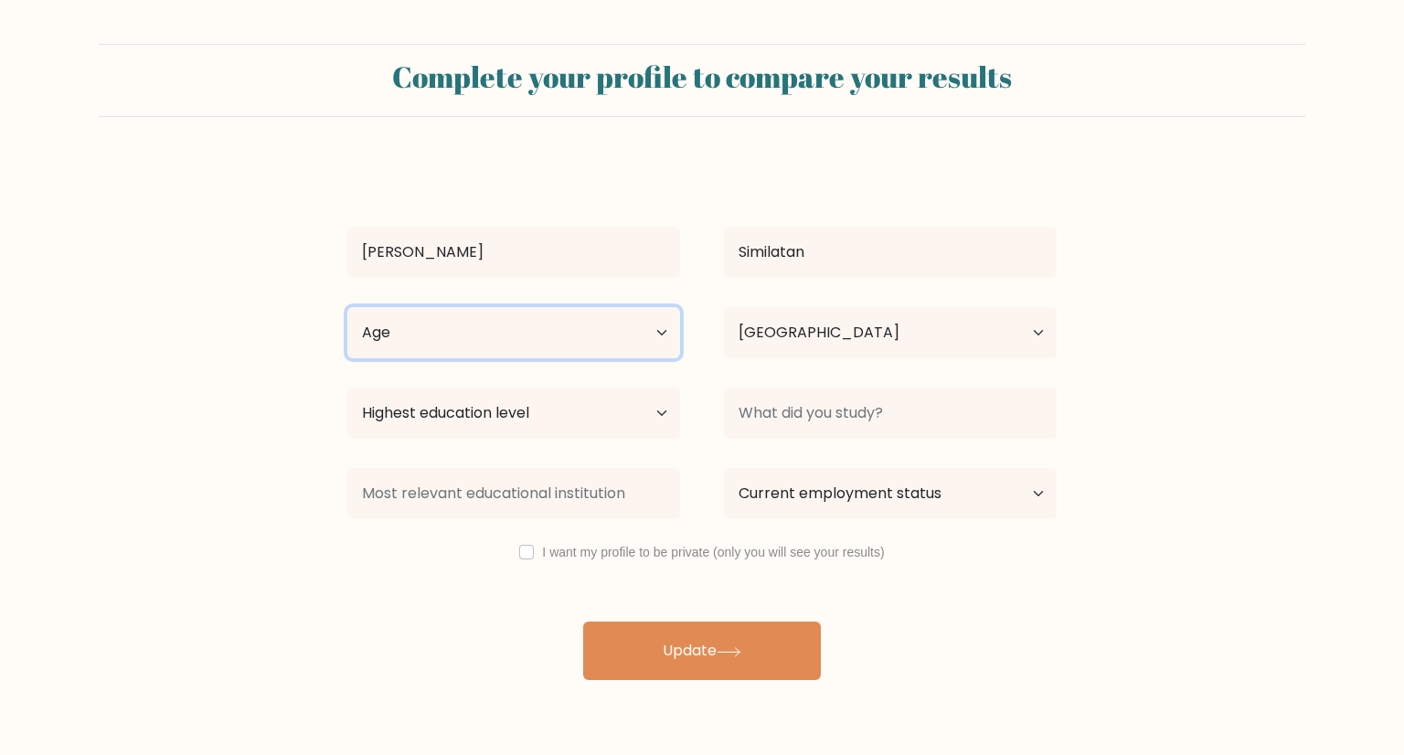
click at [543, 320] on select "Age Under 18 years old 18-24 years old 25-34 years old 35-44 years old 45-54 ye…" at bounding box center [513, 332] width 333 height 51
select select "25_34"
click at [347, 307] on select "Age Under 18 years old 18-24 years old 25-34 years old 35-44 years old 45-54 ye…" at bounding box center [513, 332] width 333 height 51
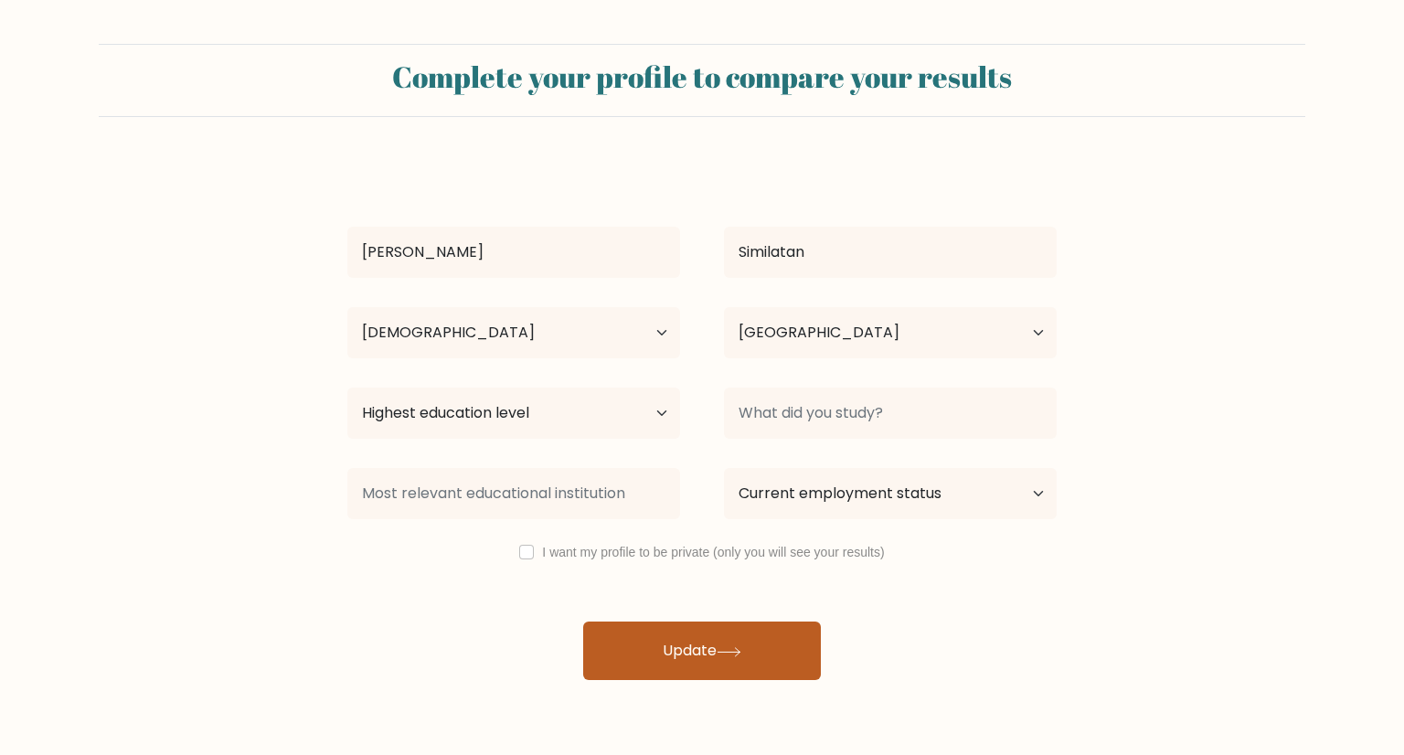
click at [648, 648] on button "Update" at bounding box center [702, 651] width 238 height 59
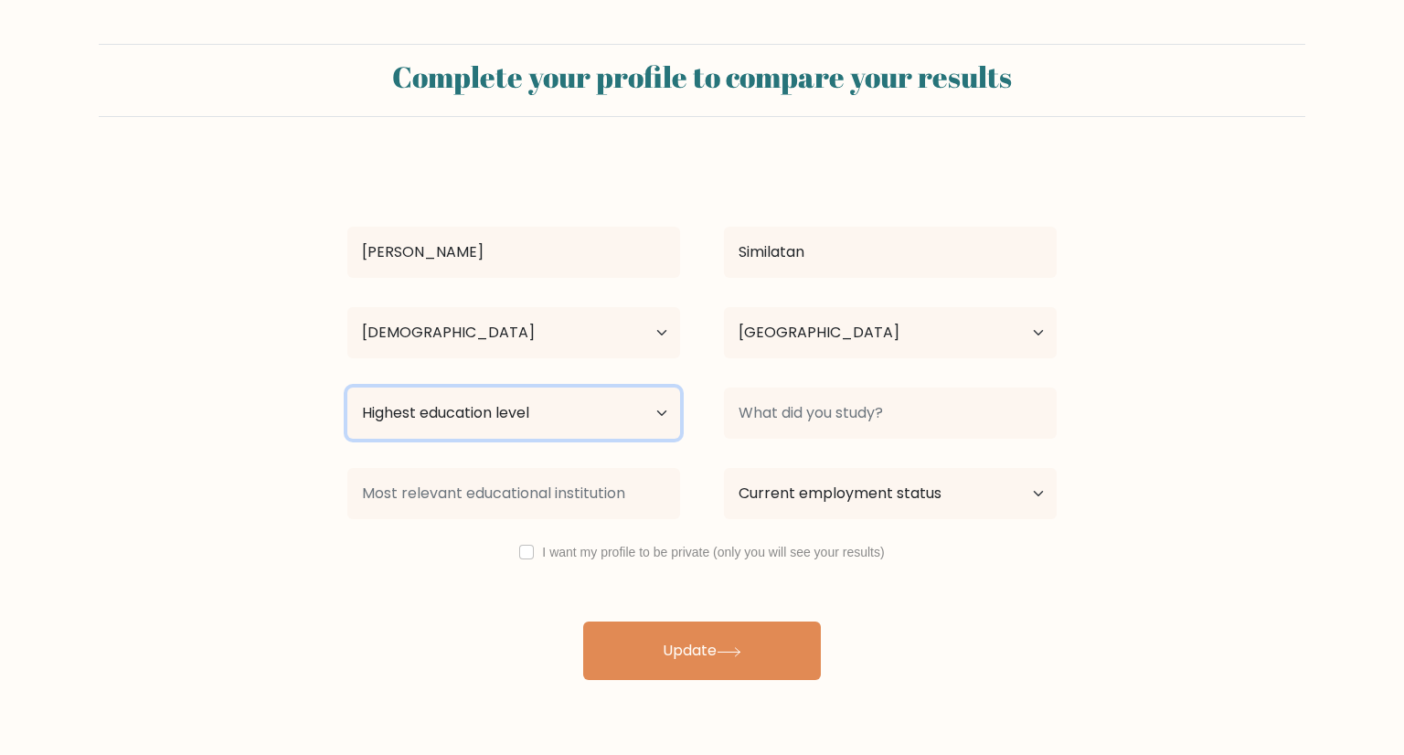
click at [463, 428] on select "Highest education level No schooling Primary Lower Secondary Upper Secondary Oc…" at bounding box center [513, 413] width 333 height 51
select select "bachelors_degree"
click at [347, 388] on select "Highest education level No schooling Primary Lower Secondary Upper Secondary Oc…" at bounding box center [513, 413] width 333 height 51
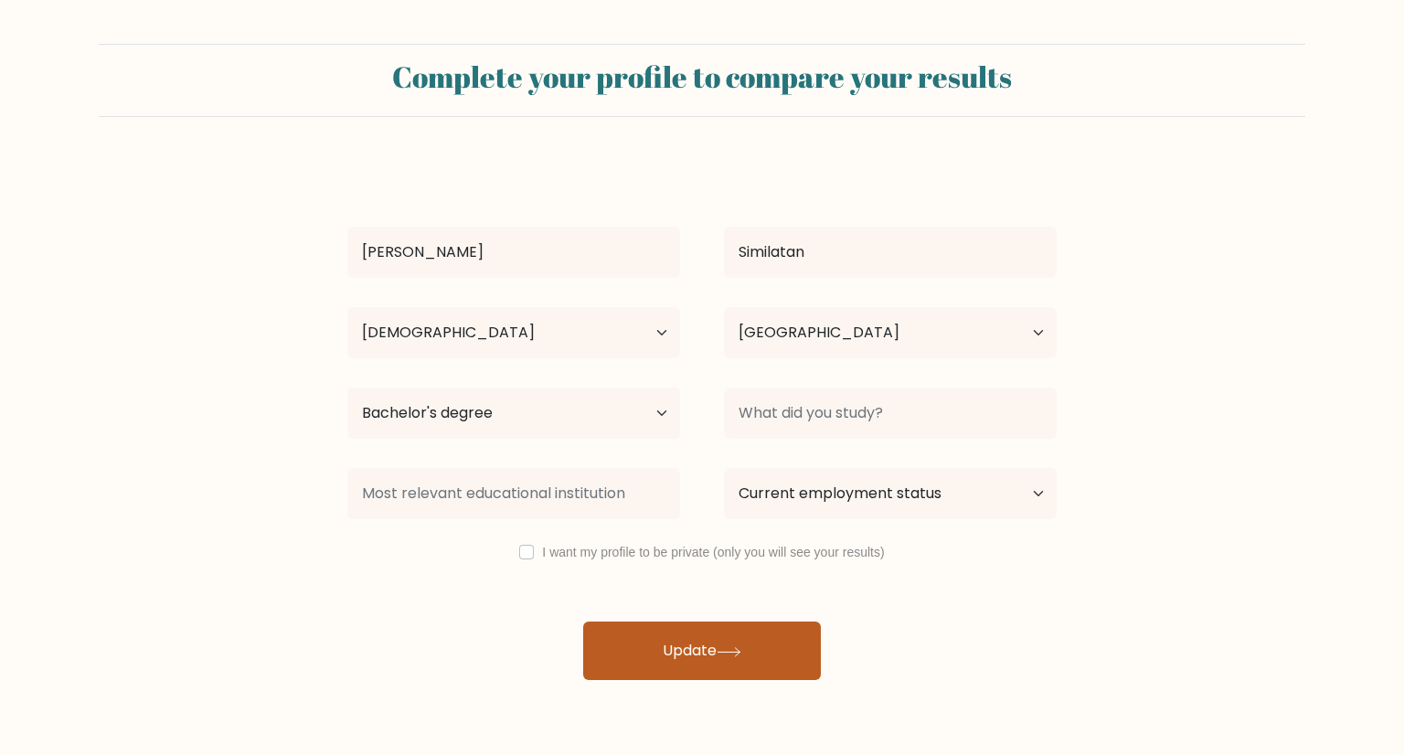
click at [704, 653] on button "Update" at bounding box center [702, 651] width 238 height 59
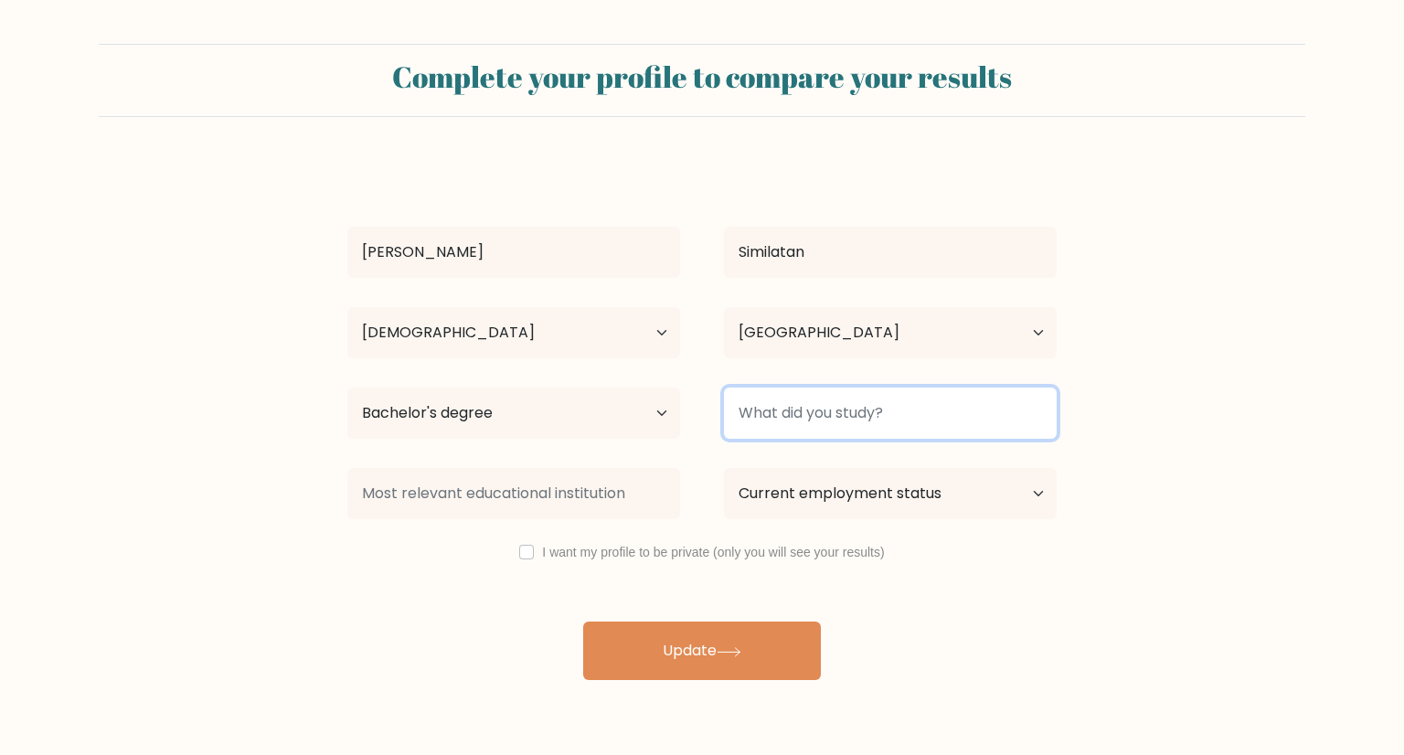
click at [786, 421] on input at bounding box center [890, 413] width 333 height 51
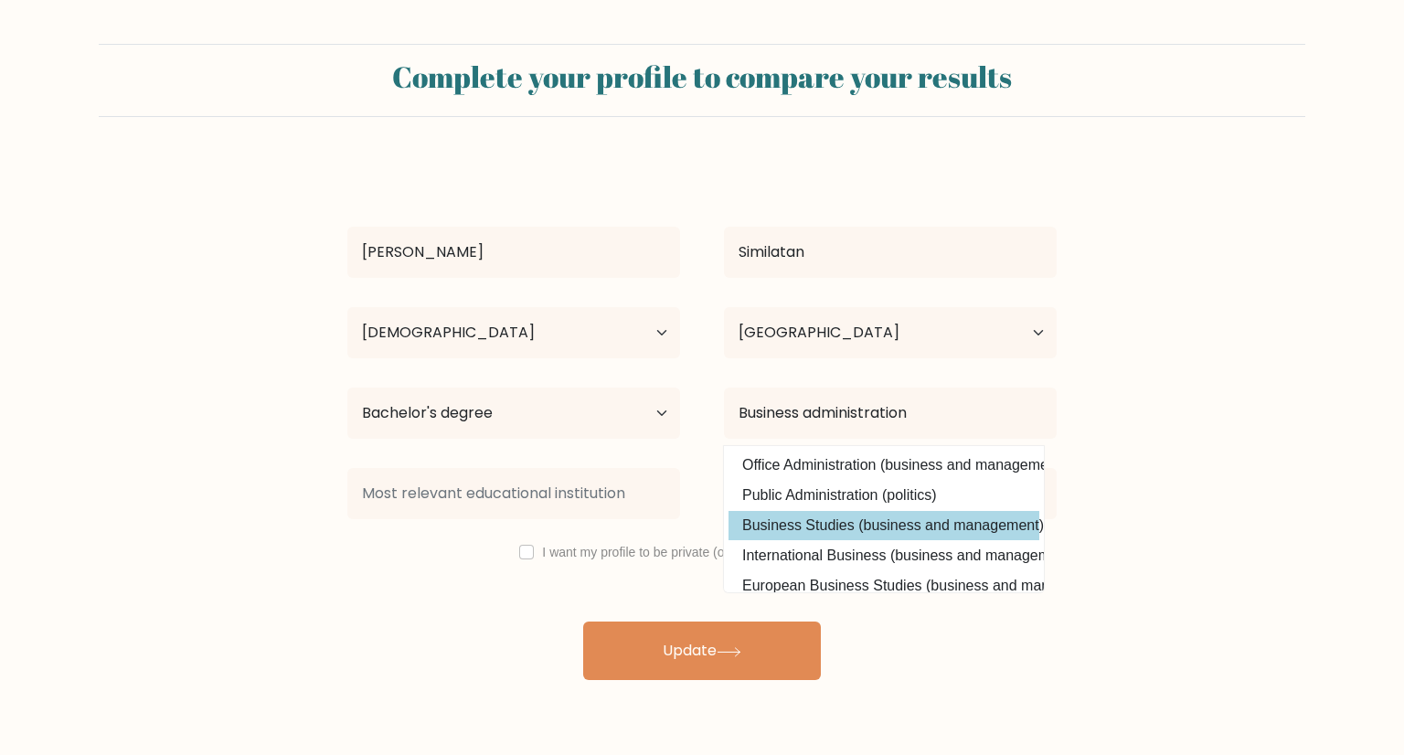
click at [898, 522] on option "Business Studies (business and management)" at bounding box center [884, 525] width 311 height 29
type input "Business Studies"
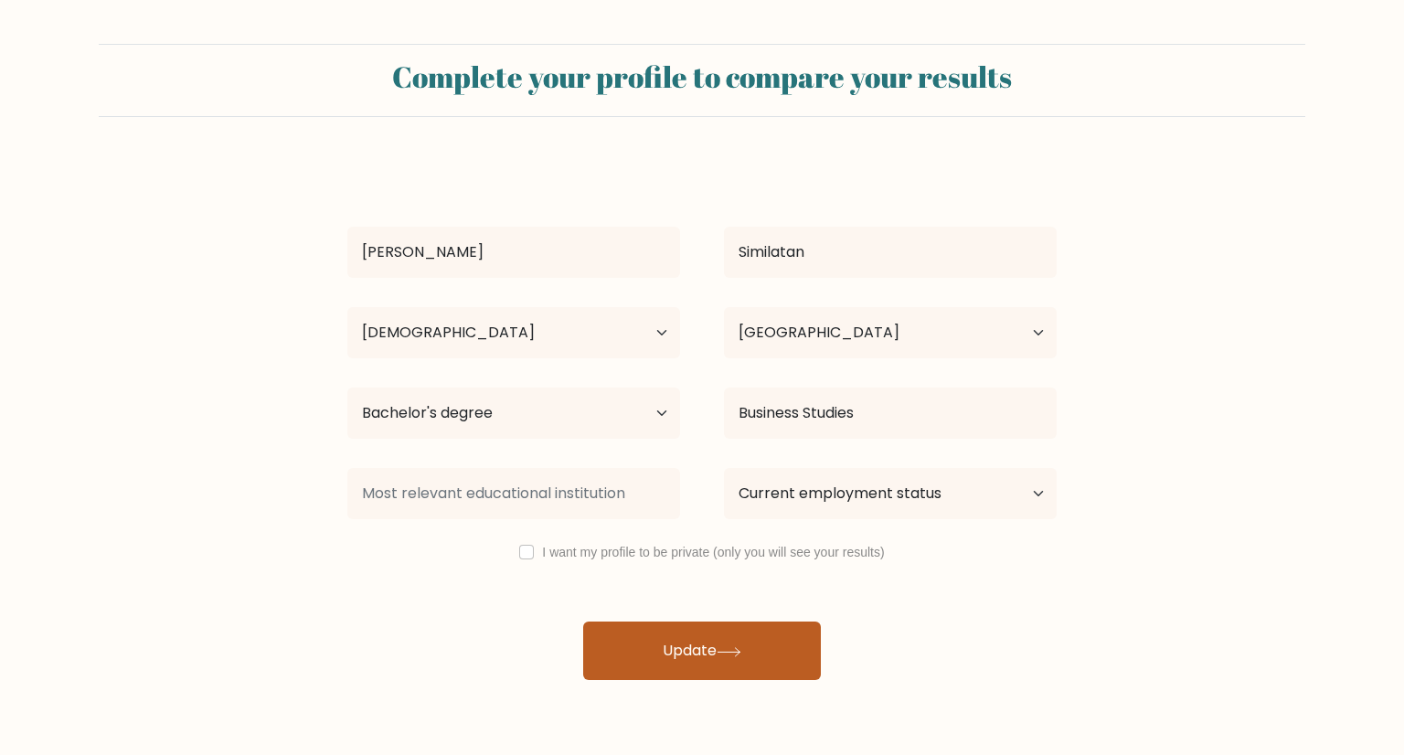
click at [683, 648] on button "Update" at bounding box center [702, 651] width 238 height 59
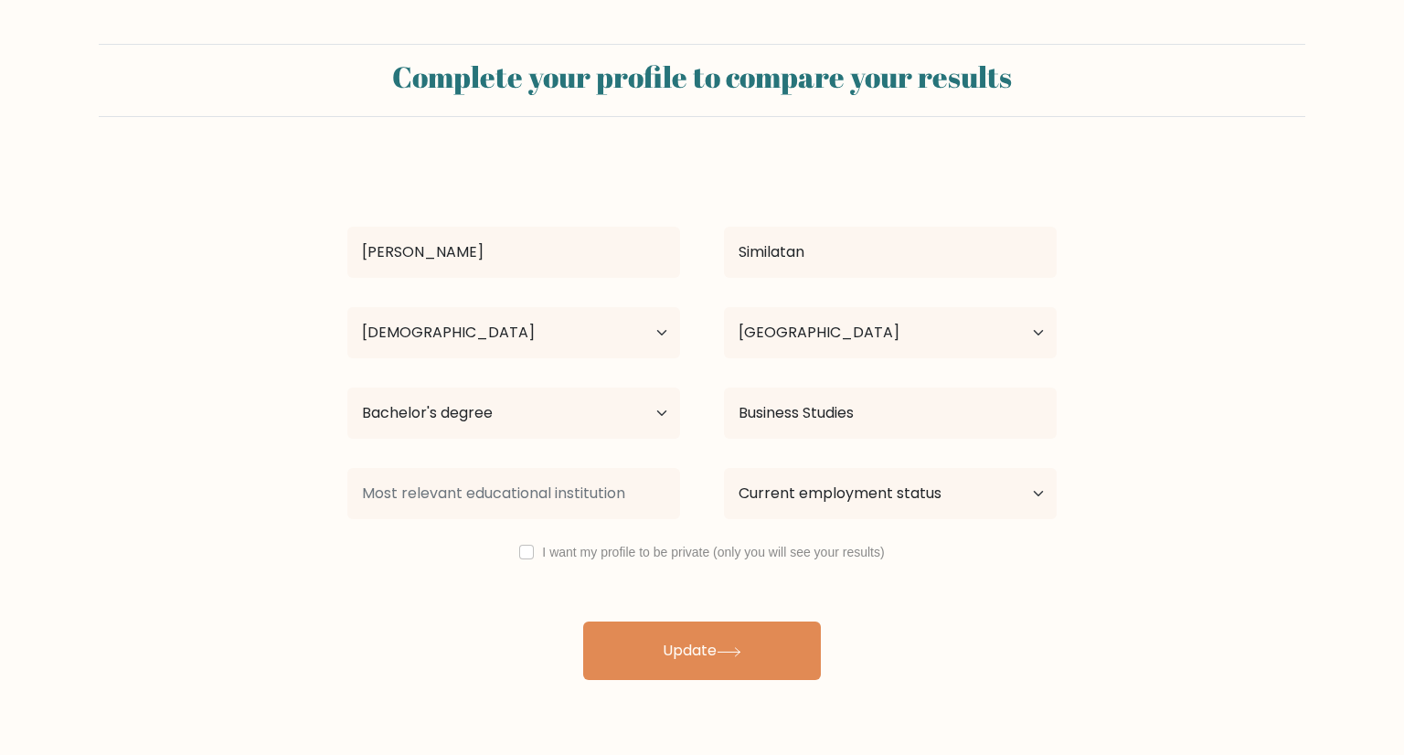
click at [336, 634] on div "Edelyn Similatan Age Under 18 years old 18-24 years old 25-34 years old 35-44 y…" at bounding box center [701, 420] width 731 height 519
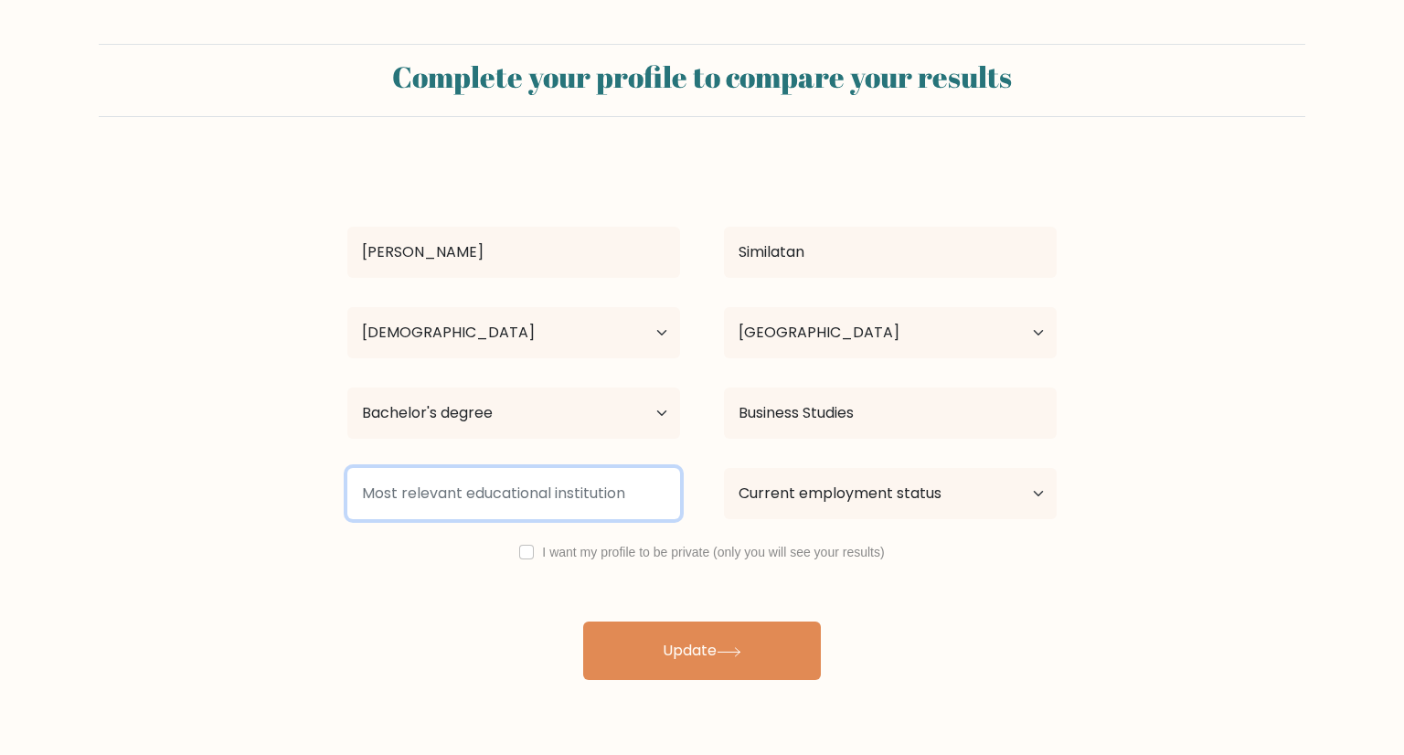
click at [443, 501] on input at bounding box center [513, 493] width 333 height 51
type input "DORSU"
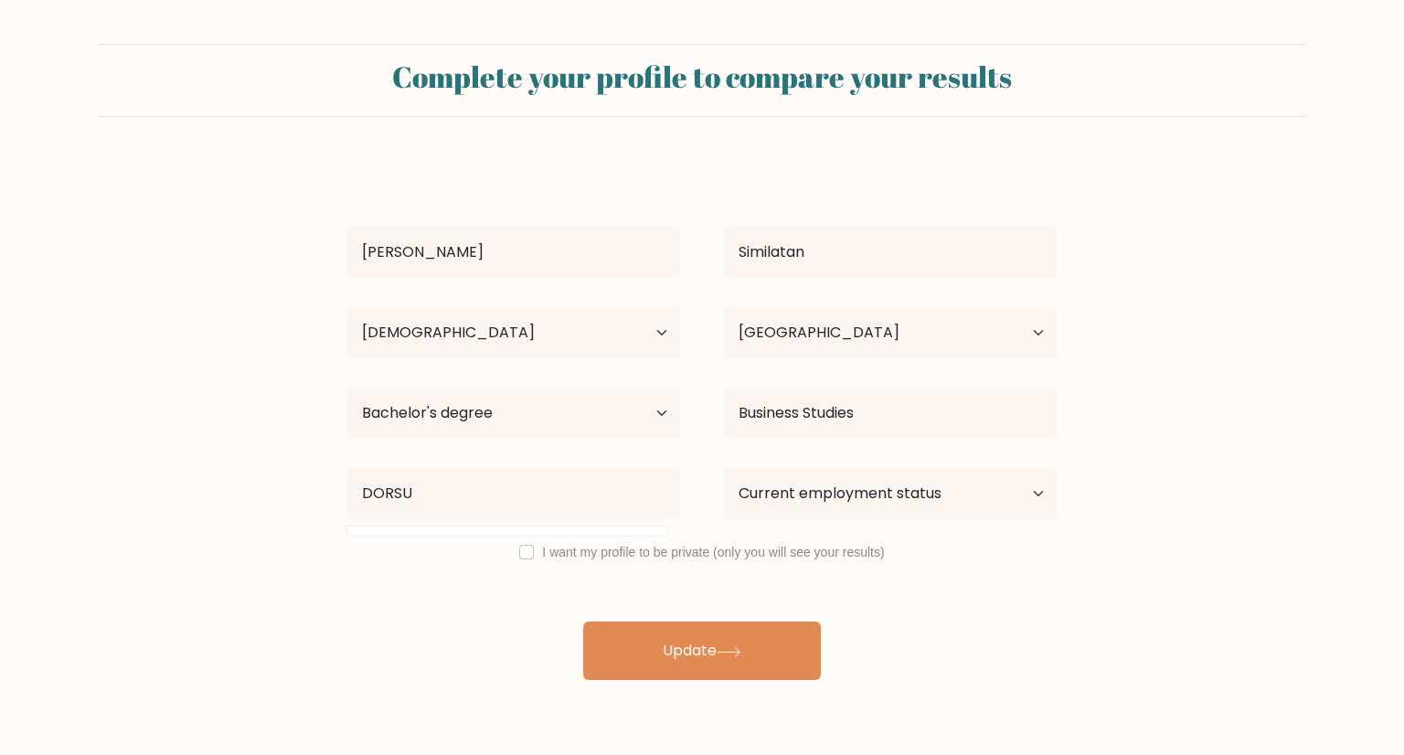
drag, startPoint x: 420, startPoint y: 667, endPoint x: 495, endPoint y: 656, distance: 75.9
click at [420, 667] on div "Edelyn Similatan Age Under 18 years old 18-24 years old 25-34 years old 35-44 y…" at bounding box center [701, 420] width 731 height 519
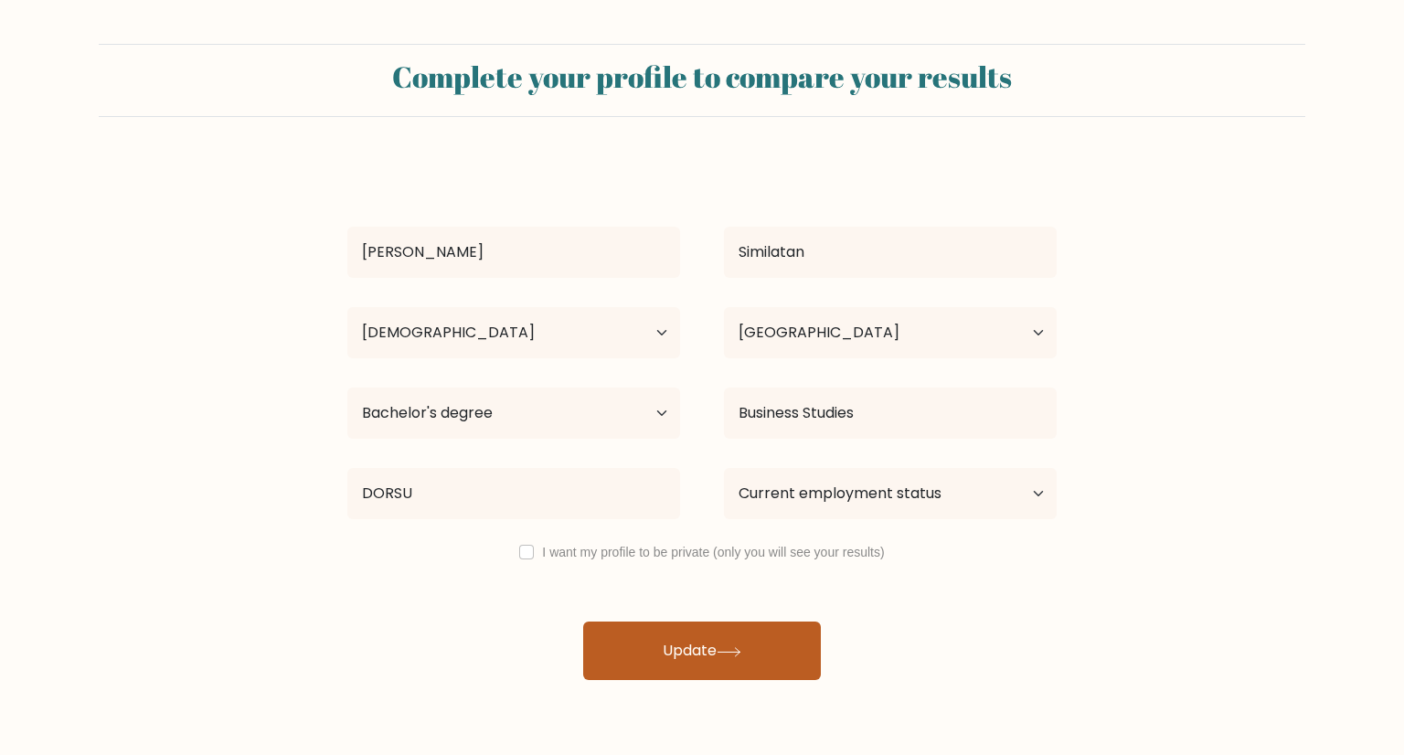
click at [772, 646] on button "Update" at bounding box center [702, 651] width 238 height 59
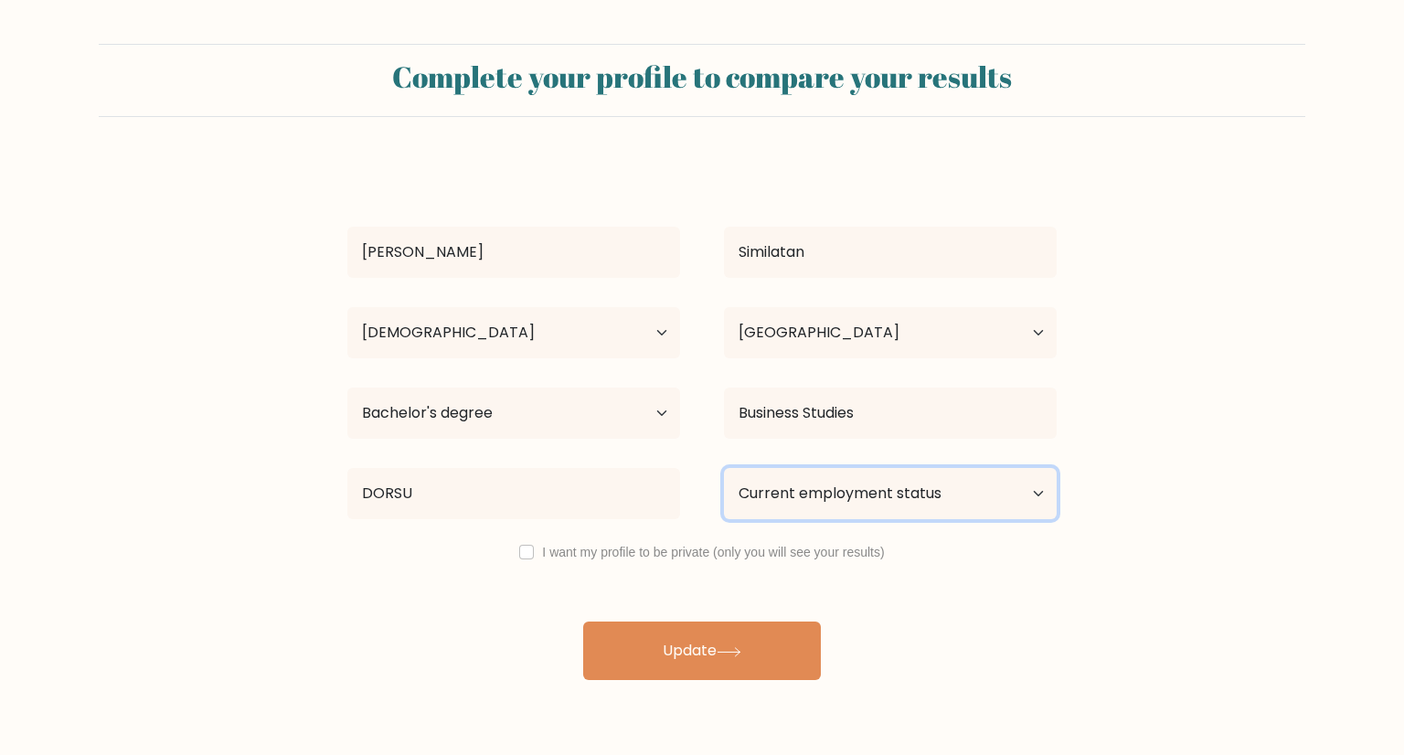
click at [1005, 491] on select "Current employment status Employed Student Retired Other / prefer not to answer" at bounding box center [890, 493] width 333 height 51
select select "other"
click at [724, 468] on select "Current employment status Employed Student Retired Other / prefer not to answer" at bounding box center [890, 493] width 333 height 51
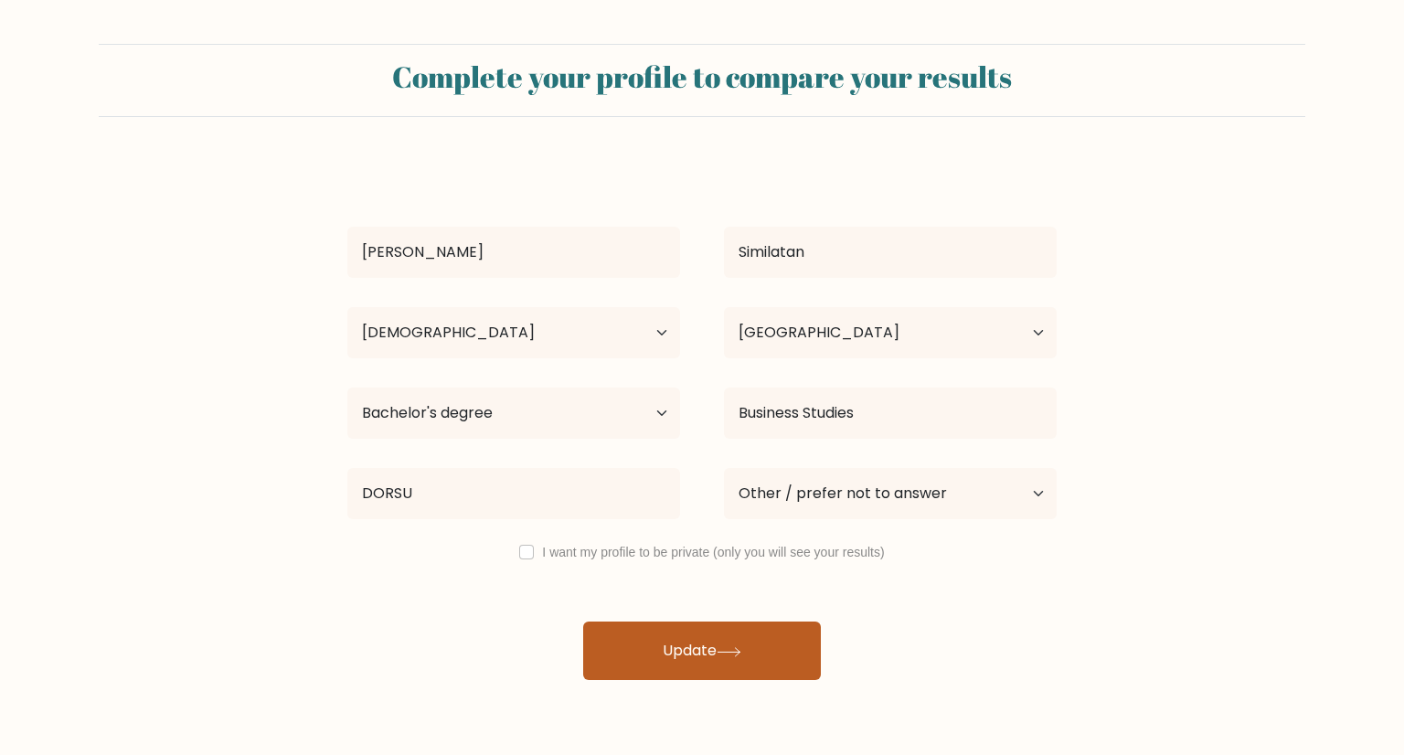
click at [694, 653] on button "Update" at bounding box center [702, 651] width 238 height 59
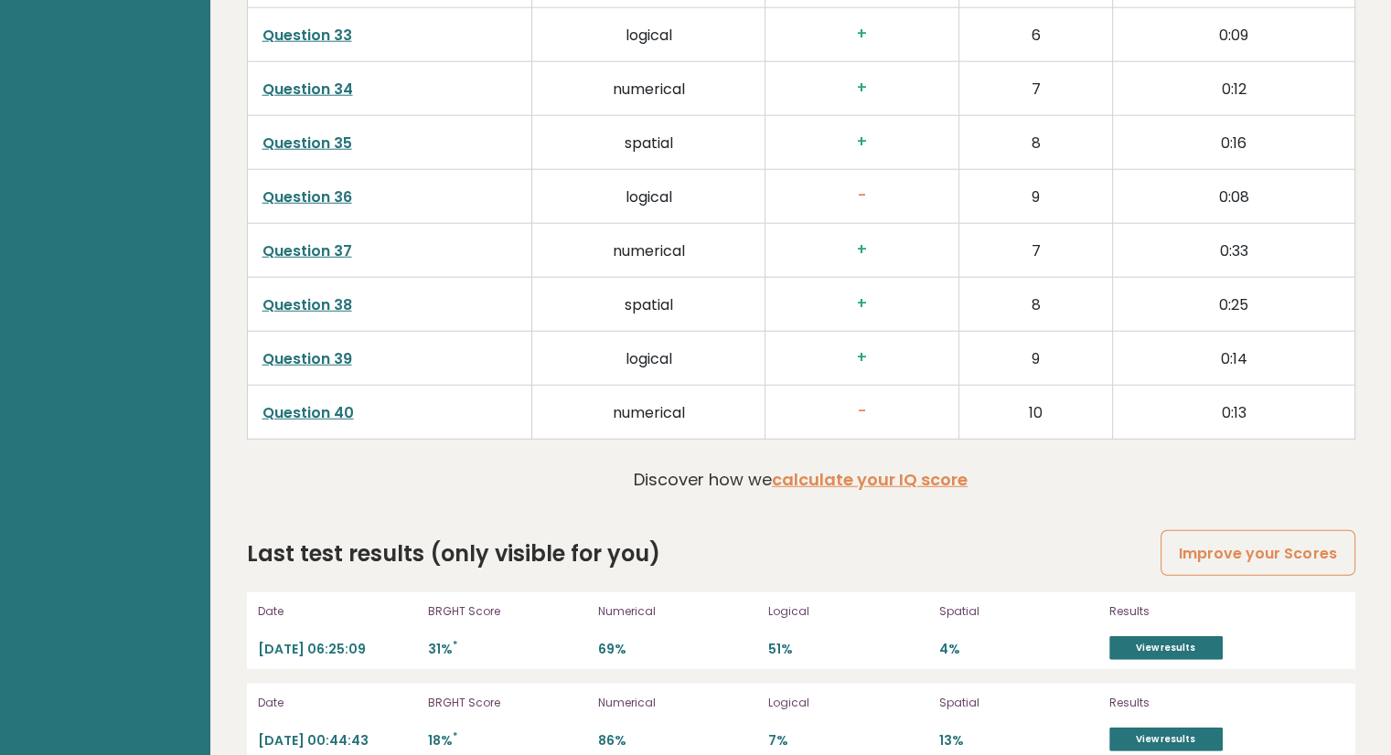
scroll to position [4707, 0]
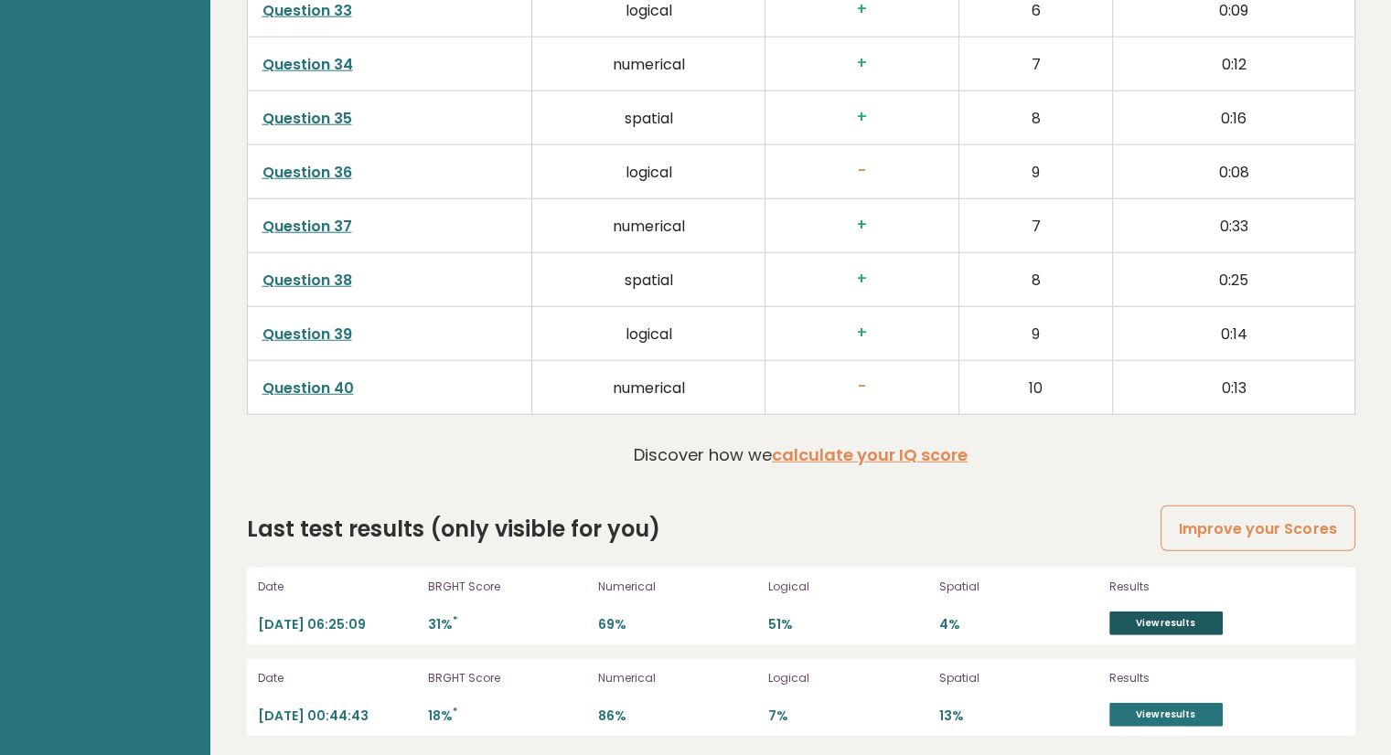
click at [1168, 614] on link "View results" at bounding box center [1165, 624] width 113 height 24
click at [1159, 618] on link "View results" at bounding box center [1165, 624] width 113 height 24
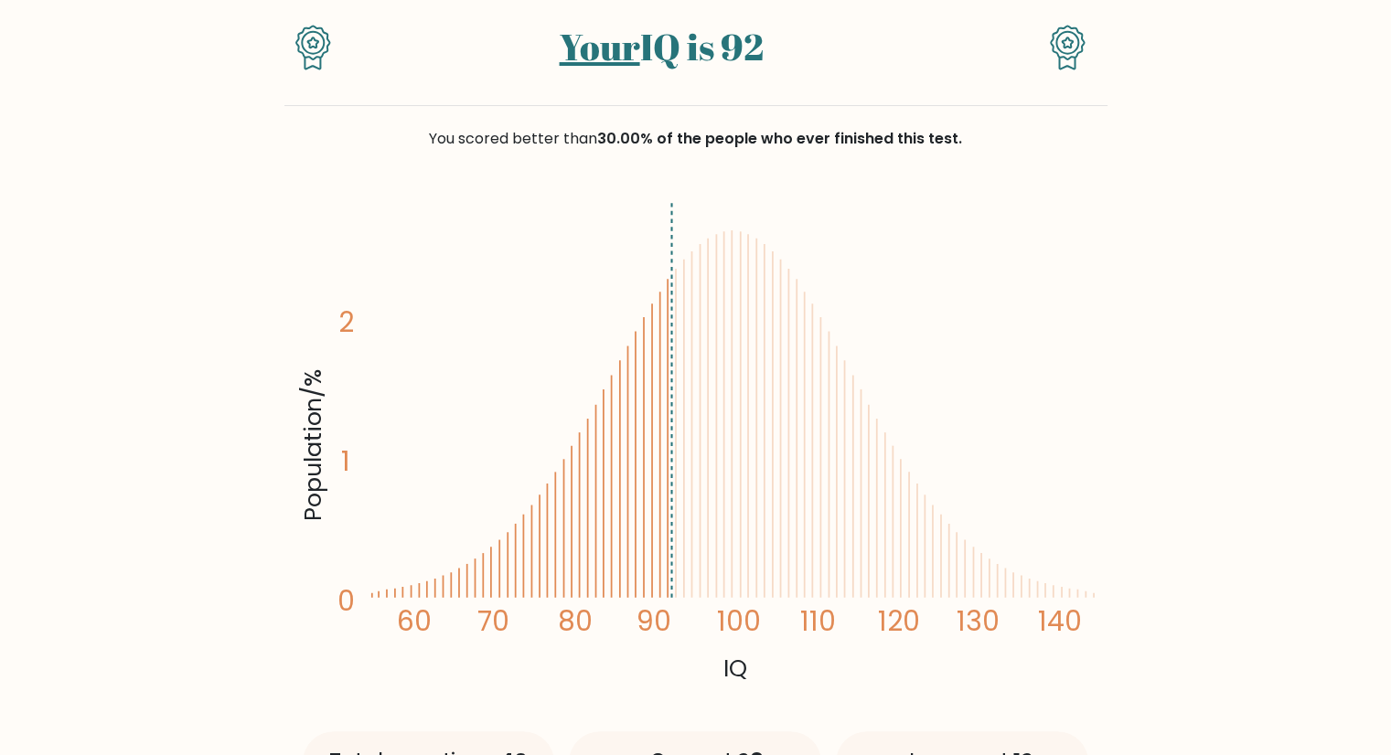
scroll to position [164, 0]
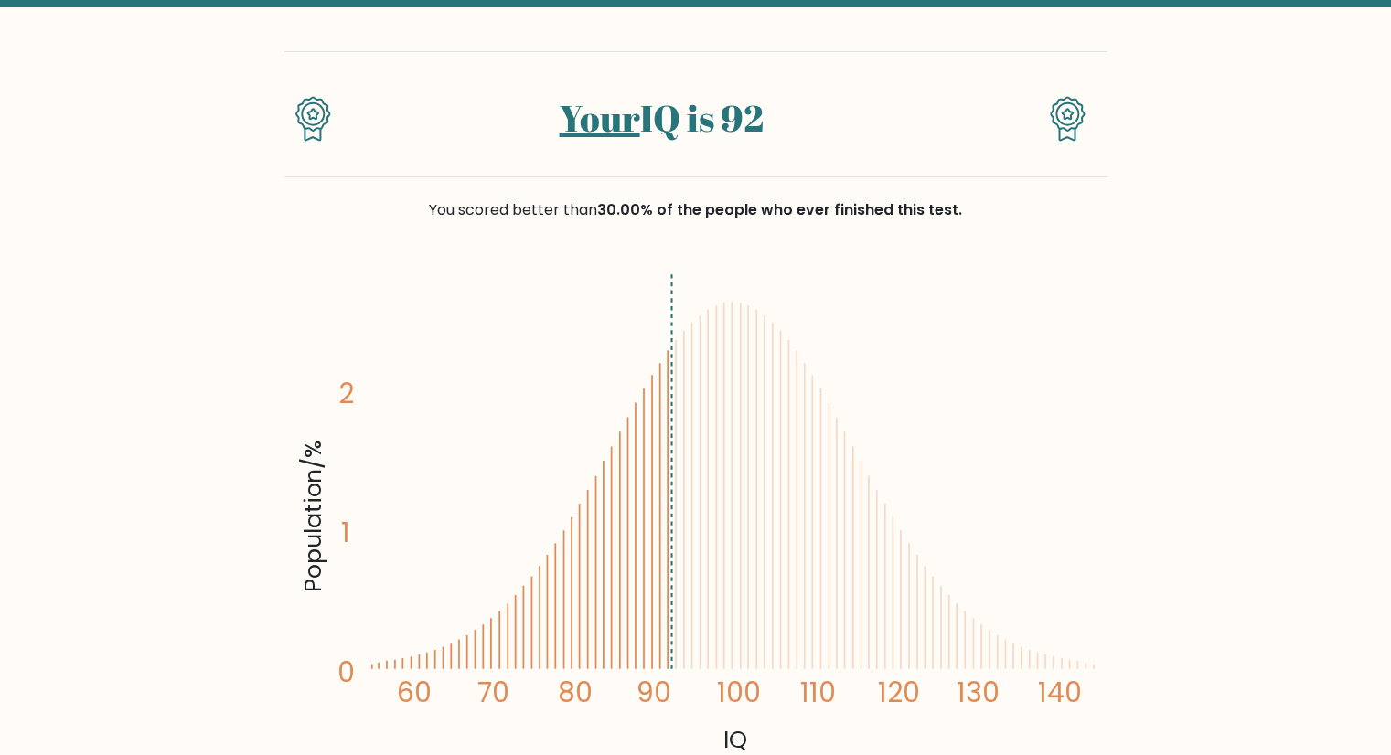
scroll to position [92, 0]
